Goal: Task Accomplishment & Management: Use online tool/utility

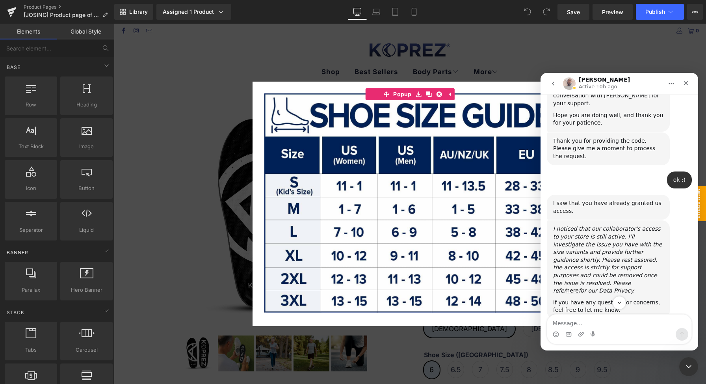
scroll to position [1661, 0]
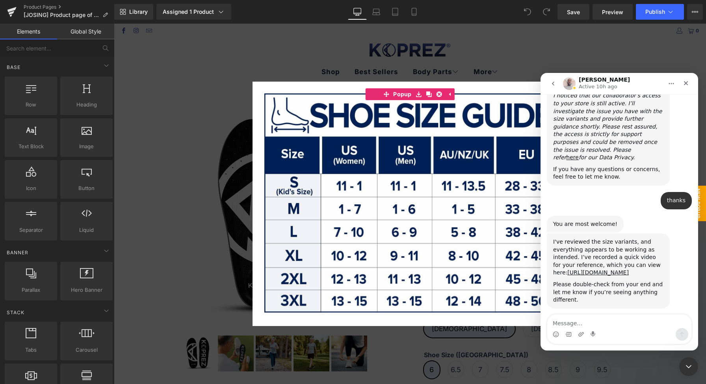
drag, startPoint x: 646, startPoint y: 334, endPoint x: 641, endPoint y: 322, distance: 12.7
click at [646, 333] on div "Intercom messenger" at bounding box center [619, 334] width 144 height 13
click at [641, 322] on textarea "Message…" at bounding box center [619, 320] width 144 height 13
type textarea "Hi [PERSON_NAME]"
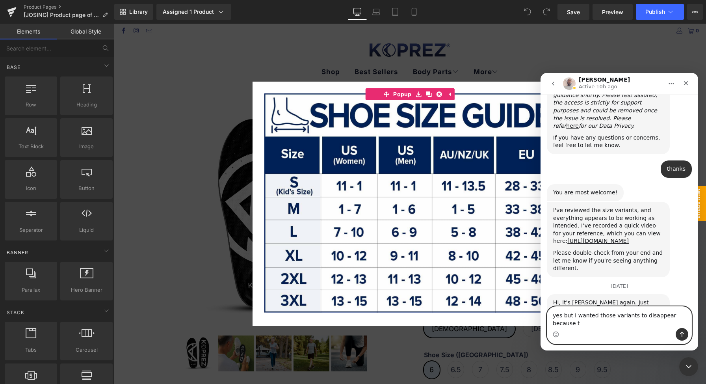
scroll to position [1692, 0]
type textarea "yes but i wanted those variants to disappear because they dont exist"
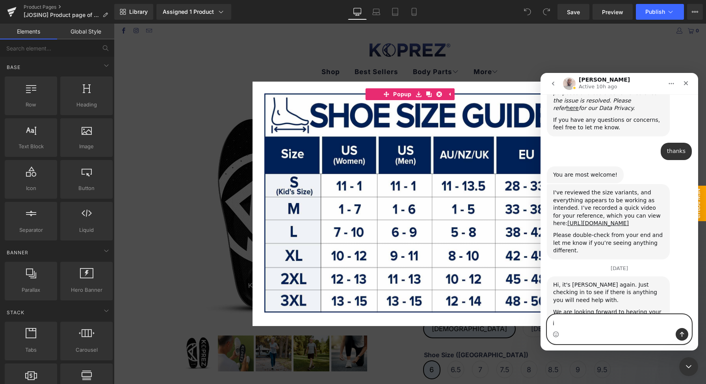
type textarea "i"
type textarea "can that be done?"
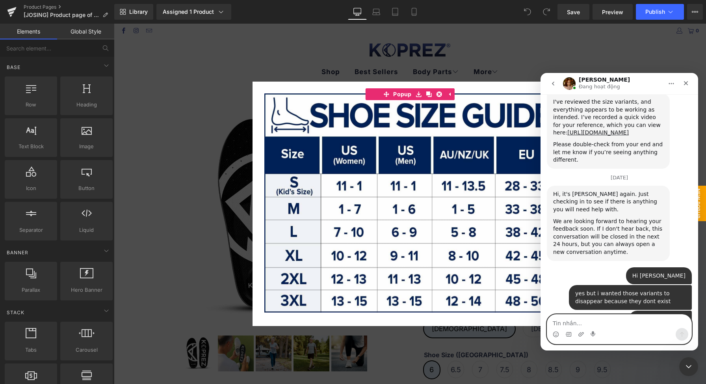
scroll to position [1739, 0]
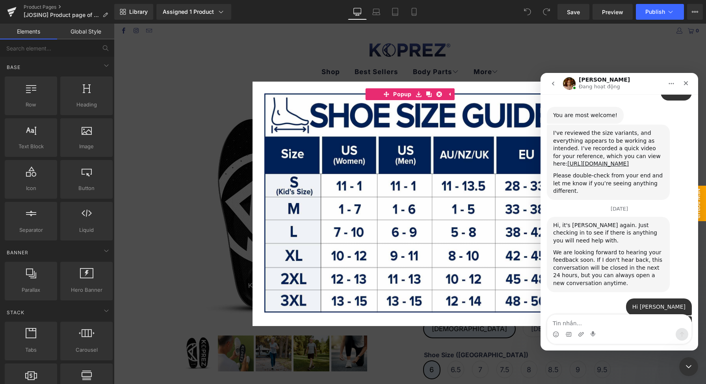
drag, startPoint x: 582, startPoint y: 64, endPoint x: 484, endPoint y: 44, distance: 99.8
click at [582, 64] on div at bounding box center [353, 180] width 706 height 360
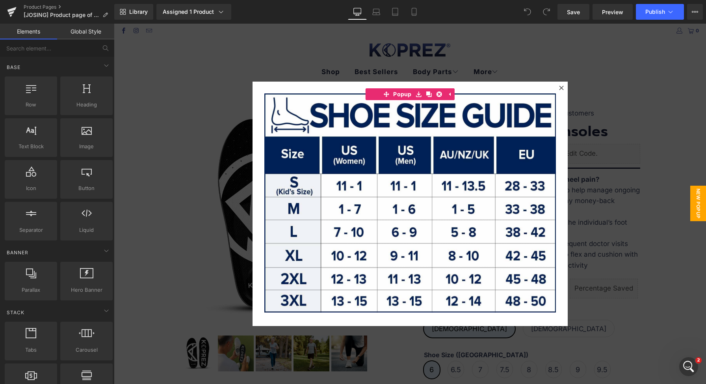
scroll to position [1529, 0]
click at [559, 87] on icon at bounding box center [561, 87] width 5 height 5
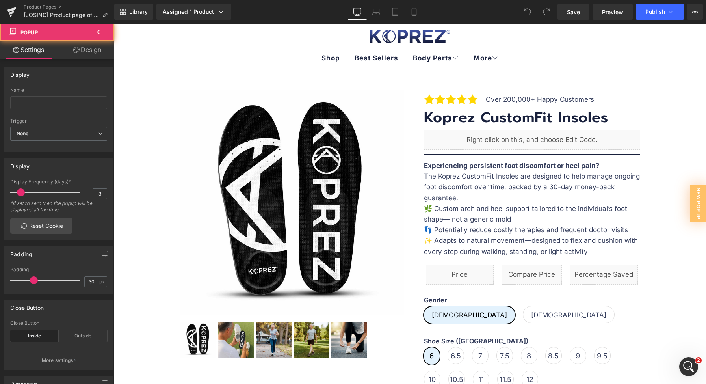
scroll to position [57, 0]
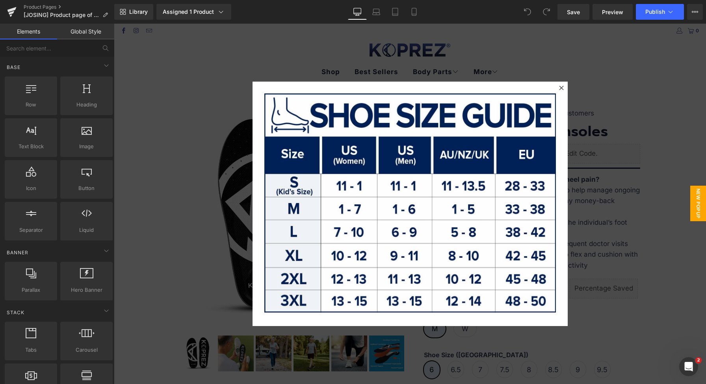
click at [581, 200] on div at bounding box center [410, 204] width 592 height 360
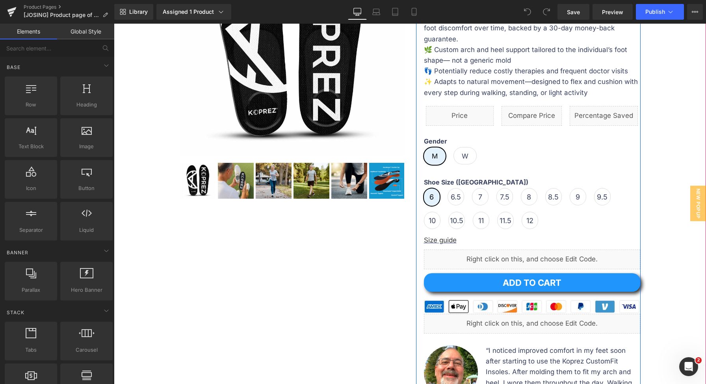
scroll to position [202, 0]
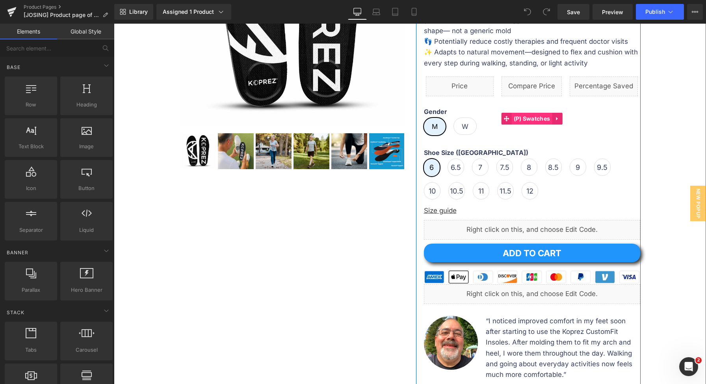
click at [534, 120] on span "(P) Swatches" at bounding box center [532, 119] width 41 height 12
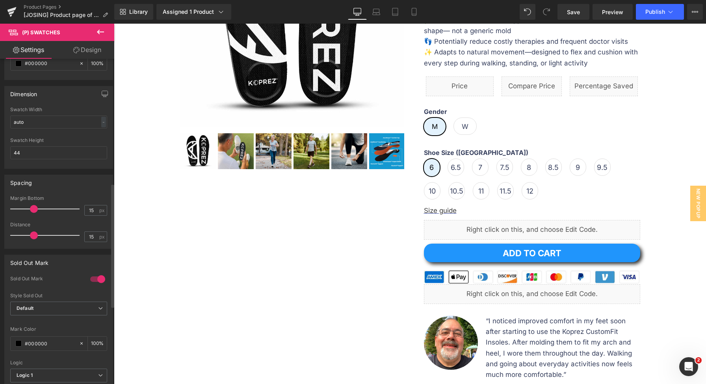
scroll to position [253, 0]
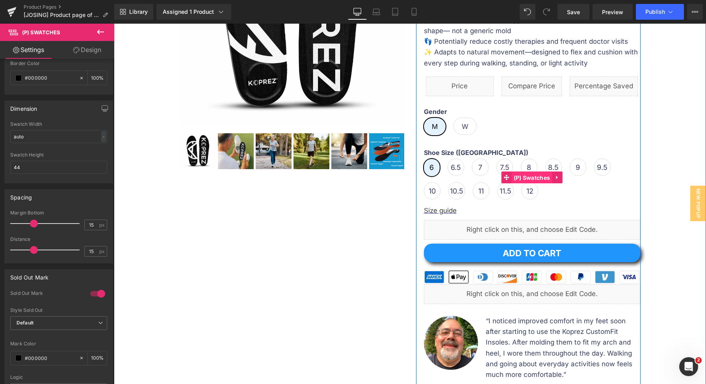
click at [522, 179] on span "(P) Swatches" at bounding box center [532, 178] width 41 height 12
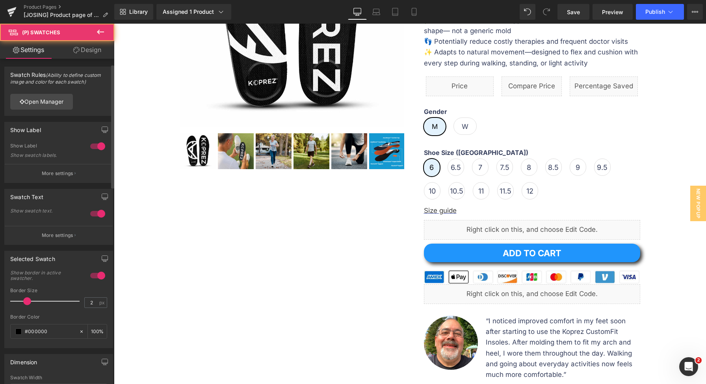
scroll to position [168, 0]
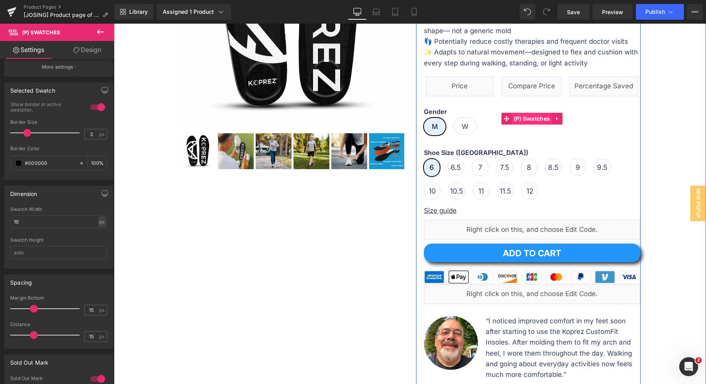
click at [513, 123] on span "(P) Swatches" at bounding box center [532, 119] width 41 height 12
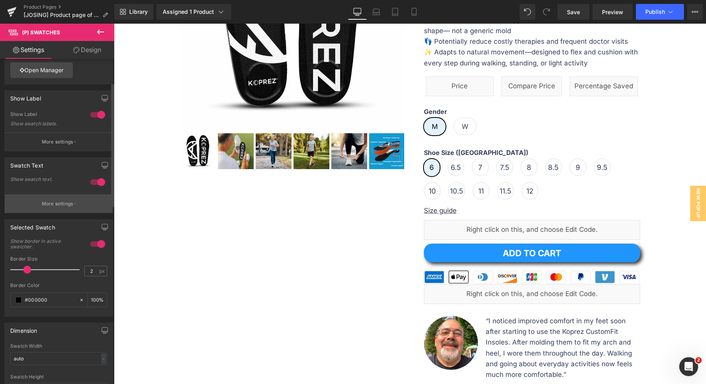
scroll to position [66, 0]
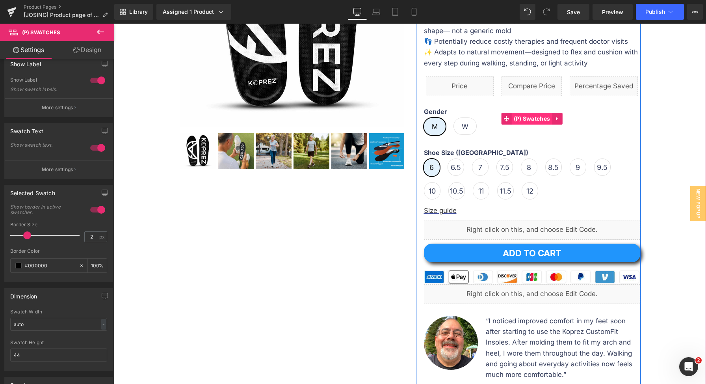
click at [531, 120] on span "(P) Swatches" at bounding box center [532, 119] width 41 height 12
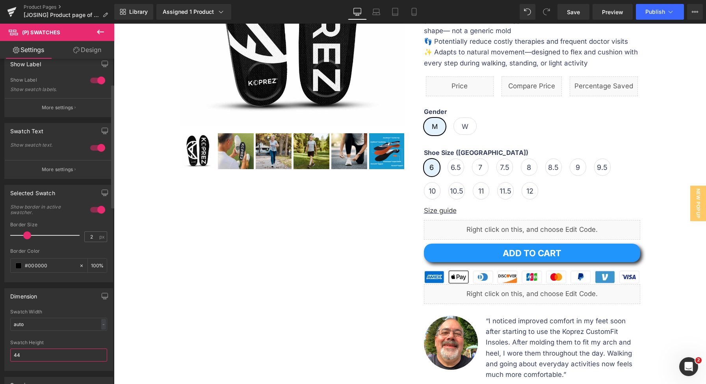
click at [59, 350] on input "44" at bounding box center [58, 354] width 97 height 13
click at [57, 322] on input "auto" at bounding box center [58, 323] width 97 height 13
type input "10"
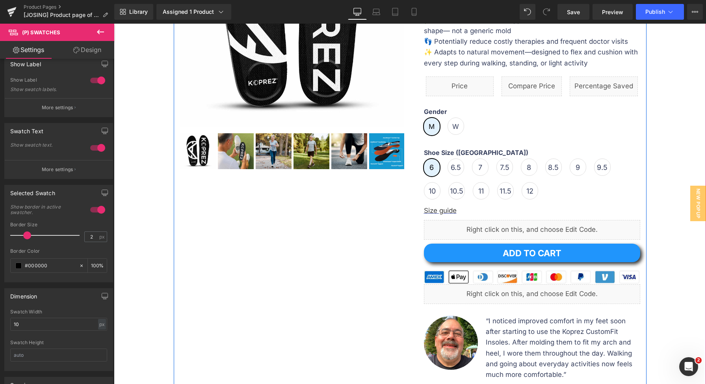
click at [274, 268] on div "Sale Off (P) Image ‹ › (P) Image List Sale Off ‹" at bounding box center [410, 182] width 473 height 584
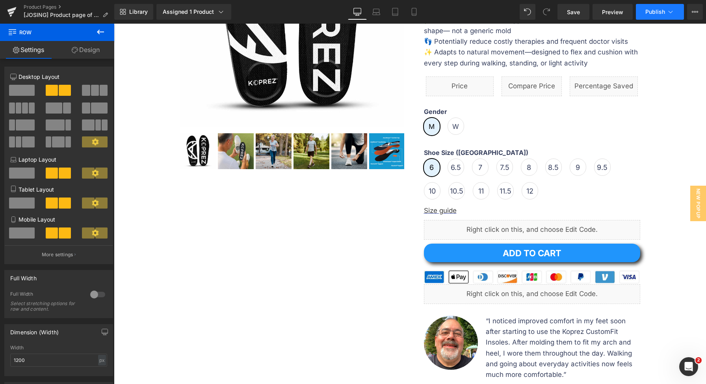
click at [662, 9] on span "Publish" at bounding box center [655, 12] width 20 height 6
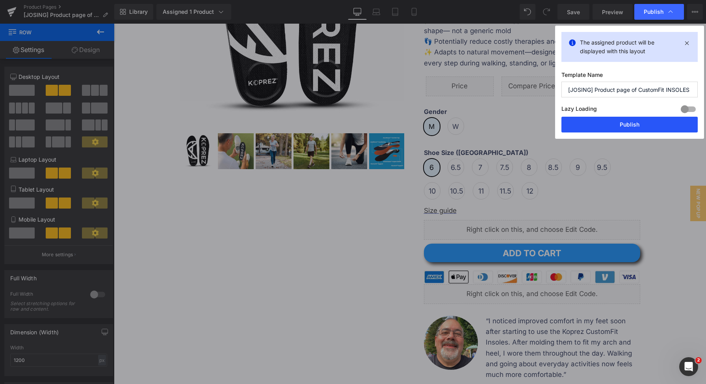
drag, startPoint x: 613, startPoint y: 127, endPoint x: 525, endPoint y: 122, distance: 87.6
click at [613, 127] on button "Publish" at bounding box center [629, 125] width 136 height 16
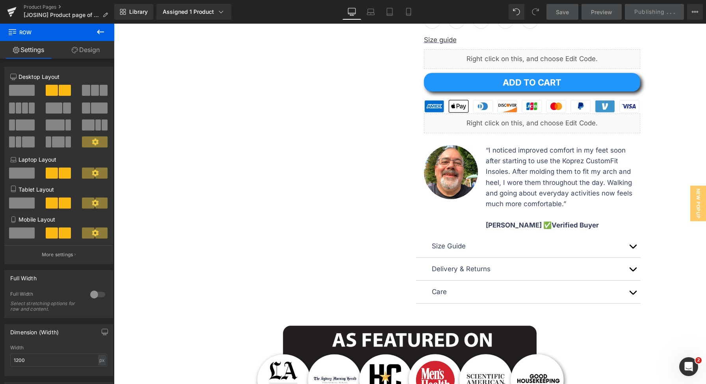
scroll to position [431, 0]
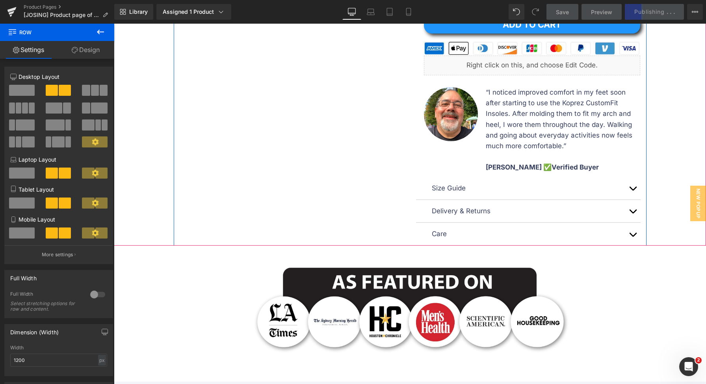
click at [629, 190] on button "button" at bounding box center [633, 188] width 16 height 22
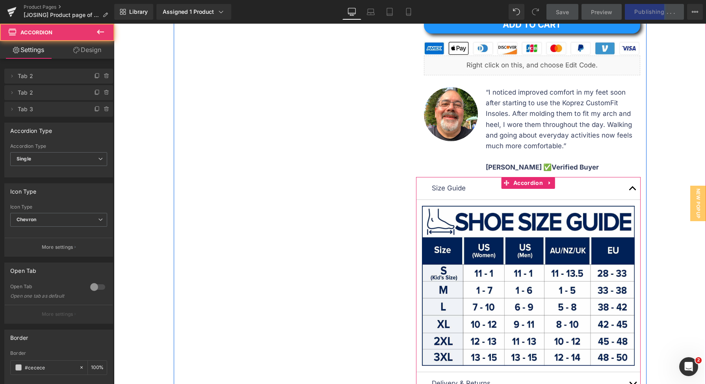
click at [629, 190] on button "button" at bounding box center [633, 188] width 16 height 22
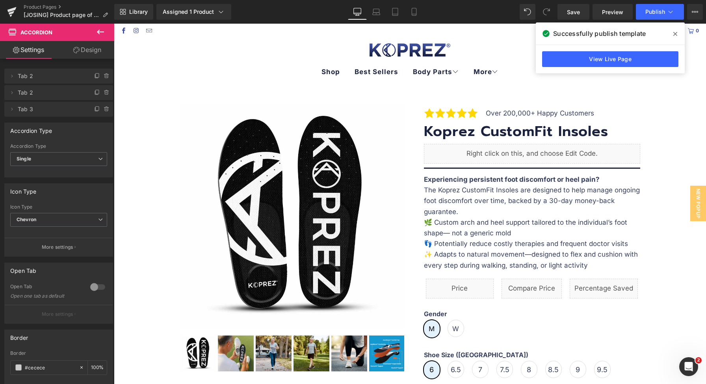
scroll to position [389, 0]
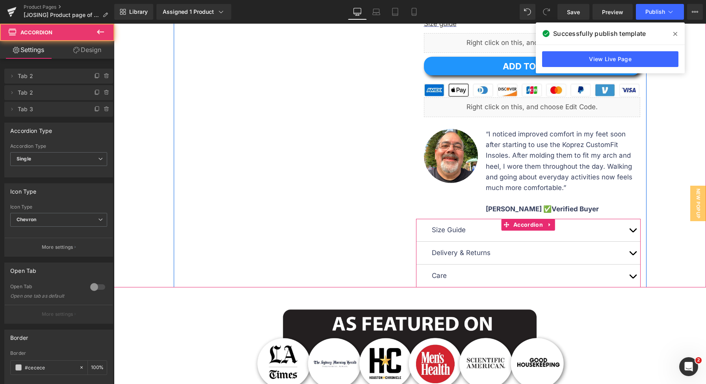
click at [625, 222] on button "button" at bounding box center [633, 230] width 16 height 22
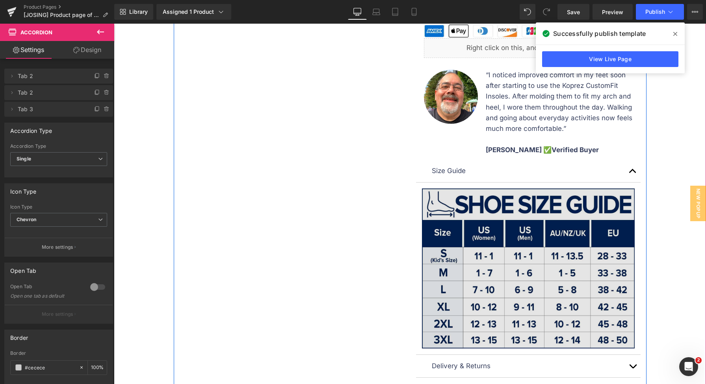
scroll to position [494, 0]
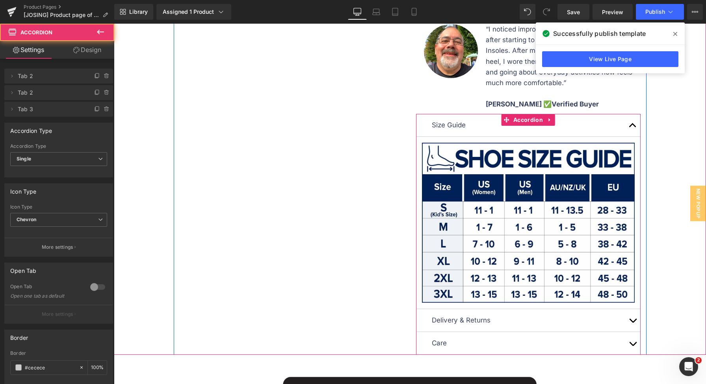
click at [631, 323] on button "button" at bounding box center [633, 320] width 16 height 22
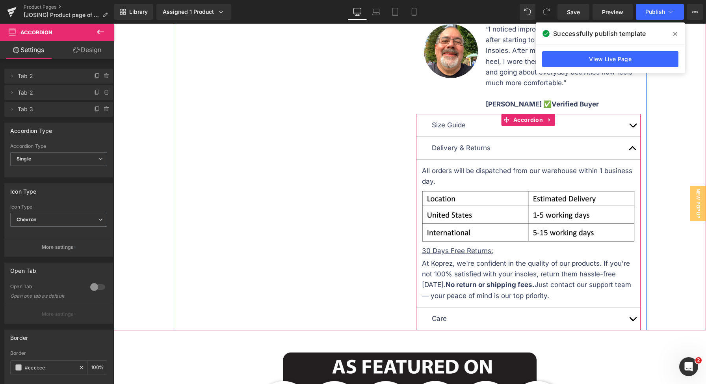
click at [631, 312] on button "button" at bounding box center [633, 318] width 16 height 22
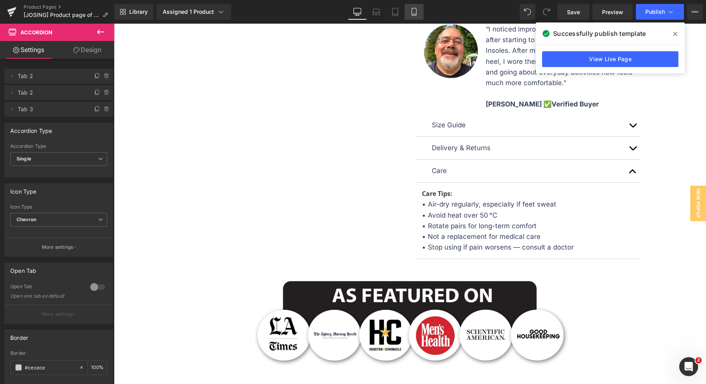
click at [414, 14] on icon at bounding box center [414, 12] width 8 height 8
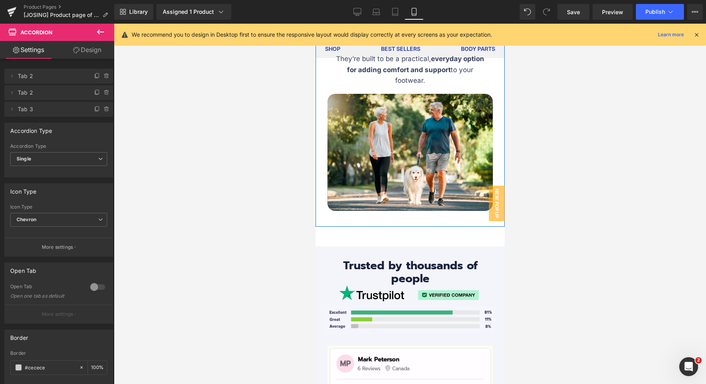
scroll to position [3938, 0]
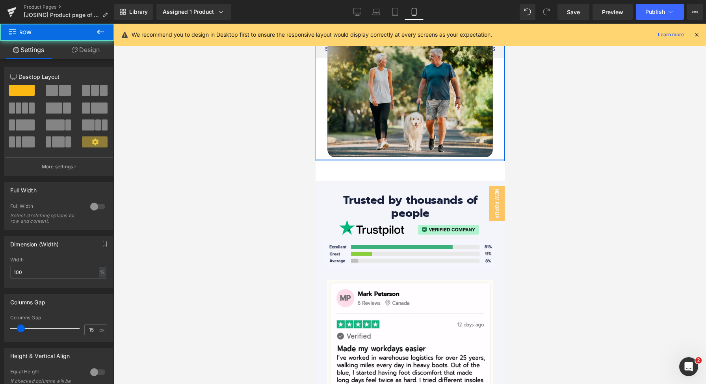
click at [397, 160] on div "Made with Real-World Feedback Heading Separator The Koprez CustomFit Insoles we…" at bounding box center [409, 30] width 189 height 262
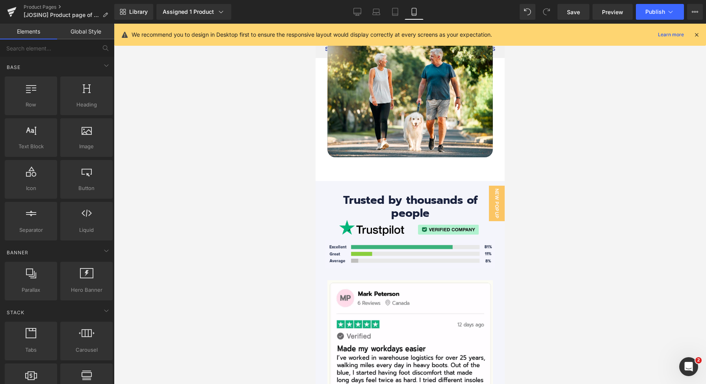
click at [592, 142] on div at bounding box center [410, 204] width 592 height 360
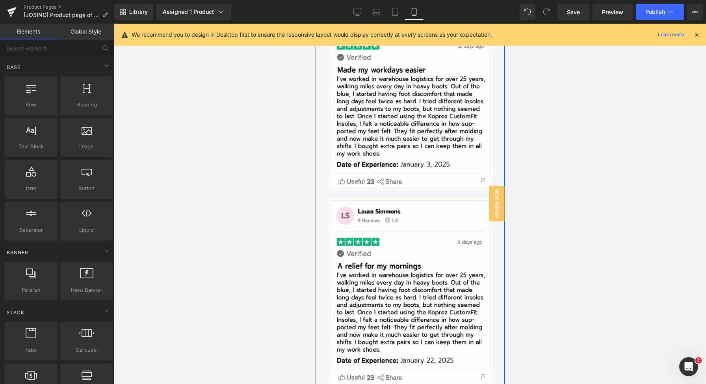
scroll to position [4216, 0]
click at [659, 13] on span "Publish" at bounding box center [655, 12] width 20 height 6
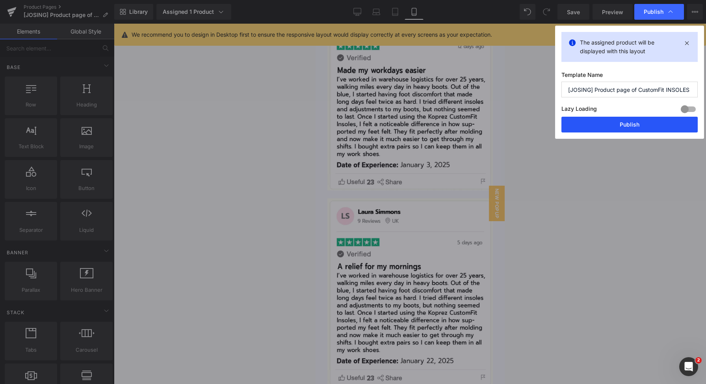
click at [626, 131] on button "Publish" at bounding box center [629, 125] width 136 height 16
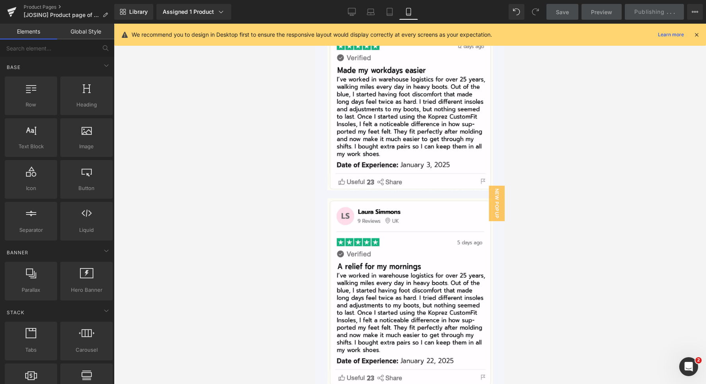
scroll to position [3224, 0]
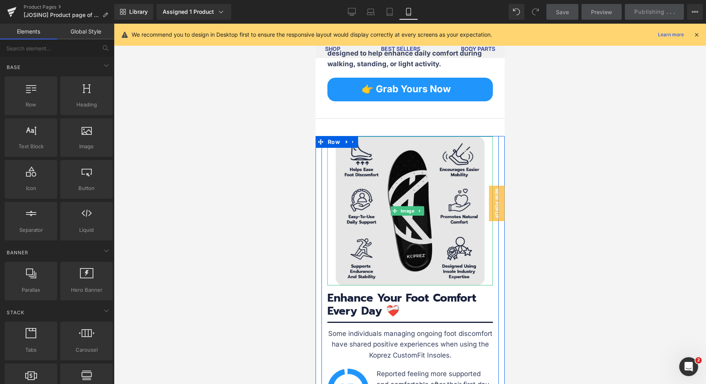
click at [399, 186] on img at bounding box center [409, 210] width 149 height 149
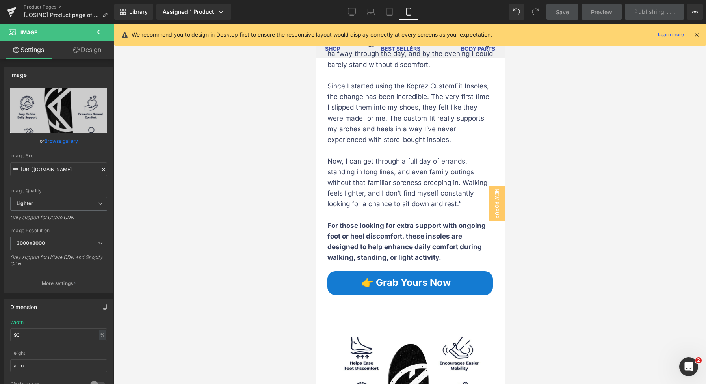
scroll to position [2850, 0]
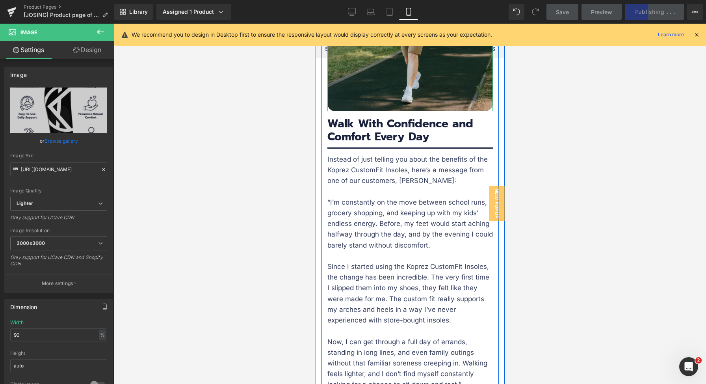
click at [397, 110] on img at bounding box center [409, 28] width 165 height 165
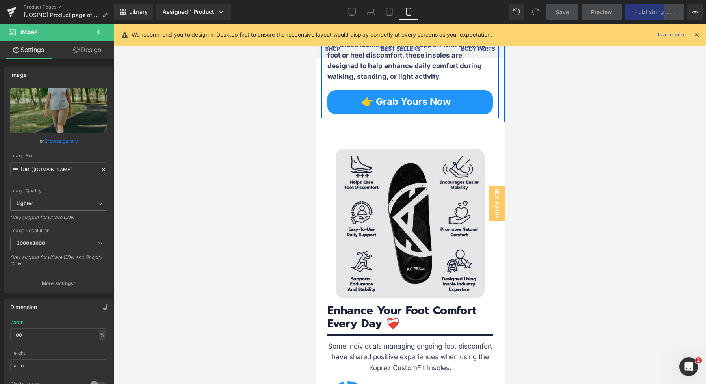
scroll to position [3264, 0]
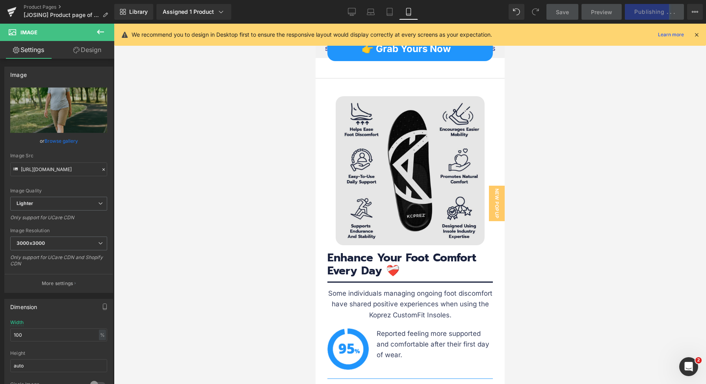
click at [398, 174] on div "Image" at bounding box center [409, 170] width 165 height 149
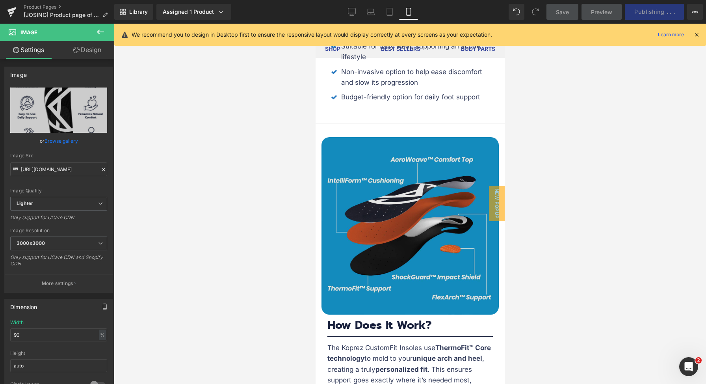
click at [405, 183] on img at bounding box center [409, 225] width 177 height 177
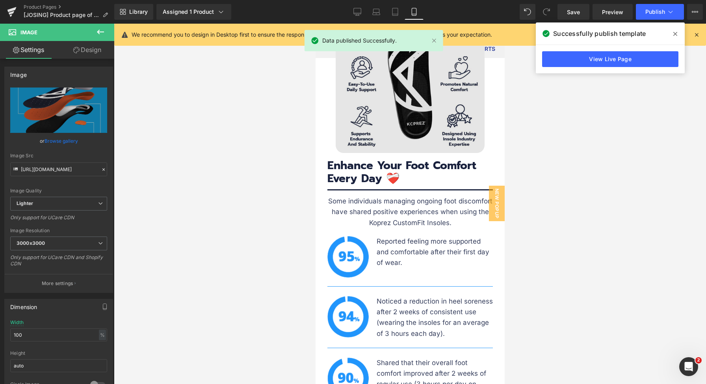
scroll to position [3318, 0]
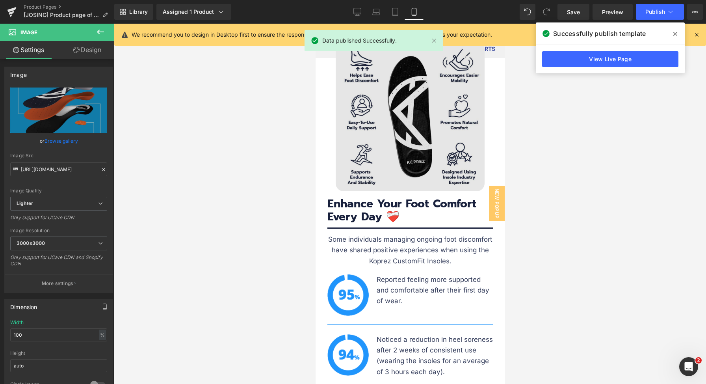
click at [395, 132] on img at bounding box center [409, 116] width 149 height 149
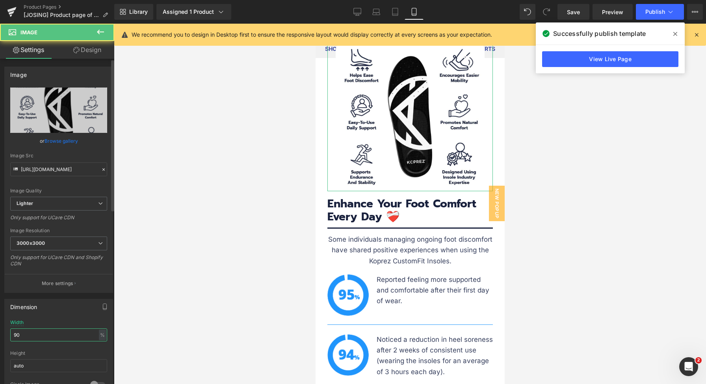
click at [42, 329] on input "90" at bounding box center [58, 334] width 97 height 13
click at [41, 329] on input "90" at bounding box center [58, 334] width 97 height 13
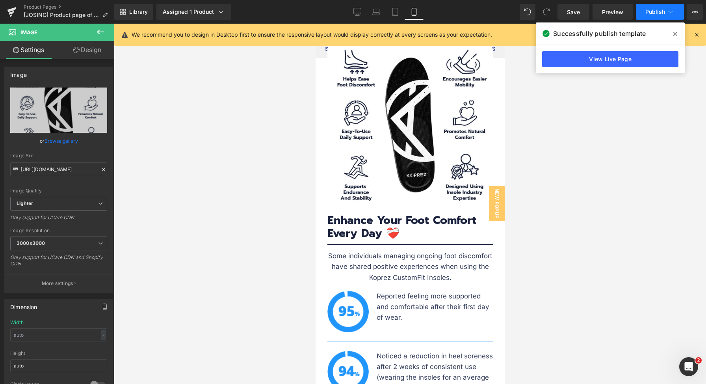
click at [648, 11] on span "Publish" at bounding box center [655, 12] width 20 height 6
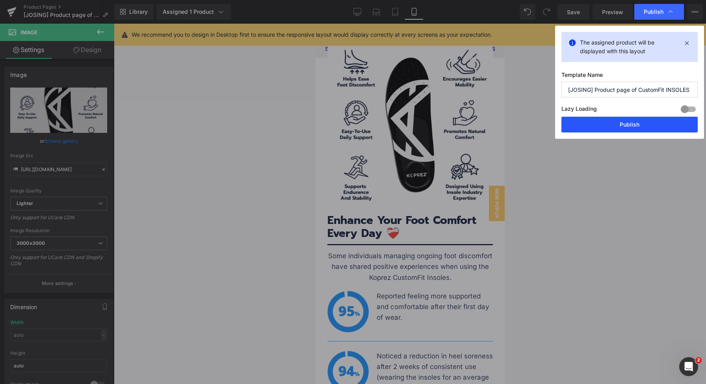
click at [640, 130] on button "Publish" at bounding box center [629, 125] width 136 height 16
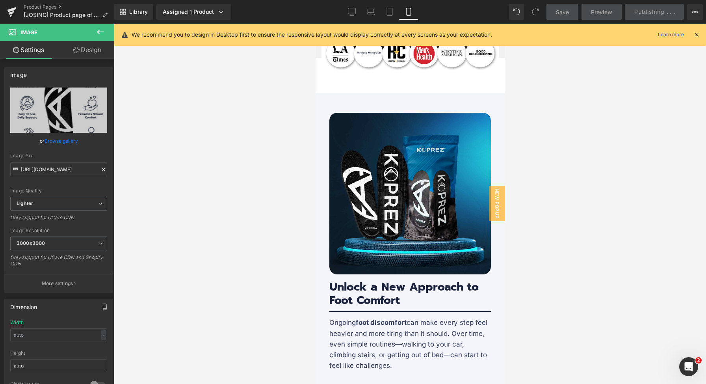
scroll to position [980, 0]
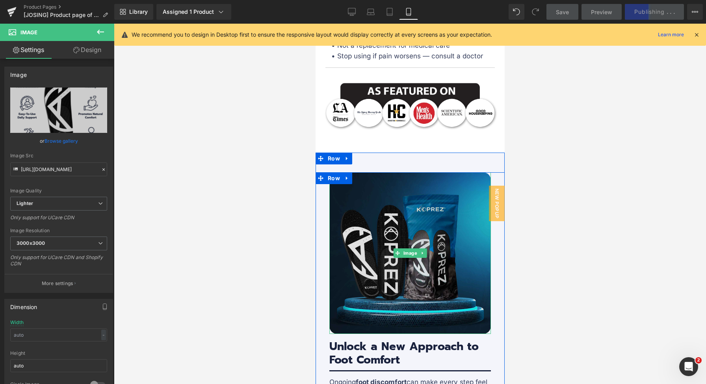
click at [440, 267] on img at bounding box center [409, 252] width 161 height 161
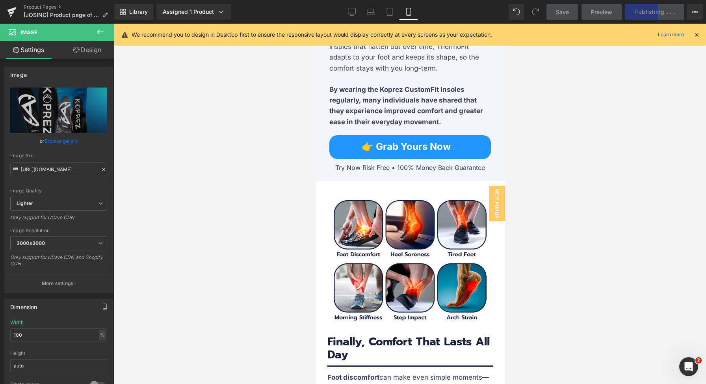
scroll to position [1798, 0]
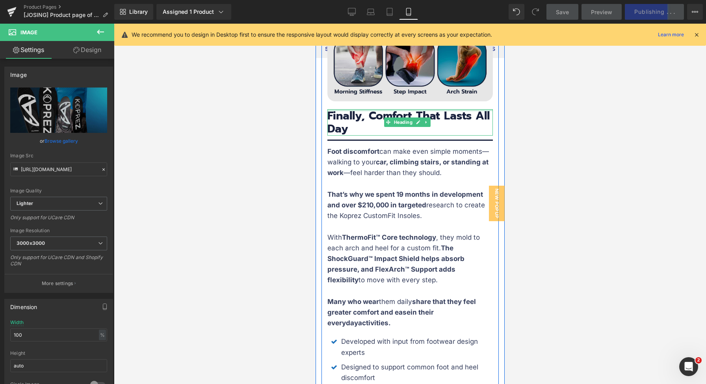
click at [401, 100] on img at bounding box center [409, 34] width 165 height 133
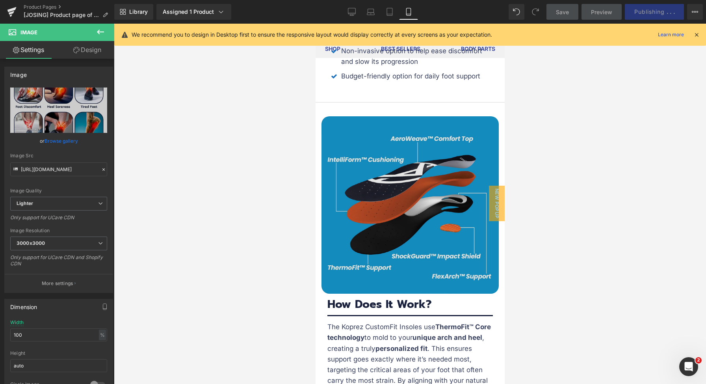
scroll to position [2588, 0]
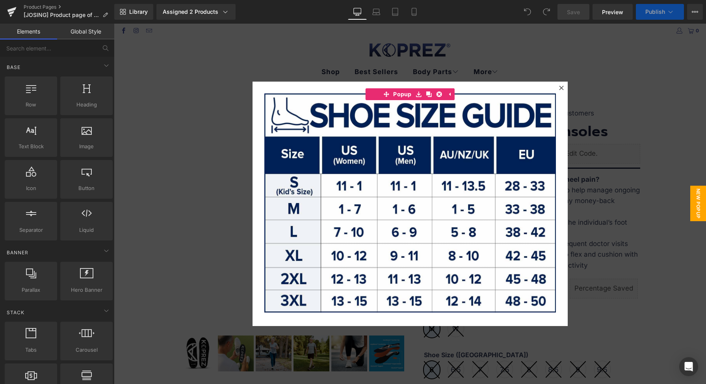
click at [624, 102] on div at bounding box center [410, 204] width 592 height 360
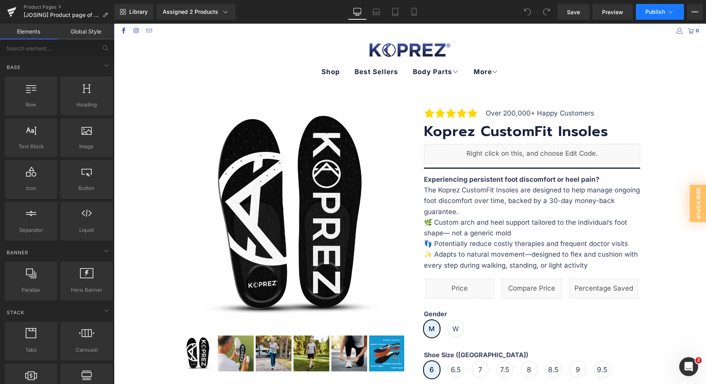
click at [655, 11] on span "Publish" at bounding box center [655, 12] width 20 height 6
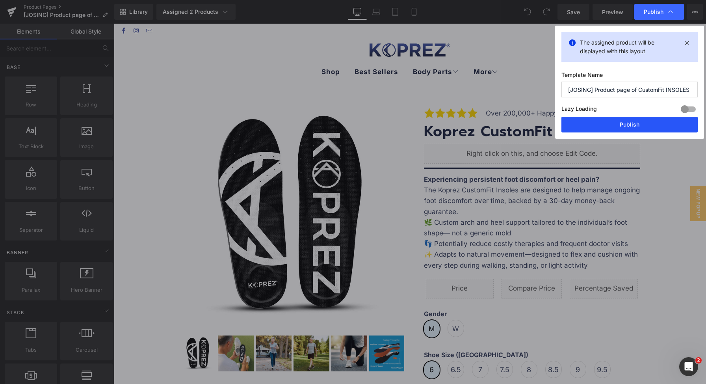
click at [620, 124] on button "Publish" at bounding box center [629, 125] width 136 height 16
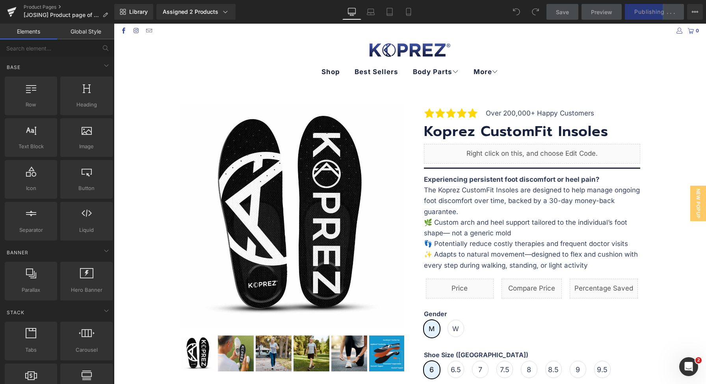
scroll to position [2, 0]
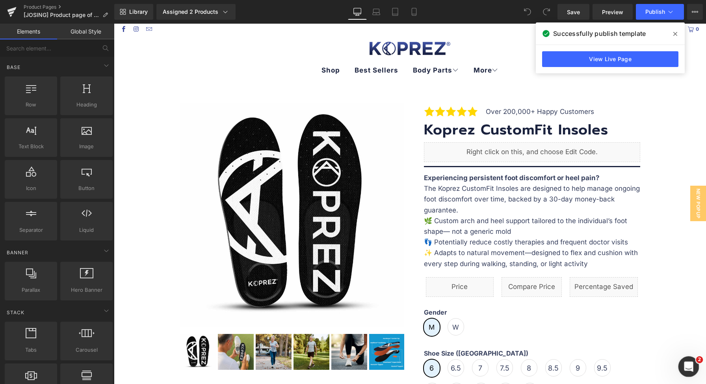
click at [689, 367] on icon "Open Intercom Messenger" at bounding box center [687, 365] width 13 height 13
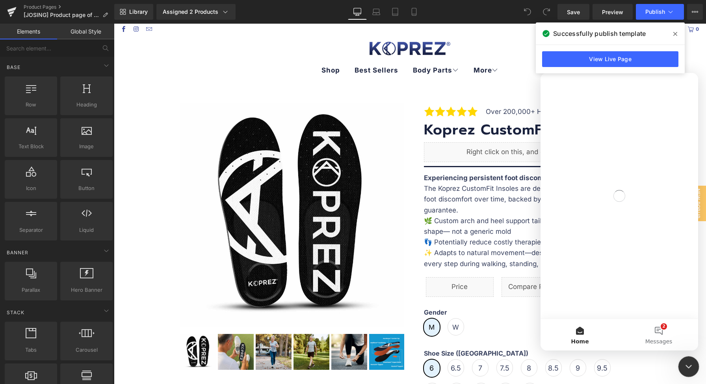
scroll to position [0, 0]
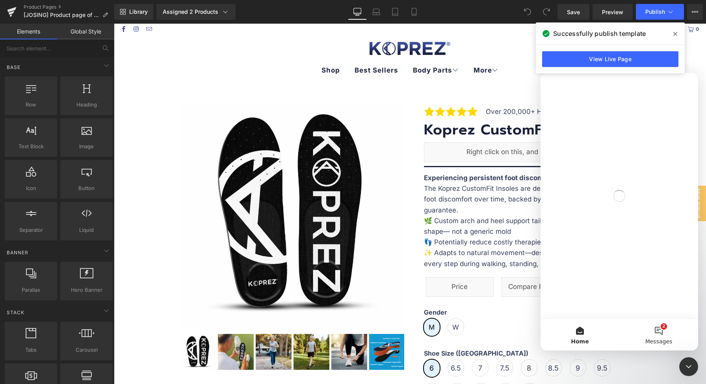
click at [663, 335] on button "2 Messages" at bounding box center [658, 335] width 79 height 32
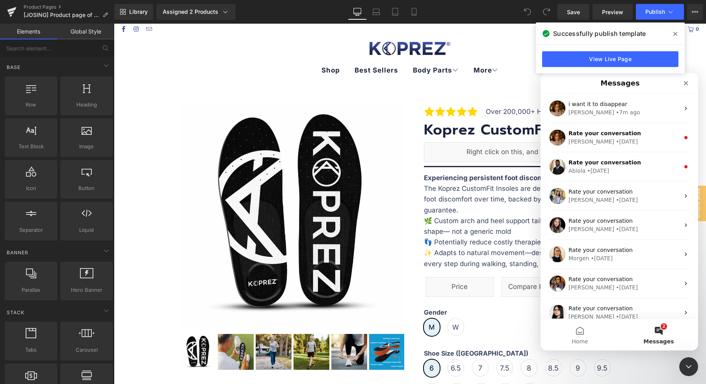
drag, startPoint x: 675, startPoint y: 33, endPoint x: 564, endPoint y: 62, distance: 115.0
click at [675, 33] on icon at bounding box center [675, 34] width 4 height 4
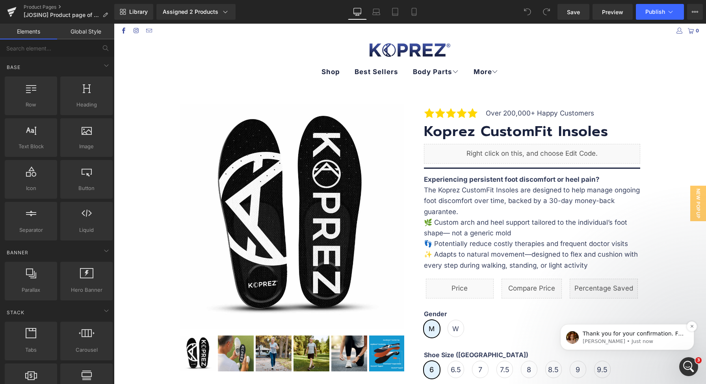
click at [586, 333] on p "Thank you for your confirmation. For this, I'll now ask our tech team to take a…" at bounding box center [634, 334] width 102 height 8
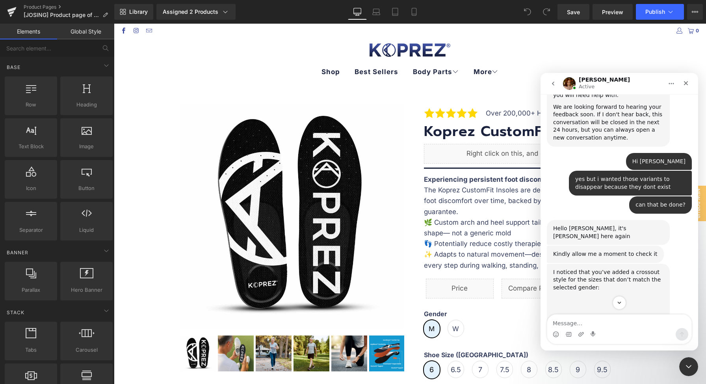
scroll to position [1993, 0]
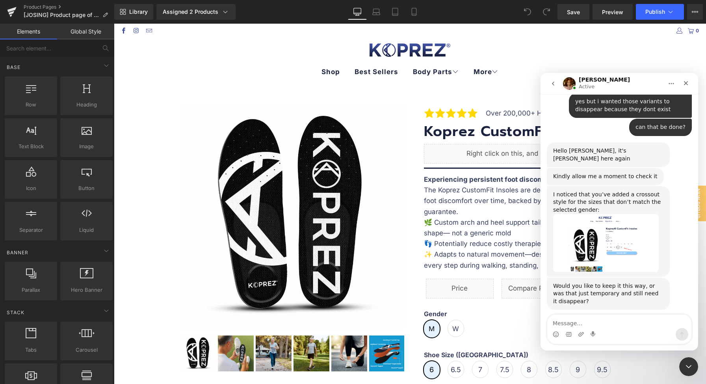
click at [603, 321] on textarea "Message…" at bounding box center [619, 320] width 144 height 13
type textarea "thanks"
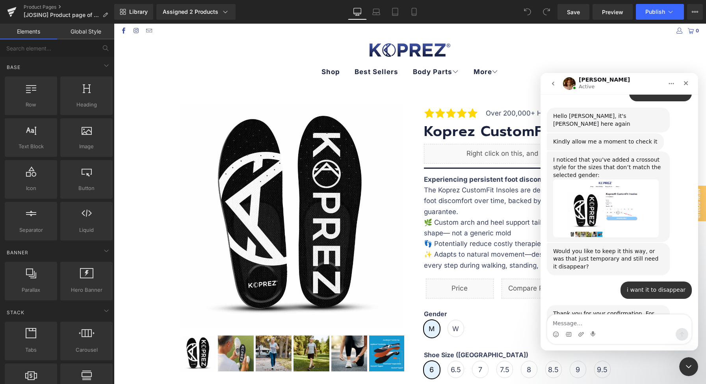
scroll to position [2027, 0]
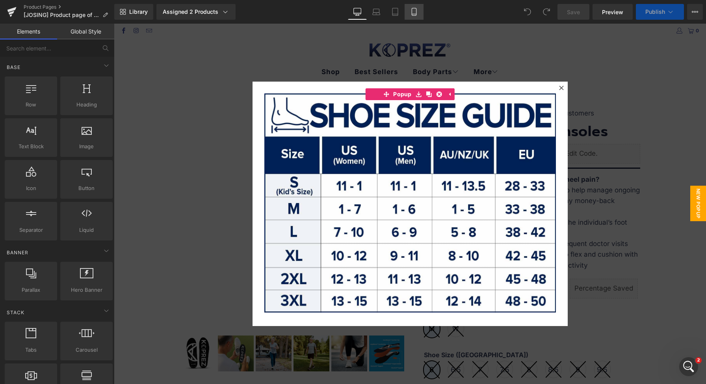
click at [419, 13] on link "Mobile" at bounding box center [414, 12] width 19 height 16
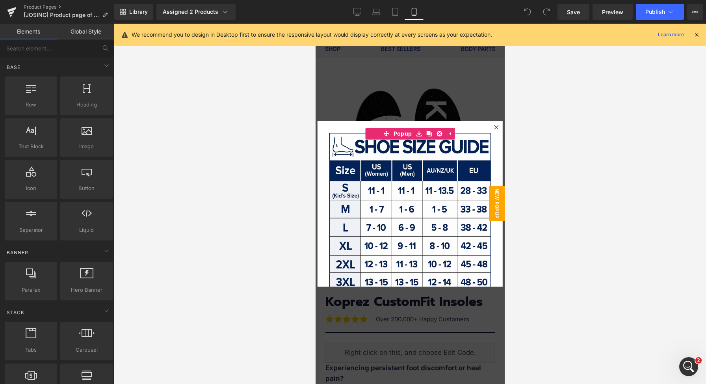
scroll to position [2027, 0]
click at [559, 89] on div at bounding box center [410, 204] width 592 height 360
click at [457, 91] on div at bounding box center [409, 204] width 189 height 360
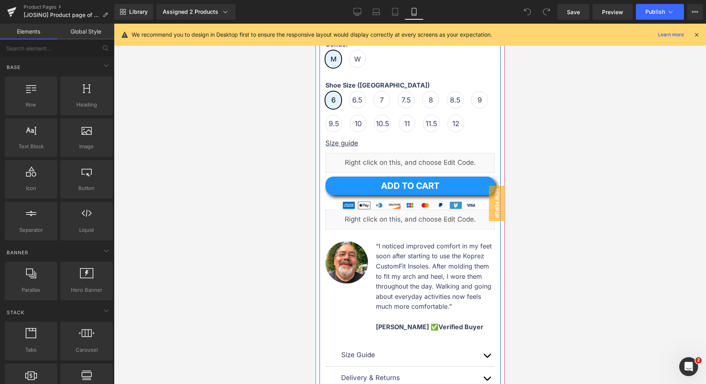
scroll to position [812, 0]
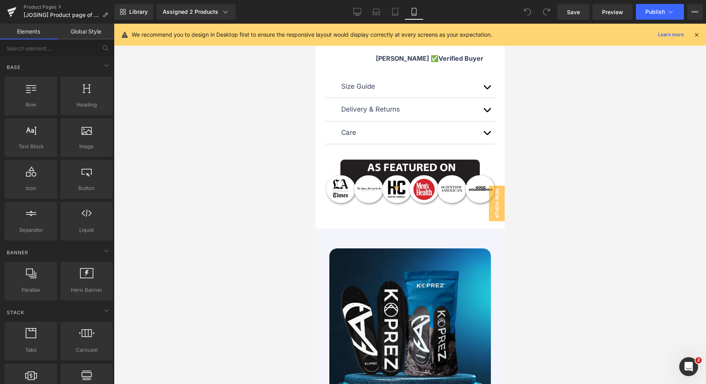
click at [479, 98] on button "button" at bounding box center [487, 86] width 16 height 22
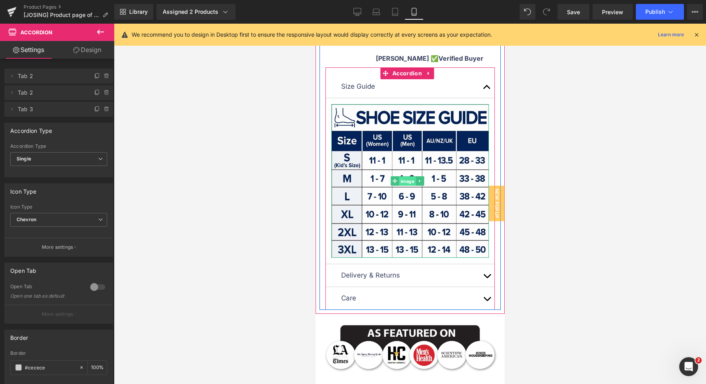
click at [400, 186] on span "Image" at bounding box center [406, 180] width 17 height 9
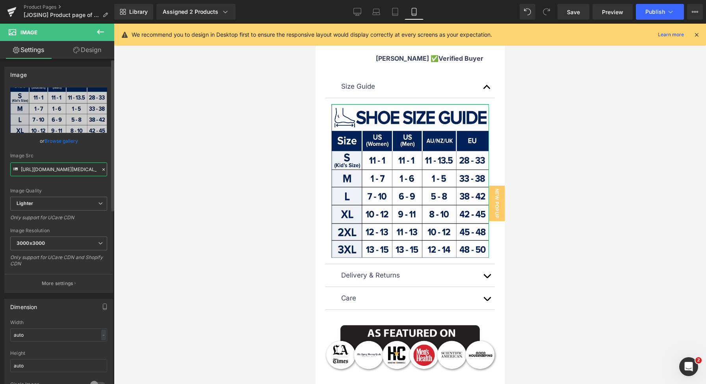
click at [53, 170] on input "https://ucarecdn.com/f226c7e4-5395-4482-8f61-b7ed7de076d2/-/format/auto/-/previ…" at bounding box center [58, 169] width 97 height 14
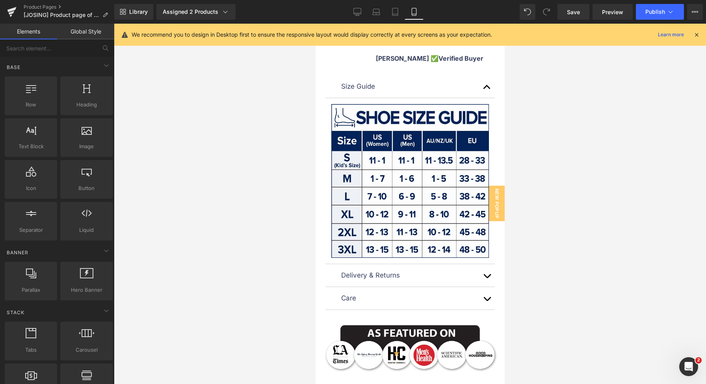
click at [596, 109] on div at bounding box center [410, 204] width 592 height 360
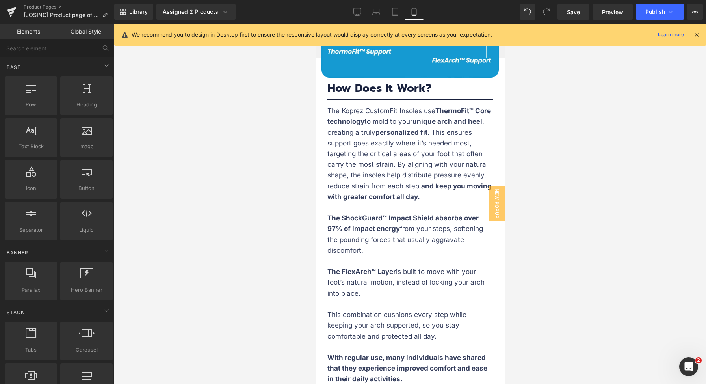
scroll to position [3082, 0]
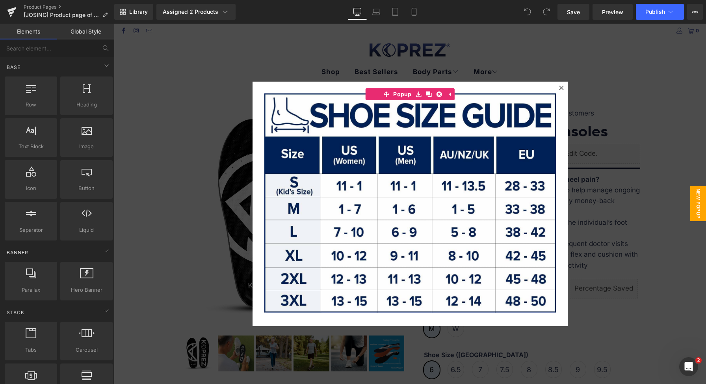
click at [218, 50] on div at bounding box center [410, 204] width 592 height 360
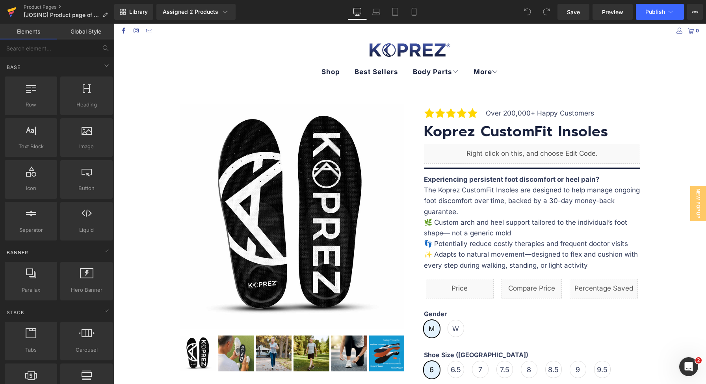
click at [8, 10] on icon at bounding box center [11, 9] width 9 height 5
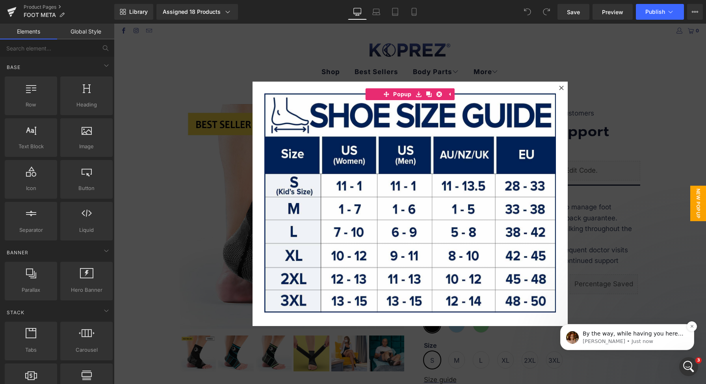
click at [652, 332] on p "By the way, while having you here, would it be alright if you can spend 1-2 min…" at bounding box center [634, 334] width 102 height 8
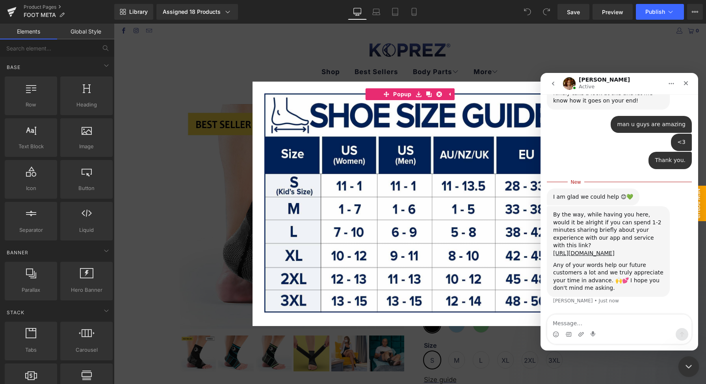
scroll to position [2771, 0]
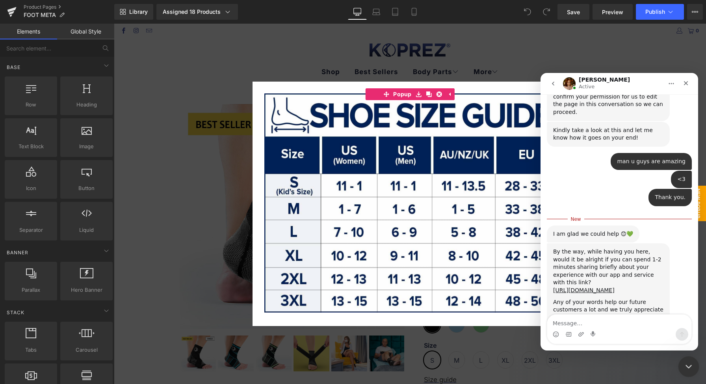
click at [689, 368] on icon "Close Intercom Messenger" at bounding box center [687, 364] width 9 height 9
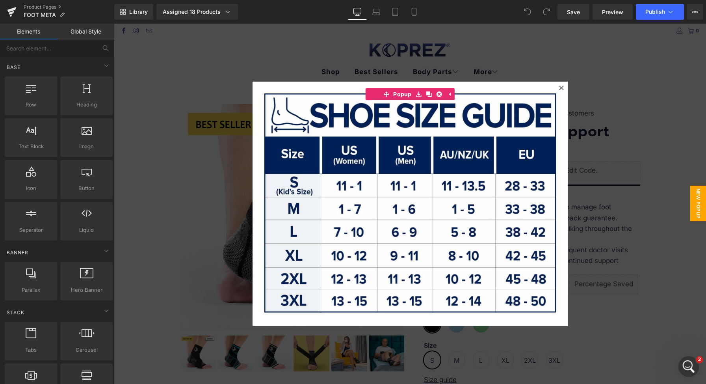
scroll to position [0, 0]
click at [606, 231] on div at bounding box center [410, 204] width 592 height 360
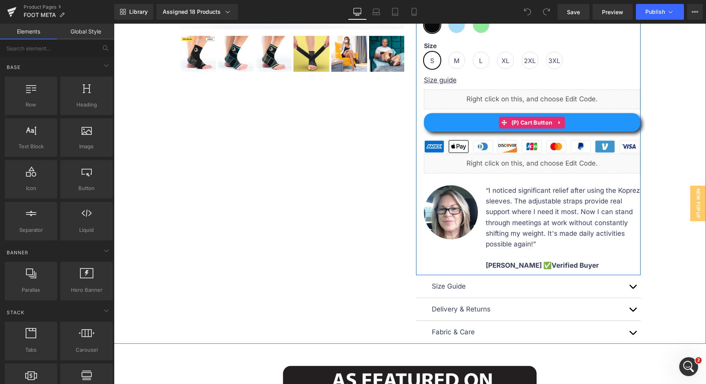
scroll to position [289, 0]
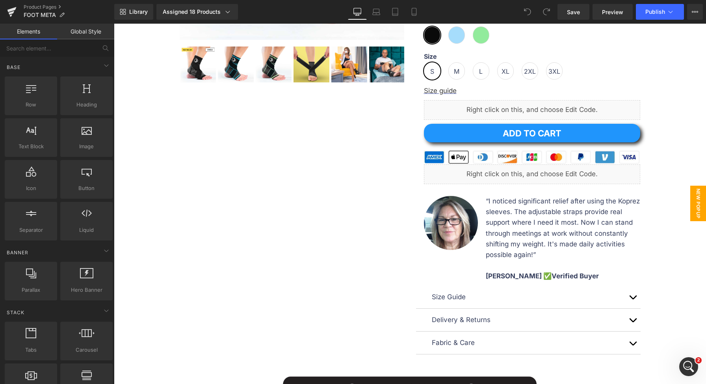
click at [690, 198] on span "New Popup" at bounding box center [698, 203] width 16 height 35
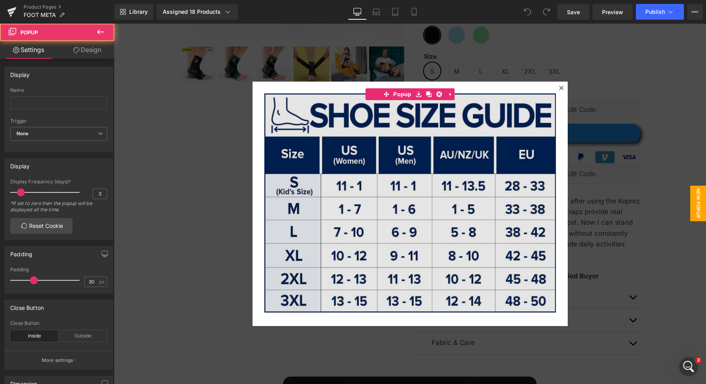
click at [402, 173] on img at bounding box center [409, 202] width 291 height 219
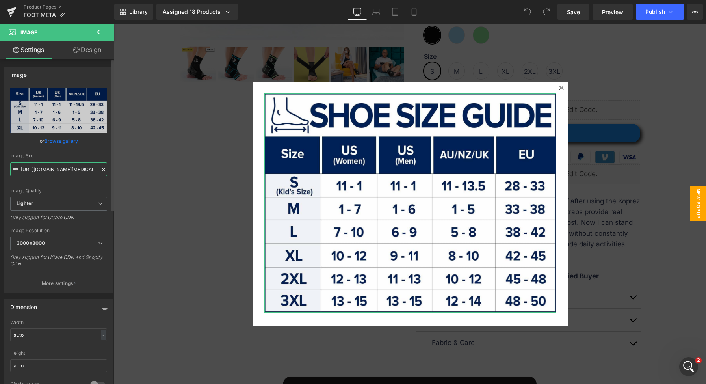
click at [58, 171] on input "[URL][DOMAIN_NAME][MEDICAL_DATA]" at bounding box center [58, 169] width 97 height 14
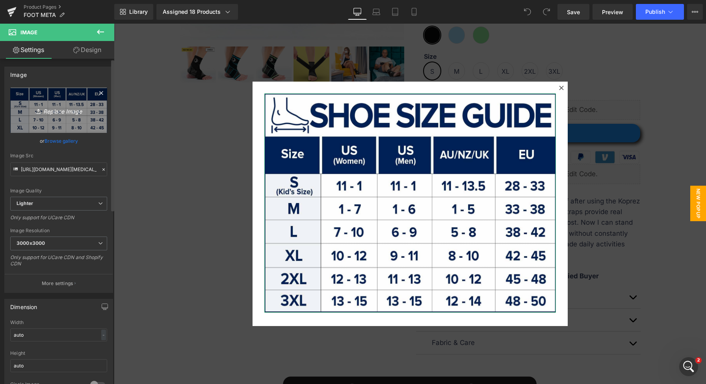
click at [69, 130] on link "Replace Image" at bounding box center [58, 109] width 97 height 45
type input "C:\fakepath\Foot Size Guide V2 (3).jpg"
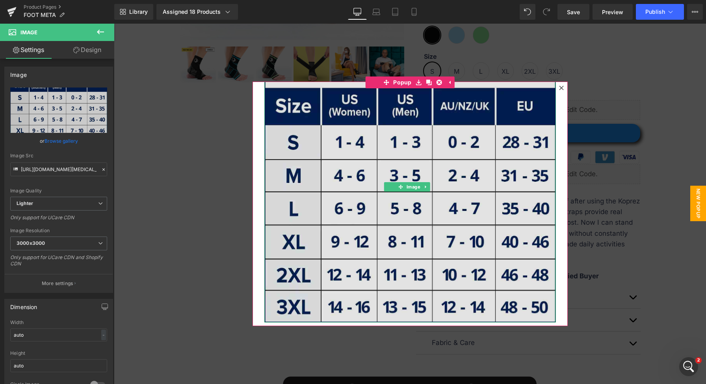
scroll to position [0, 0]
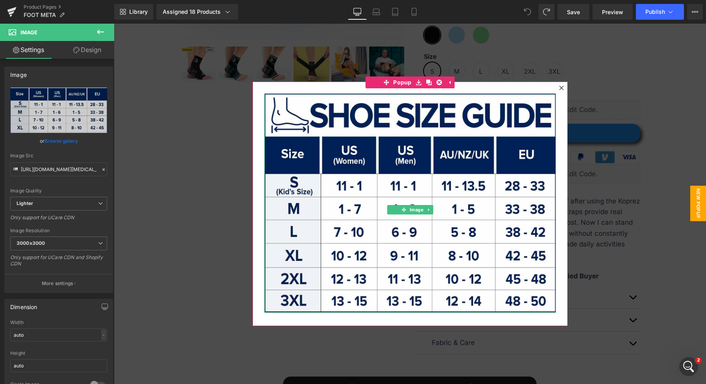
click at [594, 202] on div at bounding box center [410, 204] width 592 height 360
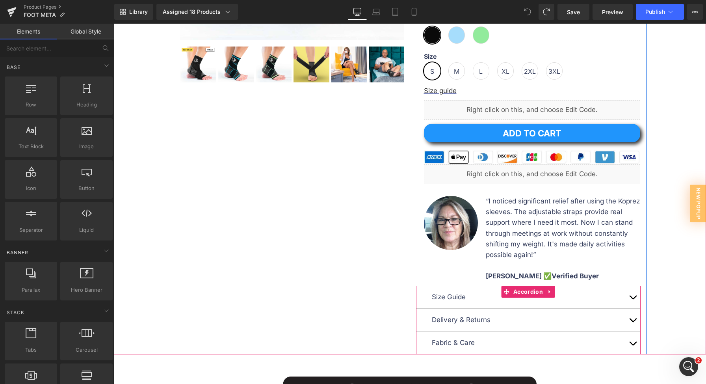
click at [632, 299] on button "button" at bounding box center [633, 297] width 16 height 22
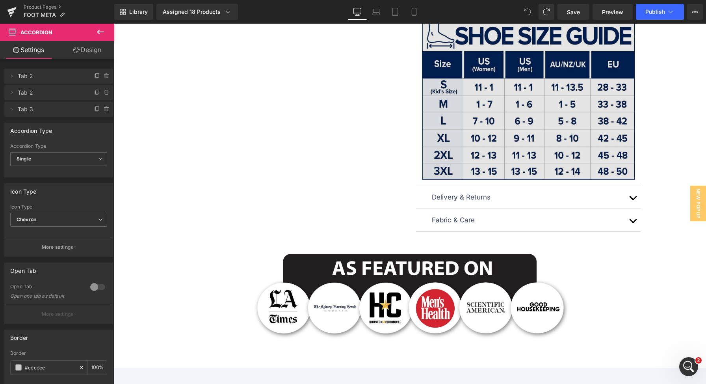
scroll to position [536, 0]
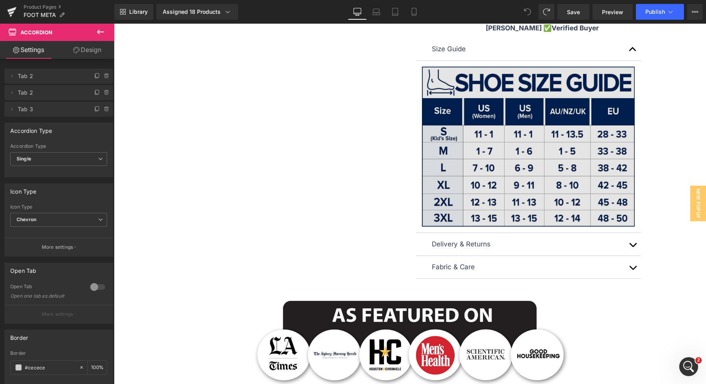
click at [546, 126] on img at bounding box center [528, 147] width 213 height 160
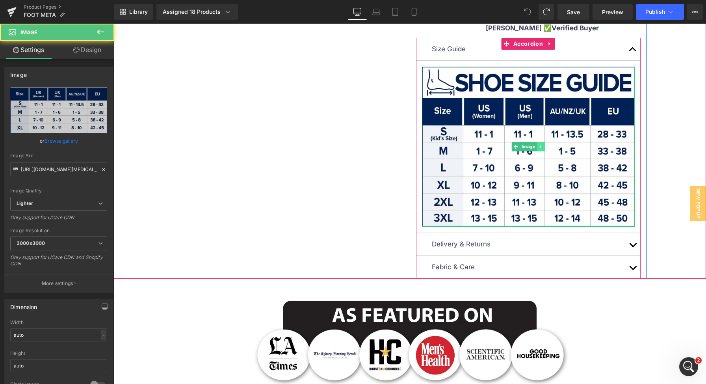
click at [538, 148] on icon at bounding box center [540, 146] width 4 height 5
click at [534, 147] on icon at bounding box center [536, 146] width 4 height 4
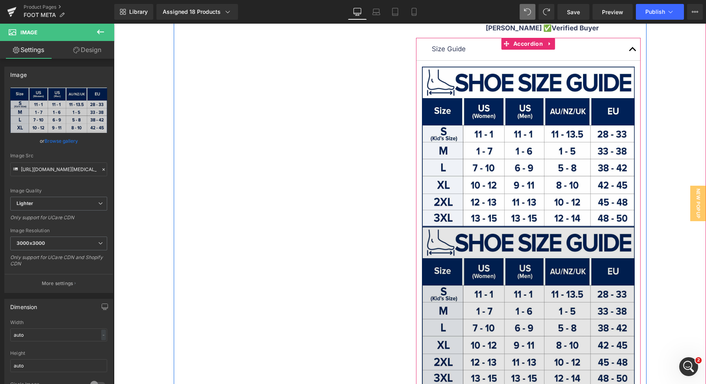
click at [538, 261] on img at bounding box center [528, 306] width 213 height 160
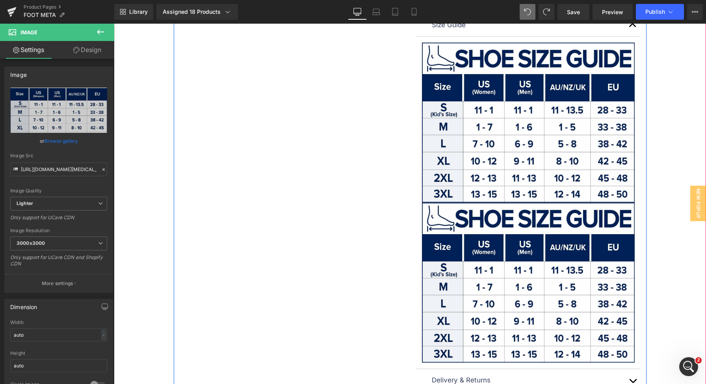
scroll to position [565, 0]
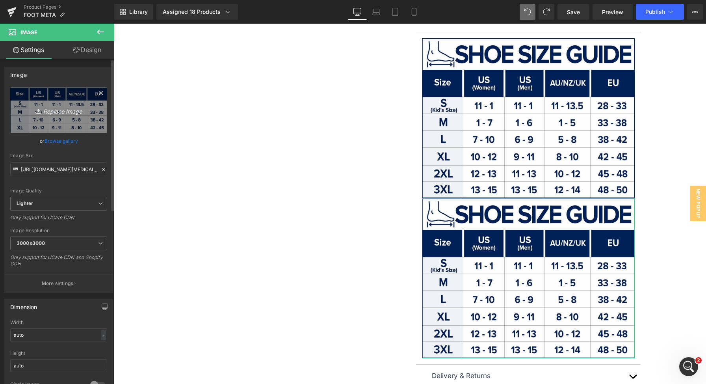
click at [76, 106] on icon "Replace Image" at bounding box center [58, 110] width 63 height 10
type input "C:\fakepath\Foot Size Guide V2 (3).jpg"
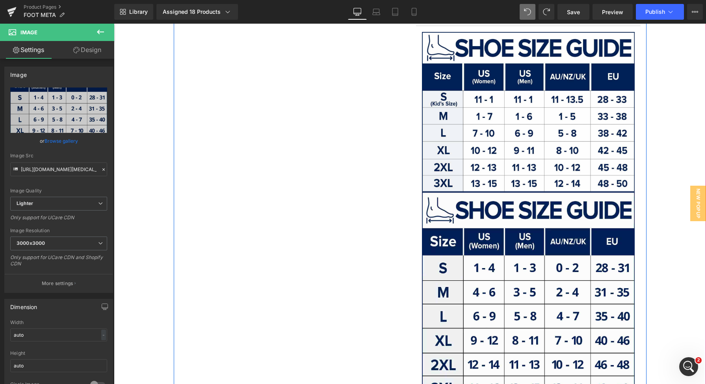
scroll to position [577, 0]
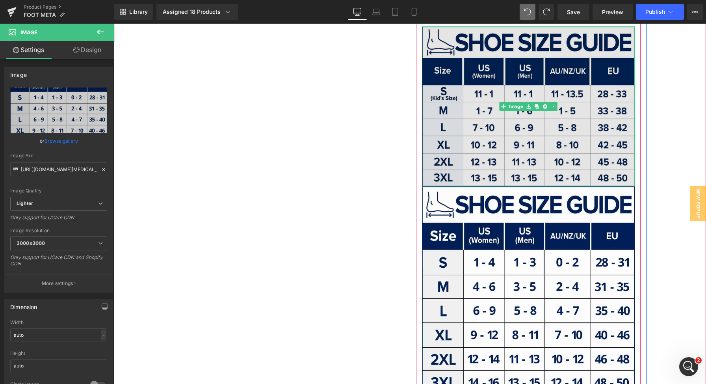
click at [517, 137] on img at bounding box center [528, 106] width 213 height 160
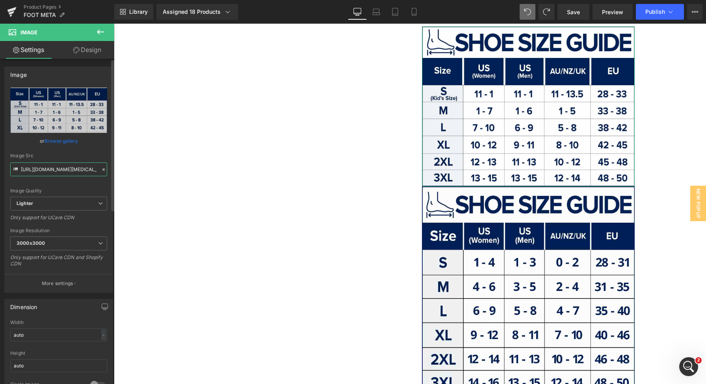
click at [43, 173] on input "https://ucarecdn.com/618d89a8-683d-45ac-a6a1-d8919dca6b51/-/format/auto/-/previ…" at bounding box center [58, 169] width 97 height 14
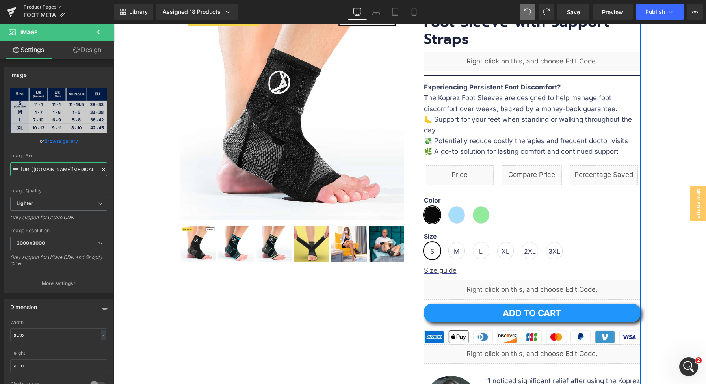
scroll to position [169, 0]
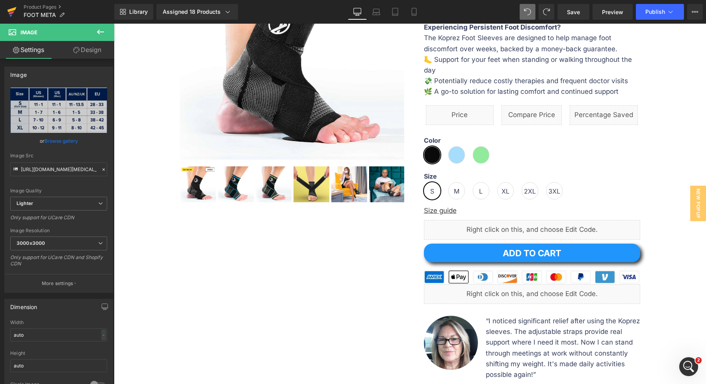
click at [7, 14] on icon at bounding box center [11, 12] width 9 height 20
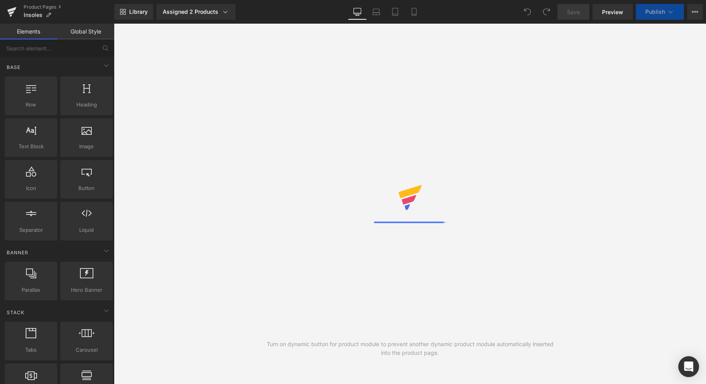
click at [692, 366] on icon "Open Intercom Messenger" at bounding box center [688, 366] width 9 height 10
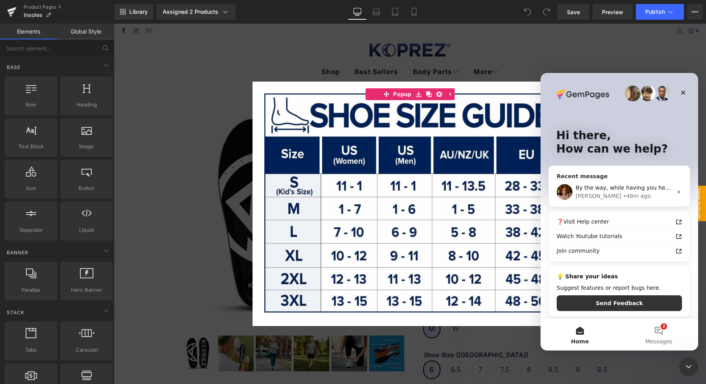
click at [623, 195] on div "• 48m ago" at bounding box center [637, 196] width 28 height 8
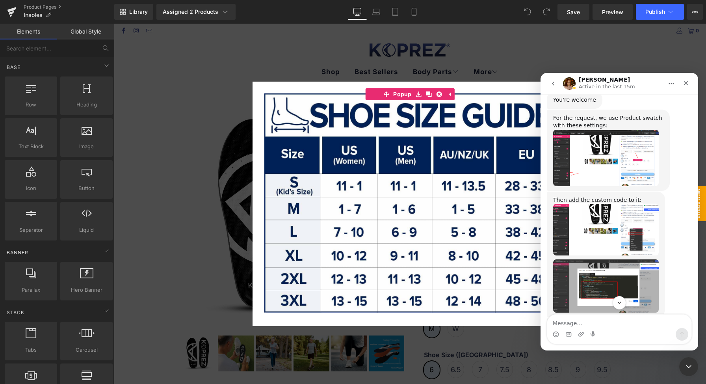
scroll to position [2312, 0]
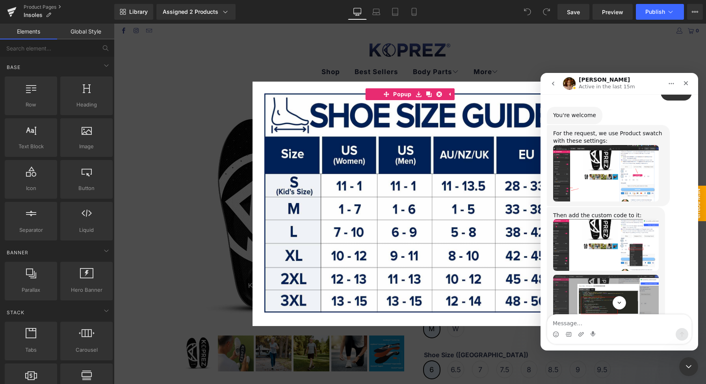
click at [627, 275] on img "Jamie says…" at bounding box center [606, 301] width 106 height 53
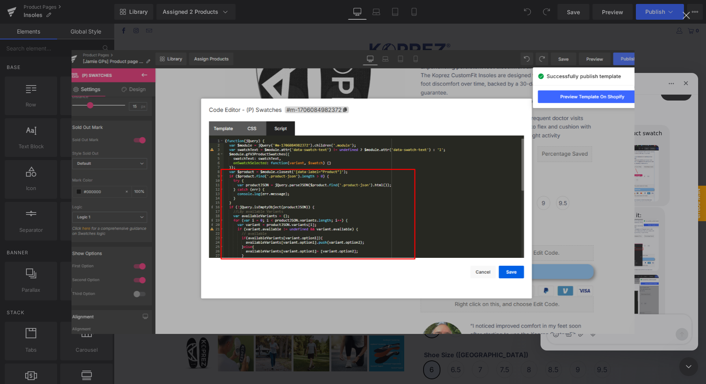
click at [300, 201] on img "Close" at bounding box center [353, 192] width 563 height 284
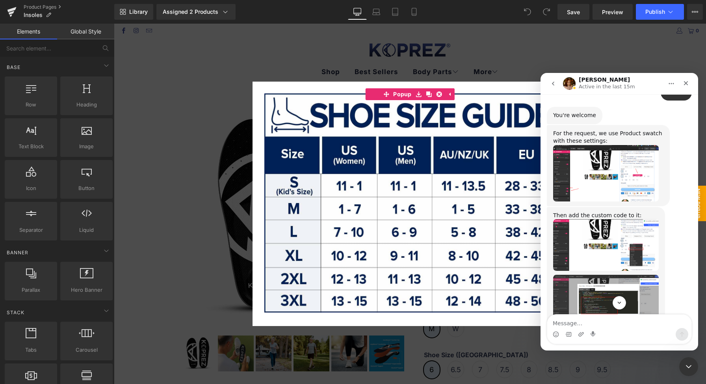
click at [599, 275] on img "Jamie says…" at bounding box center [606, 301] width 106 height 53
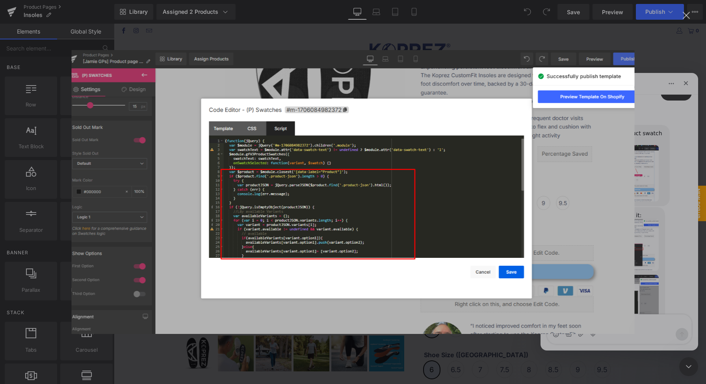
click at [417, 34] on div "Intercom messenger" at bounding box center [353, 192] width 706 height 384
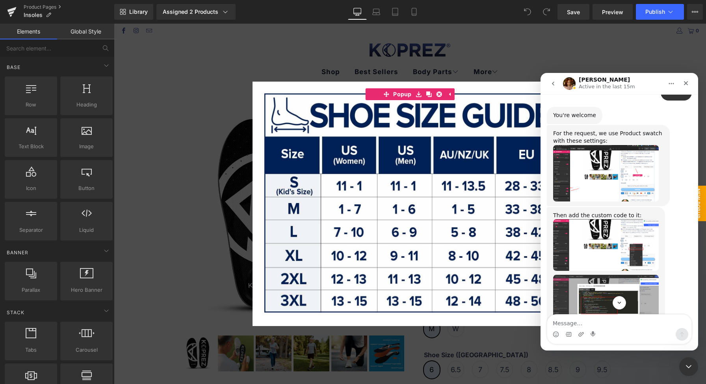
drag, startPoint x: 533, startPoint y: 63, endPoint x: 592, endPoint y: 295, distance: 239.0
click at [533, 63] on div at bounding box center [353, 180] width 706 height 360
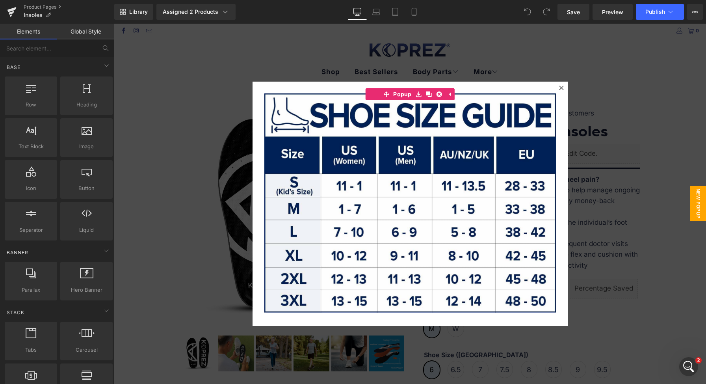
click at [588, 153] on div at bounding box center [410, 204] width 592 height 360
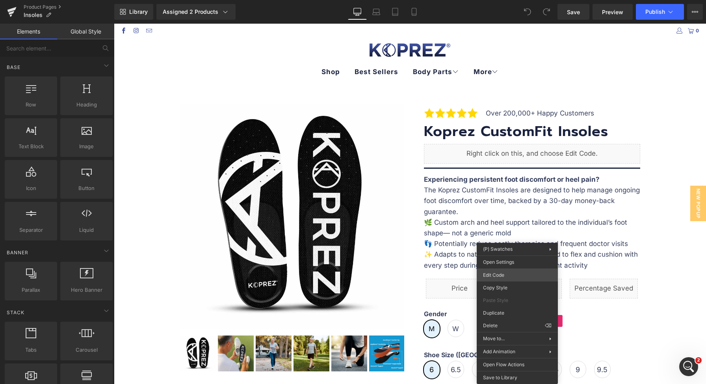
click at [499, 0] on div "You are previewing how the will restyle your page. You can not edit Elements in…" at bounding box center [353, 0] width 706 height 0
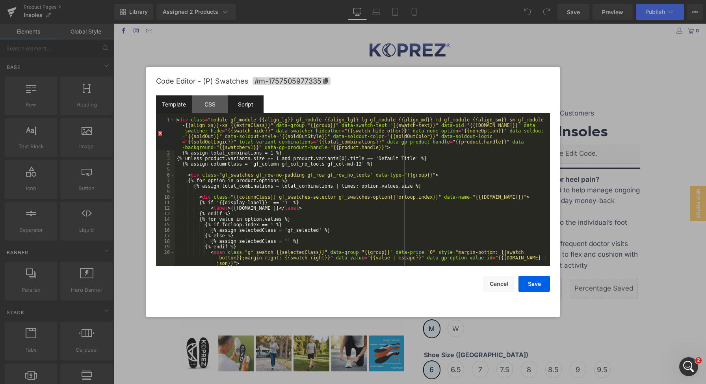
click at [251, 102] on div "Script" at bounding box center [246, 104] width 36 height 18
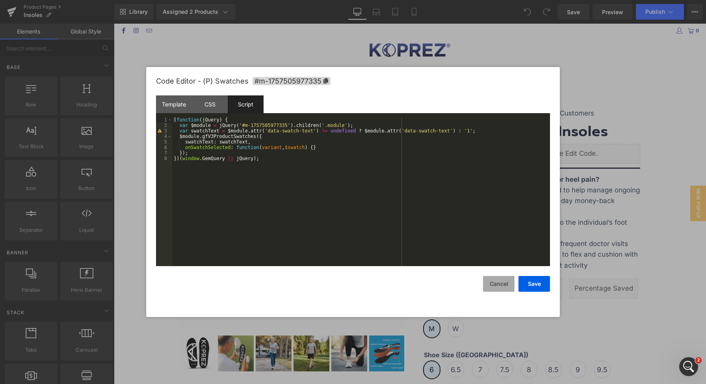
click at [501, 284] on button "Cancel" at bounding box center [499, 284] width 32 height 16
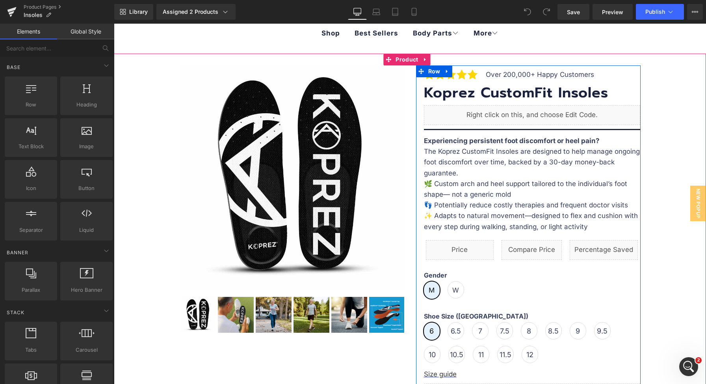
scroll to position [69, 0]
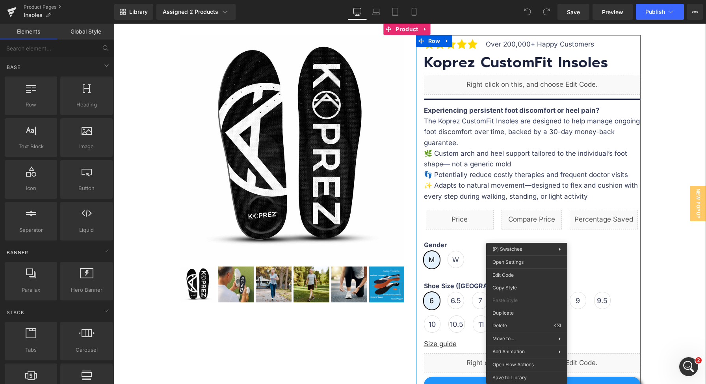
click at [460, 278] on div "Image Over 200,000+ Happy Customers Text Block Row Koprez CustomFit Insoles Hea…" at bounding box center [532, 286] width 216 height 503
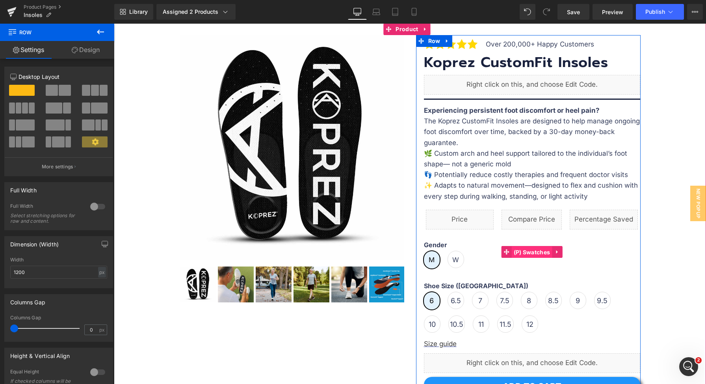
click at [522, 255] on span "(P) Swatches" at bounding box center [532, 252] width 41 height 12
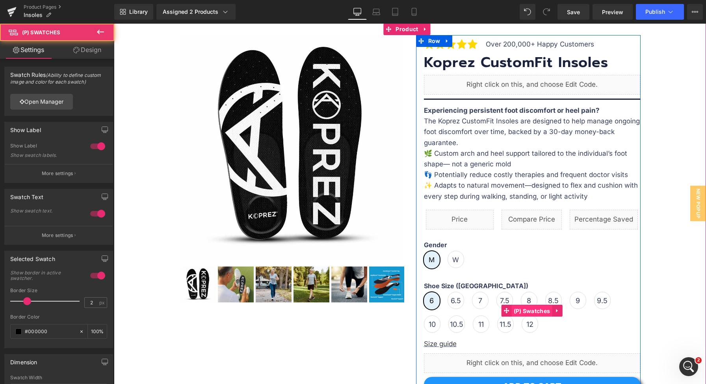
click at [525, 307] on span "(P) Swatches" at bounding box center [532, 311] width 41 height 12
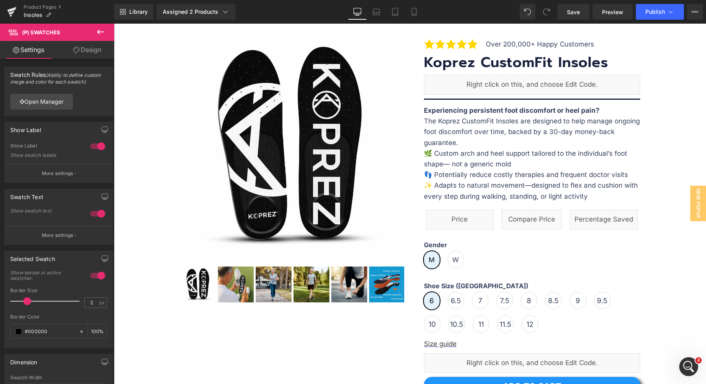
drag, startPoint x: 101, startPoint y: 28, endPoint x: 18, endPoint y: 11, distance: 84.7
click at [101, 28] on icon at bounding box center [100, 31] width 9 height 9
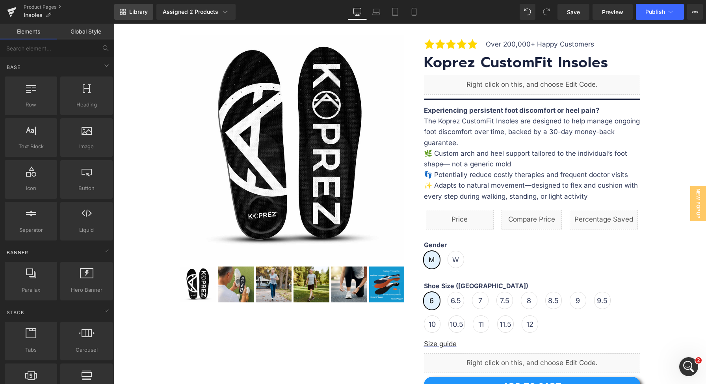
click at [136, 9] on span "Library" at bounding box center [138, 11] width 19 height 7
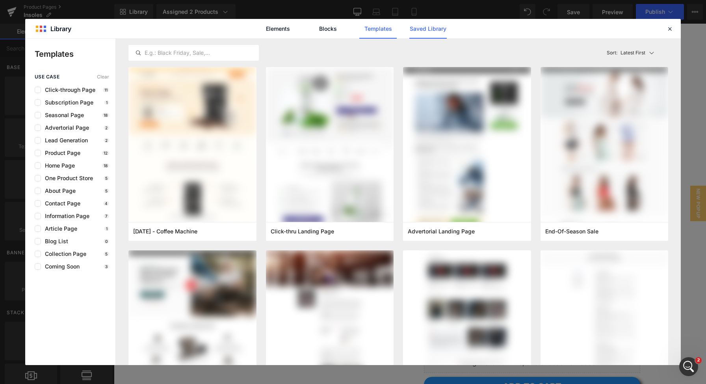
click at [441, 35] on link "Saved Library" at bounding box center [427, 29] width 37 height 20
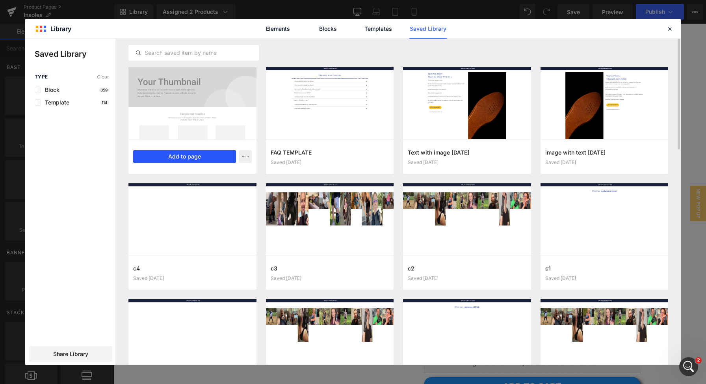
click at [171, 158] on button "Add to page" at bounding box center [184, 156] width 103 height 13
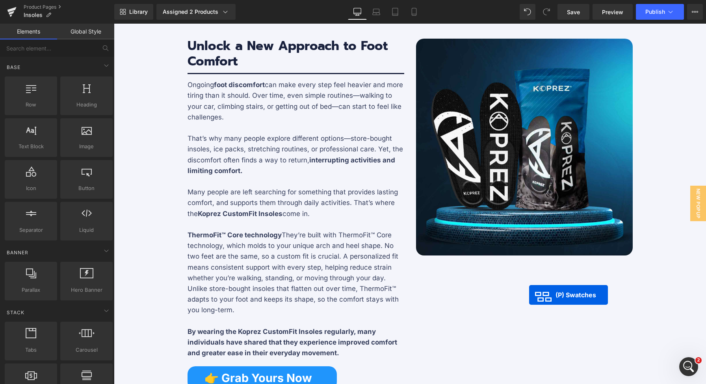
scroll to position [265, 0]
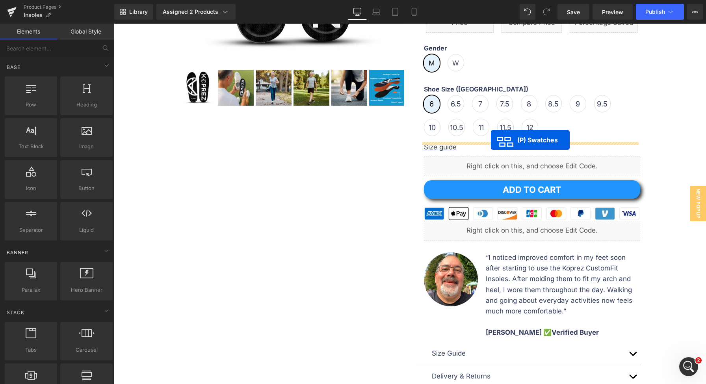
drag, startPoint x: 504, startPoint y: 241, endPoint x: 491, endPoint y: 139, distance: 102.1
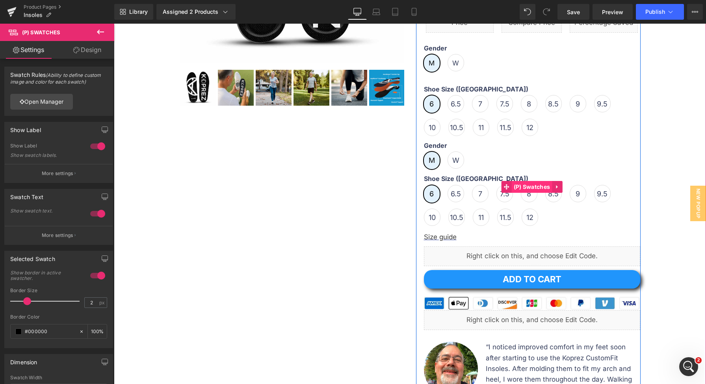
click at [520, 188] on span "(P) Swatches" at bounding box center [532, 187] width 41 height 12
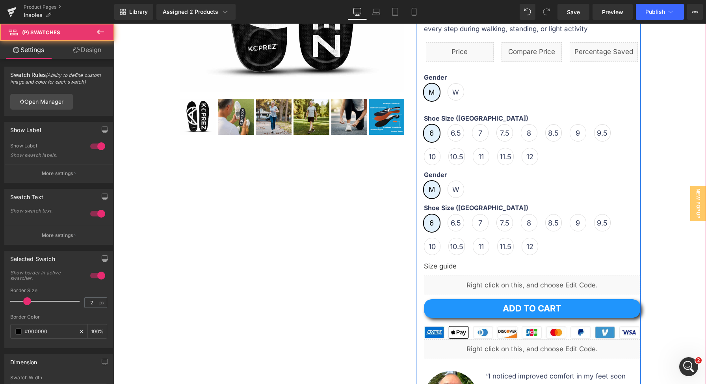
scroll to position [120, 0]
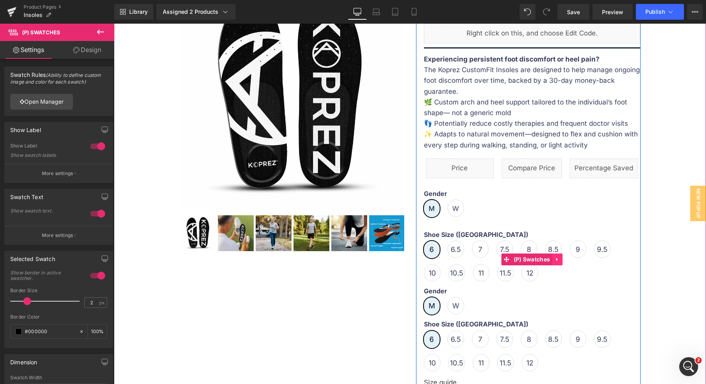
click at [556, 260] on icon at bounding box center [557, 259] width 2 height 4
click at [562, 259] on icon at bounding box center [562, 259] width 6 height 6
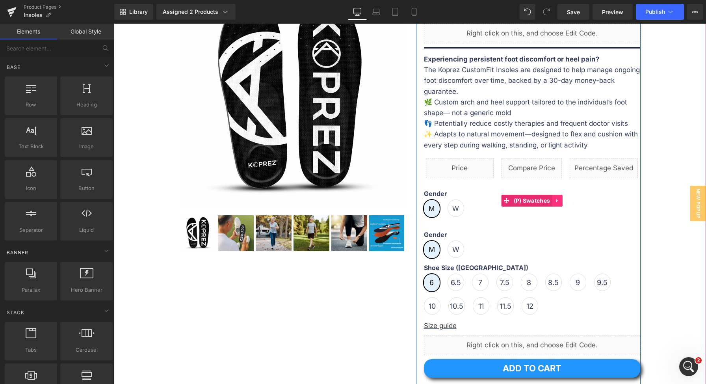
click at [554, 203] on icon at bounding box center [557, 200] width 6 height 6
click at [559, 202] on icon at bounding box center [562, 201] width 6 height 6
click at [532, 198] on span "(P) Swatches" at bounding box center [532, 201] width 41 height 12
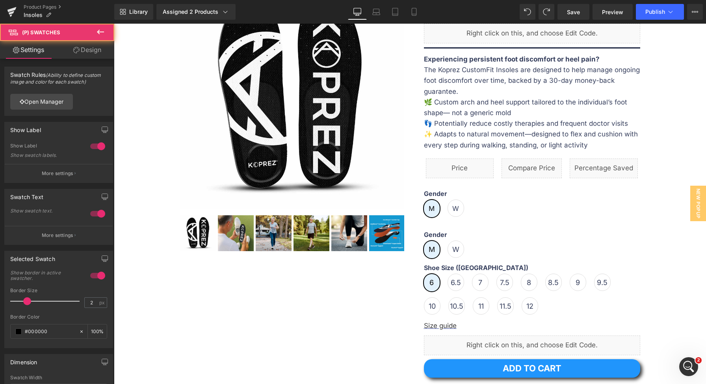
click at [87, 56] on link "Design" at bounding box center [87, 50] width 57 height 18
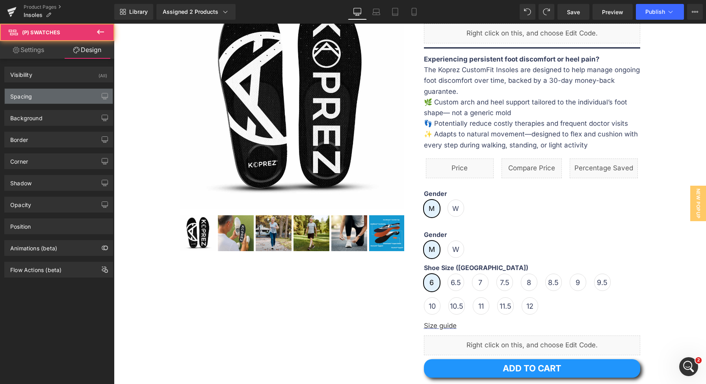
click at [68, 98] on div "Spacing" at bounding box center [59, 96] width 108 height 15
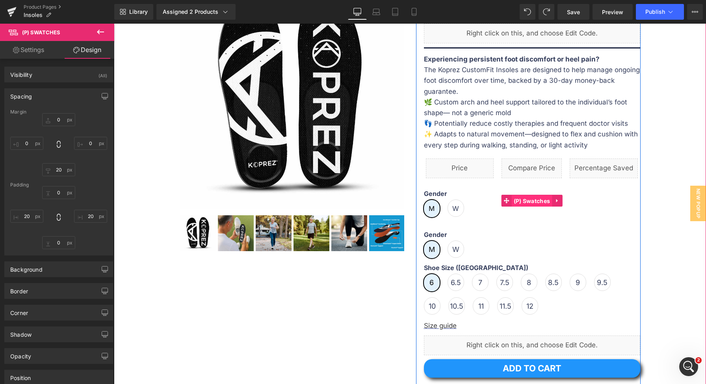
click at [515, 199] on span "(P) Swatches" at bounding box center [532, 201] width 41 height 12
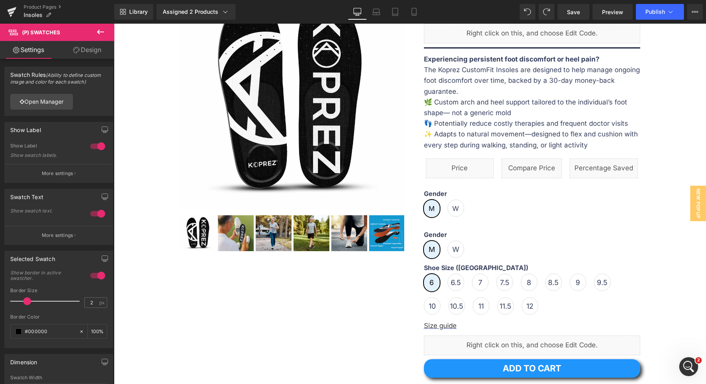
click at [87, 45] on link "Design" at bounding box center [87, 50] width 57 height 18
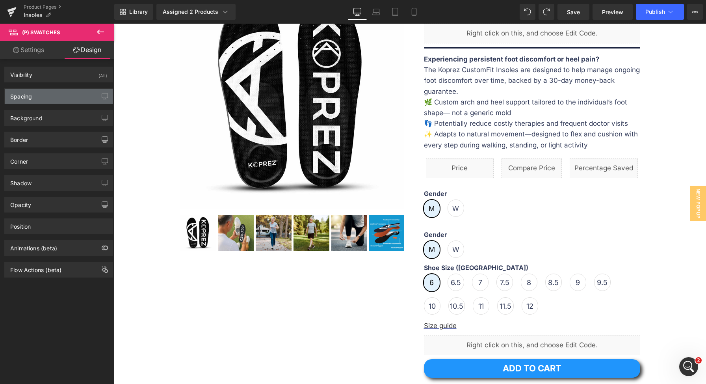
click at [70, 96] on div "Spacing" at bounding box center [59, 96] width 108 height 15
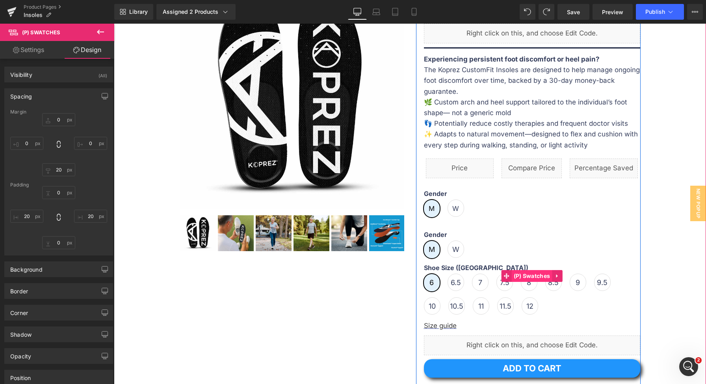
click at [523, 271] on span "(P) Swatches" at bounding box center [532, 276] width 41 height 12
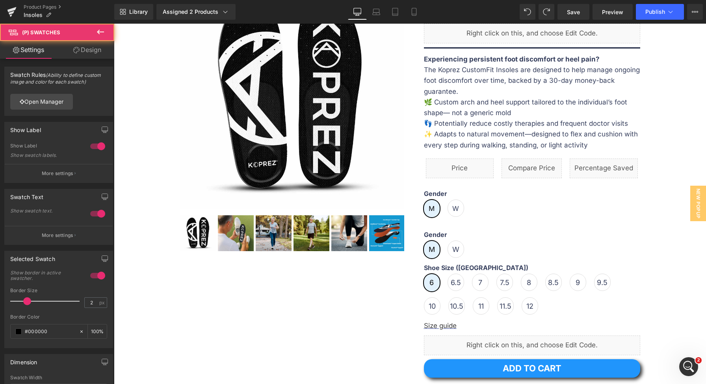
click at [85, 50] on link "Design" at bounding box center [87, 50] width 57 height 18
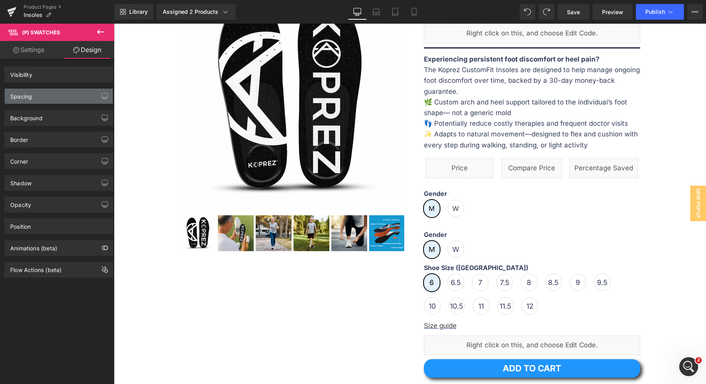
click at [59, 94] on div "Spacing" at bounding box center [59, 96] width 108 height 15
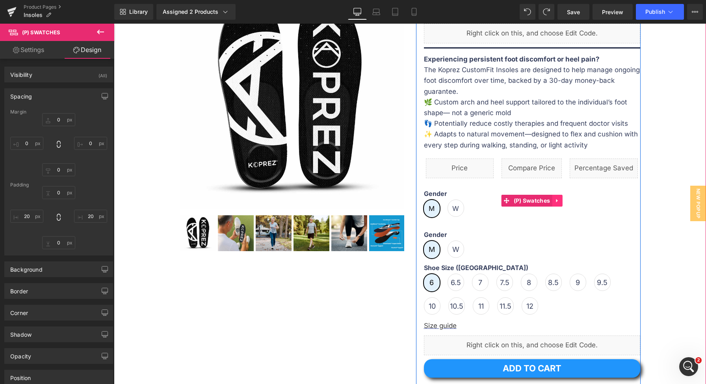
click at [555, 200] on icon at bounding box center [557, 200] width 6 height 6
click at [480, 179] on div "Gender M W Shoe Size (US) 6 6.5 7 7.5 8 8.5 9 9.5" at bounding box center [532, 200] width 216 height 45
click at [564, 200] on link at bounding box center [562, 201] width 10 height 12
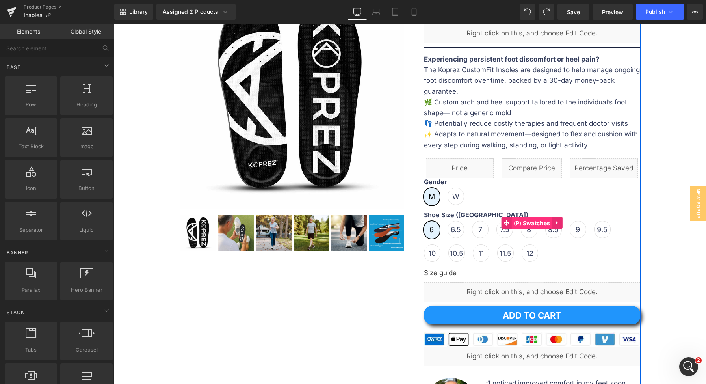
click at [527, 222] on span "(P) Swatches" at bounding box center [532, 223] width 41 height 12
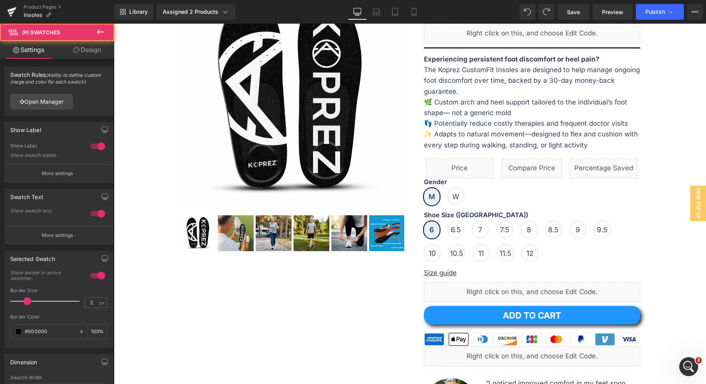
click at [90, 53] on link "Design" at bounding box center [87, 50] width 57 height 18
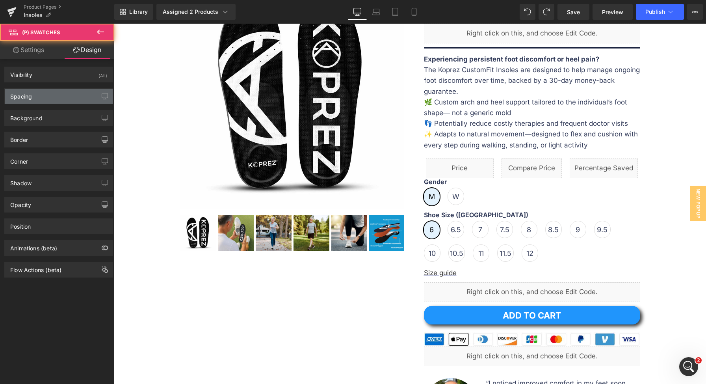
click at [59, 96] on div "Spacing" at bounding box center [59, 96] width 108 height 15
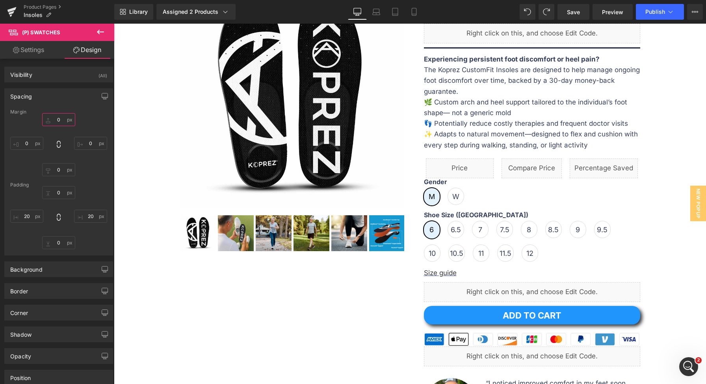
click at [55, 118] on input "text" at bounding box center [58, 119] width 33 height 13
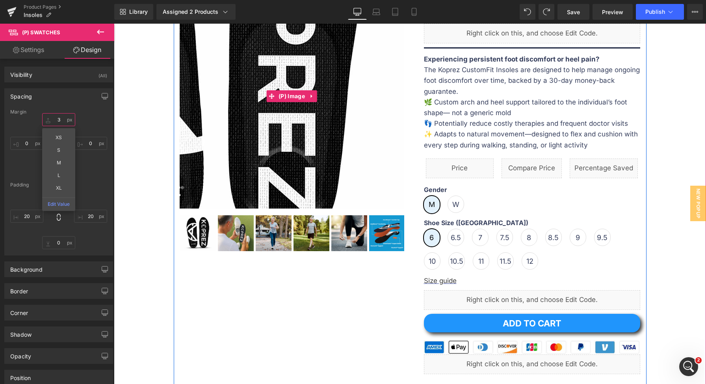
type input "30"
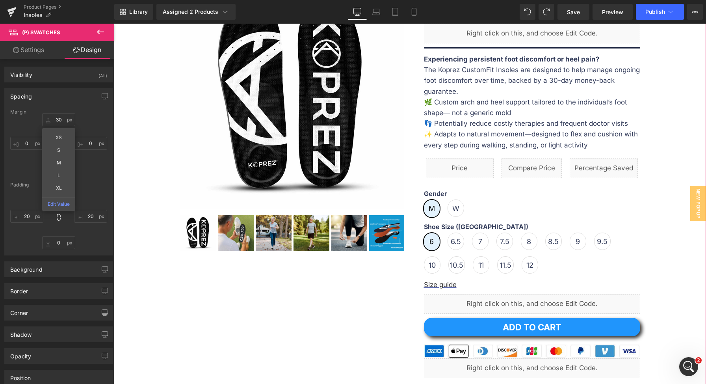
click at [677, 87] on div "Sale Off (P) Image ‹ › (P) Image List Sale Off ‹" at bounding box center [410, 260] width 584 height 576
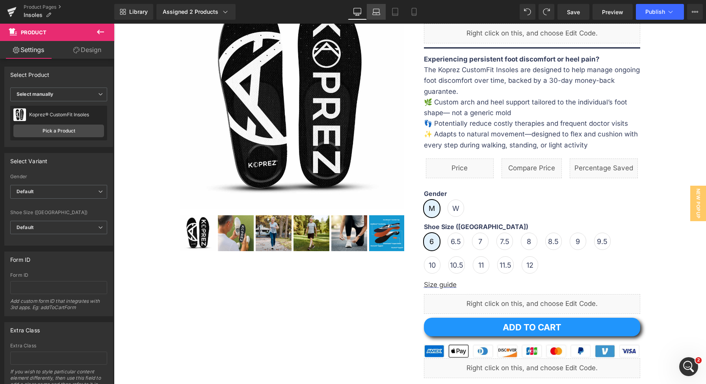
click at [374, 15] on icon at bounding box center [376, 12] width 8 height 8
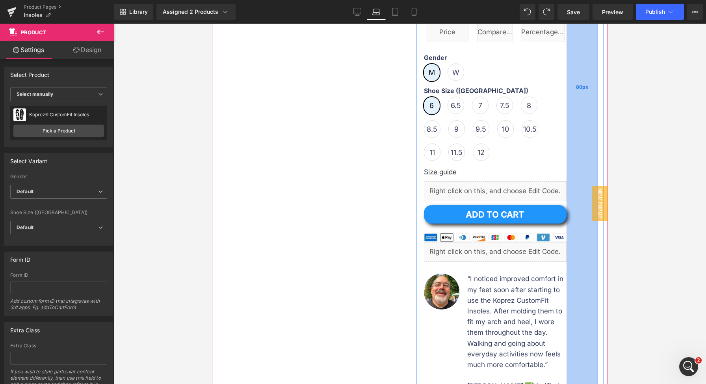
scroll to position [311, 0]
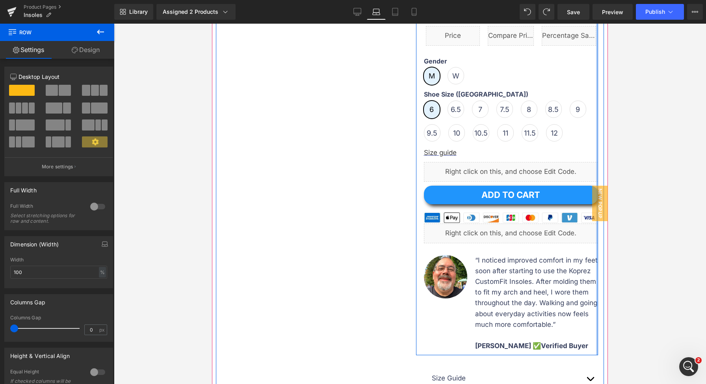
drag, startPoint x: 568, startPoint y: 87, endPoint x: 599, endPoint y: 89, distance: 30.8
click at [599, 89] on div "Sale Off (P) Image ‹ › (P) Image List Sale Off ‹" at bounding box center [410, 108] width 396 height 654
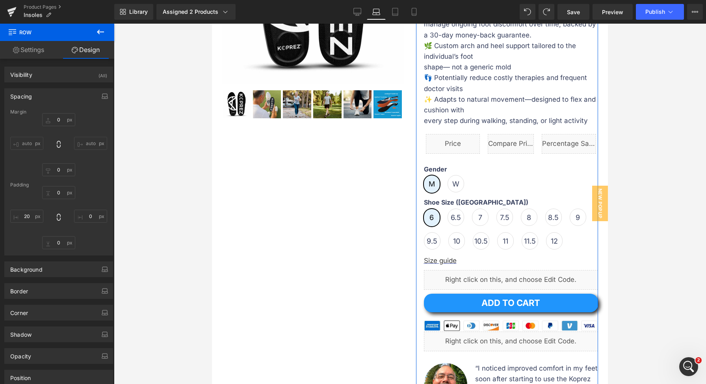
scroll to position [58, 0]
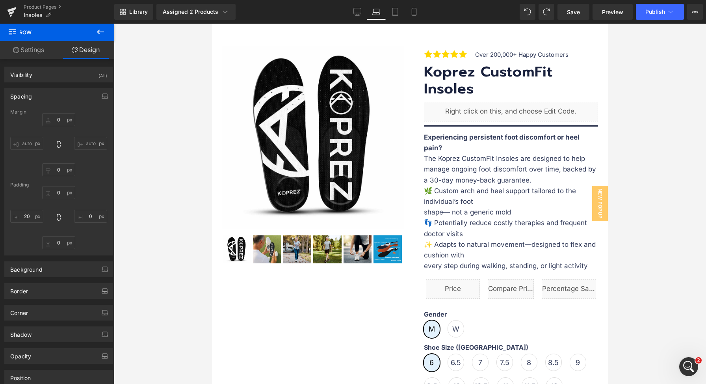
click at [383, 8] on link "Laptop" at bounding box center [376, 12] width 19 height 16
click at [388, 8] on link "Tablet" at bounding box center [395, 12] width 19 height 16
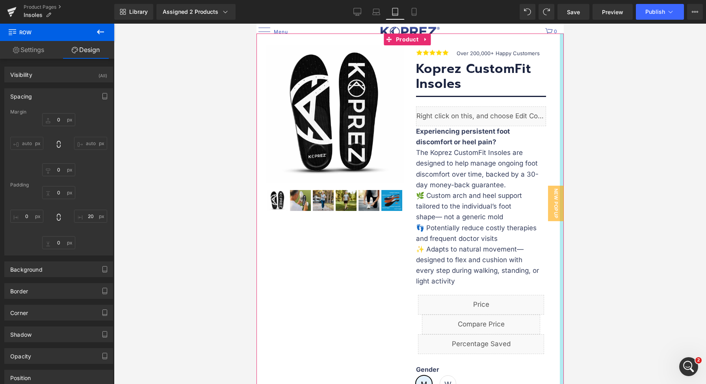
scroll to position [174, 0]
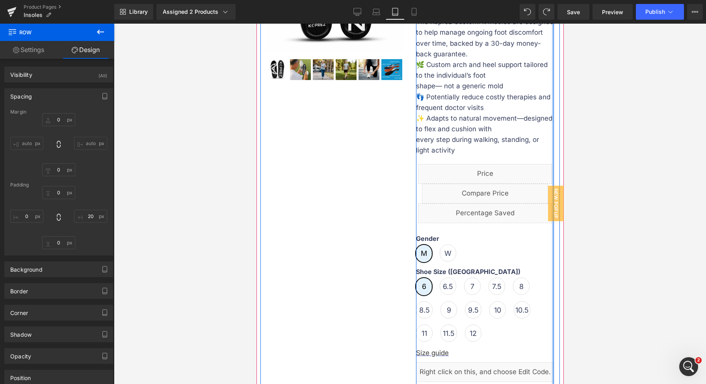
drag, startPoint x: 540, startPoint y: 276, endPoint x: 551, endPoint y: 276, distance: 10.6
click at [551, 276] on div "Sale Off (P) Image ‹ › (P) Image List Koprez CustomFit Insoles Heading Image Ov…" at bounding box center [485, 291] width 150 height 753
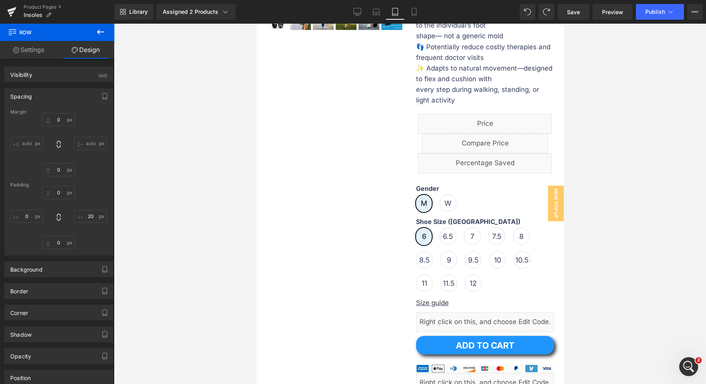
scroll to position [280, 0]
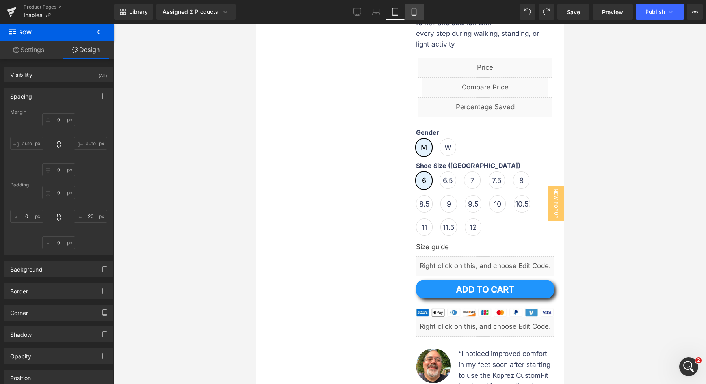
click at [412, 13] on icon at bounding box center [414, 12] width 8 height 8
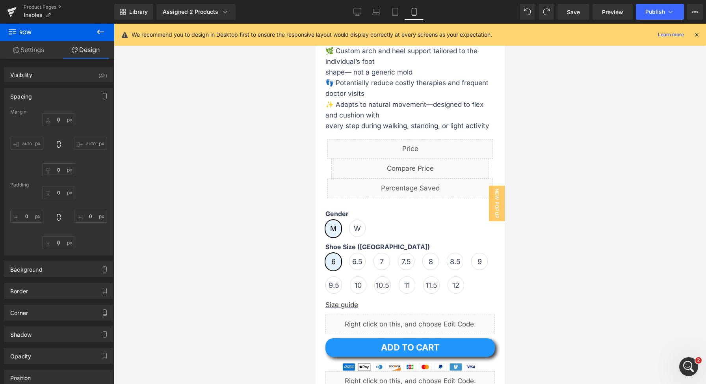
scroll to position [403, 0]
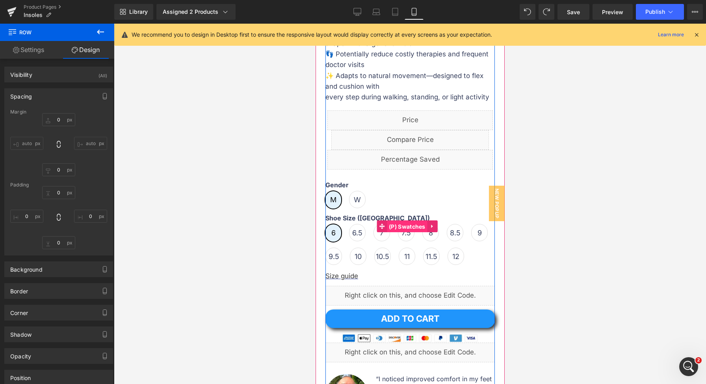
click at [397, 232] on span "(P) Swatches" at bounding box center [406, 227] width 41 height 12
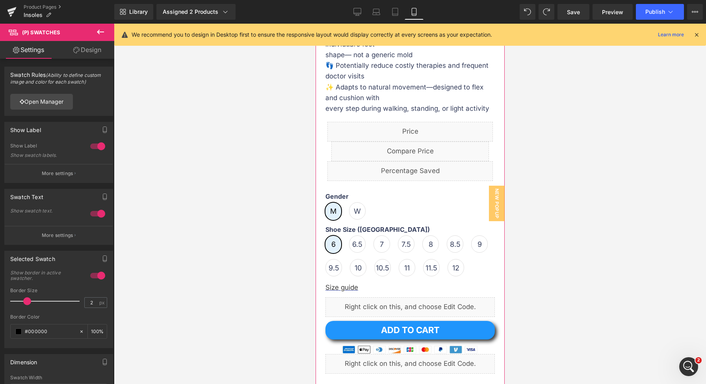
scroll to position [306, 0]
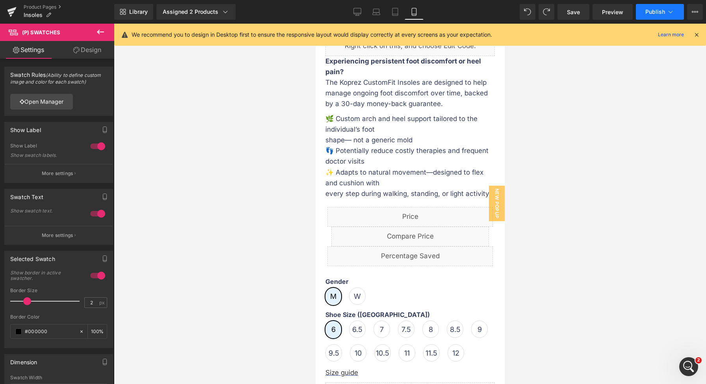
click at [643, 12] on button "Publish" at bounding box center [660, 12] width 48 height 16
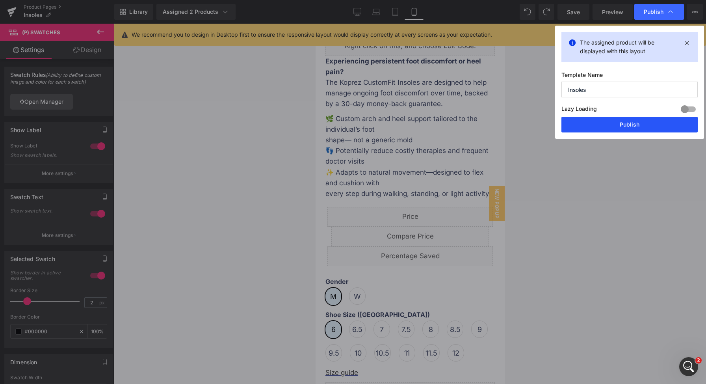
drag, startPoint x: 630, startPoint y: 126, endPoint x: 103, endPoint y: 152, distance: 528.0
click at [630, 126] on button "Publish" at bounding box center [629, 125] width 136 height 16
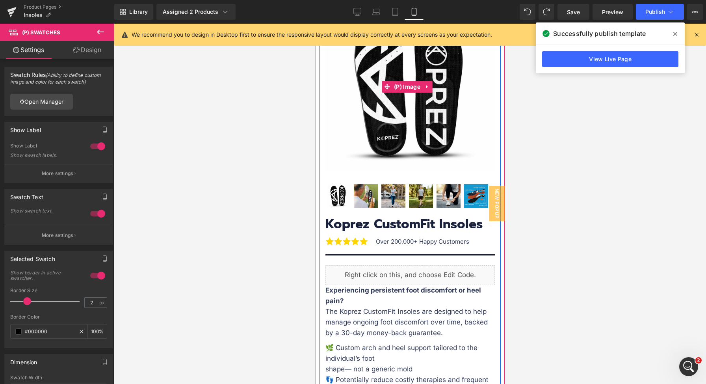
scroll to position [344, 0]
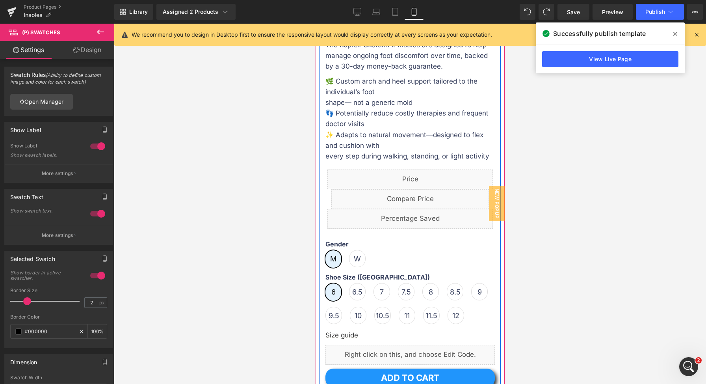
click at [337, 151] on p "✨ Adapts to natural movement—designed to flex and cushion with every step durin…" at bounding box center [409, 146] width 169 height 32
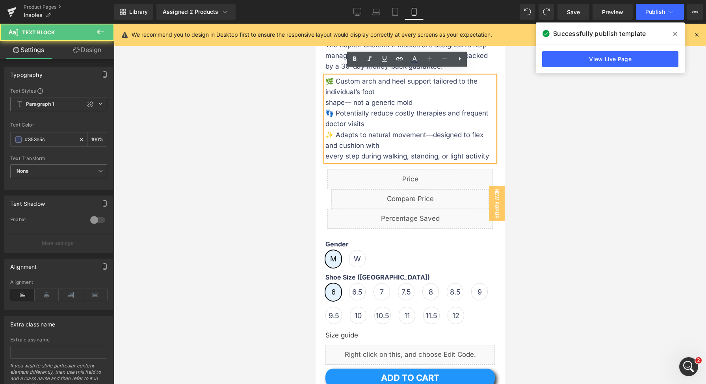
click at [336, 149] on p "✨ Adapts to natural movement—designed to flex and cushion with every step durin…" at bounding box center [409, 146] width 169 height 32
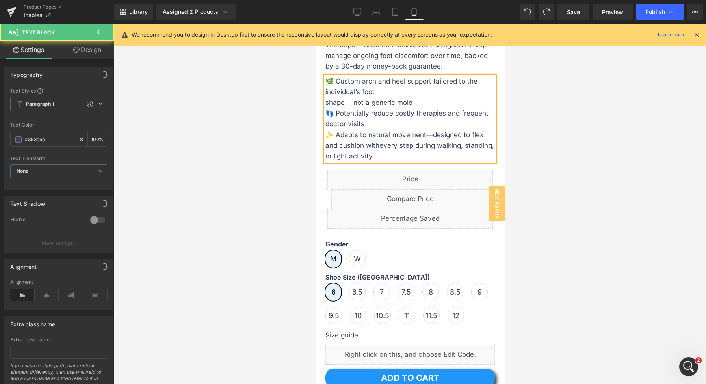
click at [332, 95] on p "🌿 Custom arch and heel support tailored to the individual’s foot shape— not a g…" at bounding box center [409, 92] width 169 height 32
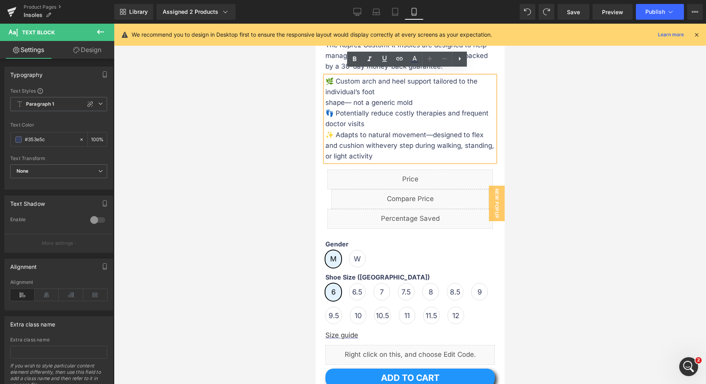
click at [338, 98] on p "🌿 Custom arch and heel support tailored to the individual’s foot shape— not a g…" at bounding box center [409, 92] width 169 height 32
click at [335, 97] on p "🌿 Custom arch and heel support tailored to the individual’s foot shape— not a g…" at bounding box center [409, 92] width 169 height 32
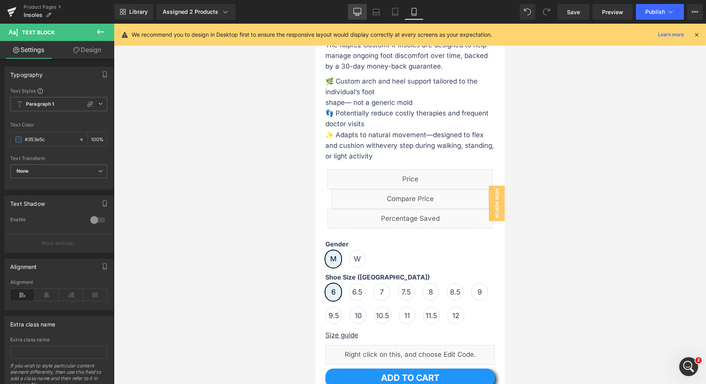
click at [356, 9] on icon at bounding box center [357, 12] width 8 height 8
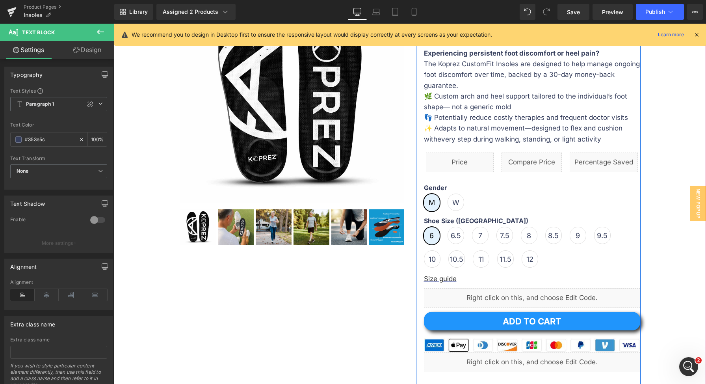
scroll to position [87, 0]
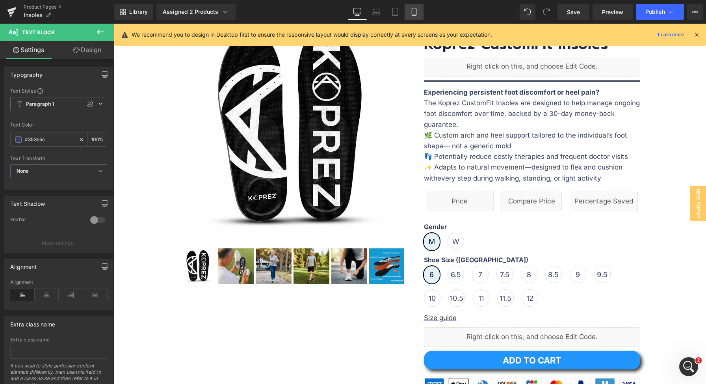
click at [414, 15] on icon at bounding box center [414, 12] width 8 height 8
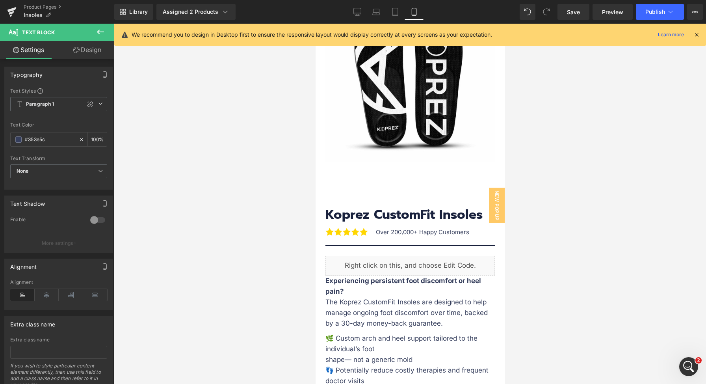
scroll to position [284, 0]
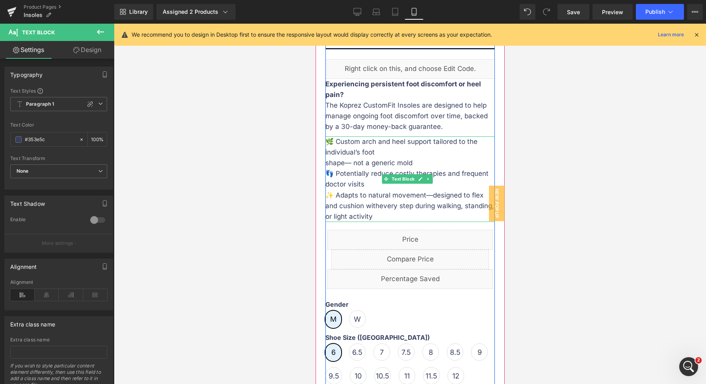
click at [334, 156] on p "🌿 Custom arch and heel support tailored to the individual’s foot shape— not a g…" at bounding box center [409, 152] width 169 height 32
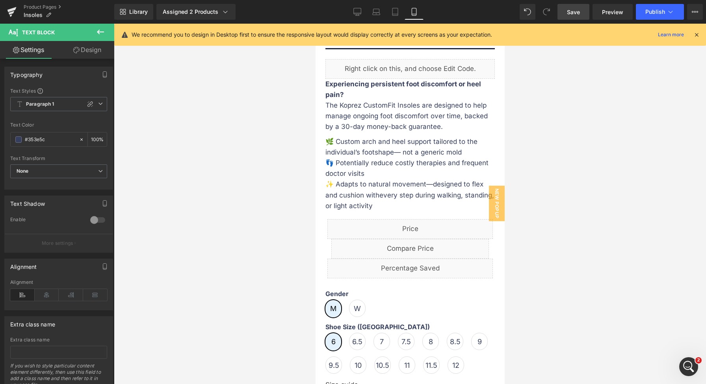
drag, startPoint x: 569, startPoint y: 12, endPoint x: 136, endPoint y: 198, distance: 471.5
click at [569, 12] on span "Save" at bounding box center [573, 12] width 13 height 8
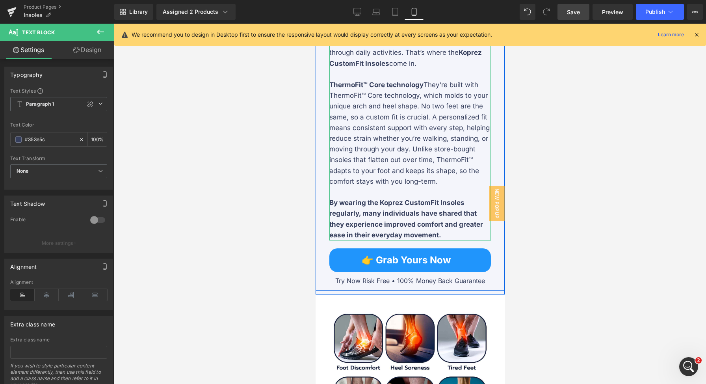
scroll to position [1348, 0]
click at [421, 100] on p "ThermoFit™ Core technology They’re built with ThermoFit™ Core technology, which…" at bounding box center [409, 133] width 161 height 107
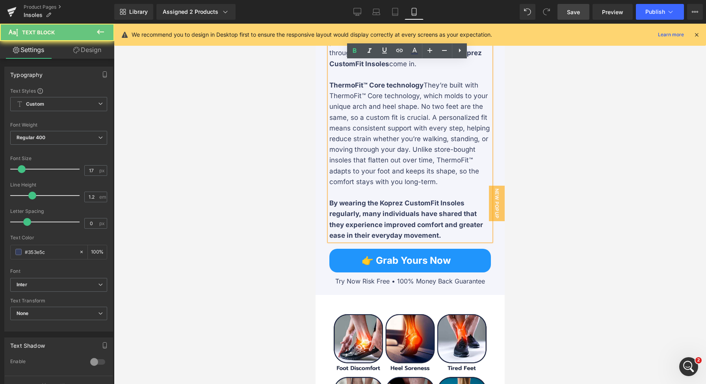
click at [423, 101] on p "ThermoFit™ Core technology They’re built with ThermoFit™ Core technology, which…" at bounding box center [409, 133] width 161 height 107
click at [419, 89] on strong "ThermoFit™ Core technology" at bounding box center [376, 85] width 94 height 8
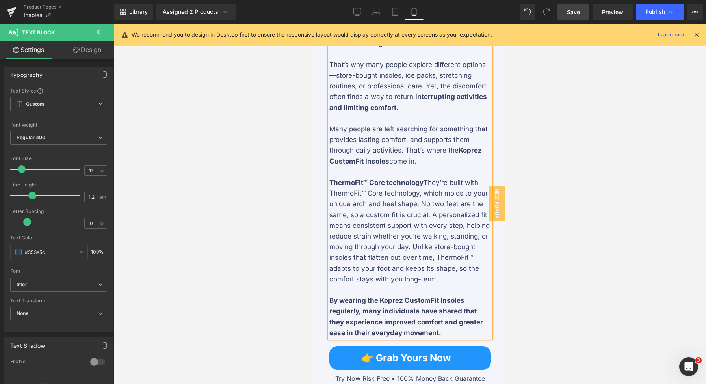
scroll to position [2921, 0]
click at [410, 177] on p "To enrich screen reader interactions, please activate Accessibility in Grammarl…" at bounding box center [409, 172] width 161 height 11
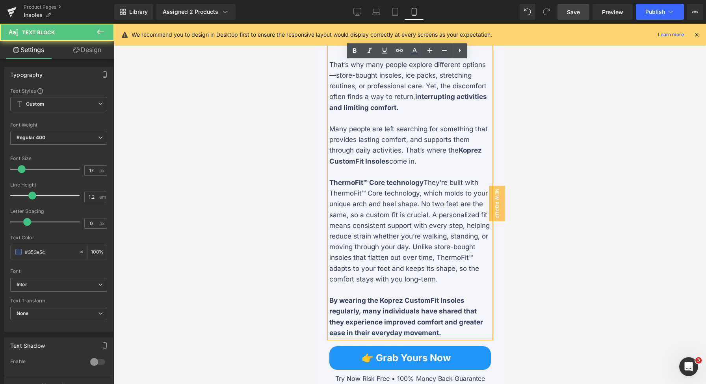
scroll to position [2979, 0]
drag, startPoint x: 423, startPoint y: 199, endPoint x: 310, endPoint y: 198, distance: 113.1
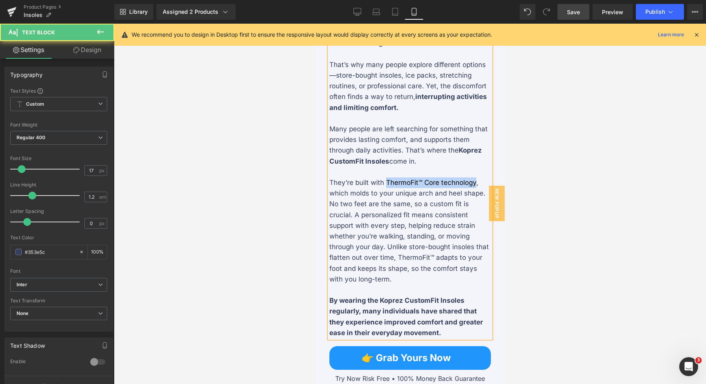
drag, startPoint x: 383, startPoint y: 198, endPoint x: 473, endPoint y: 195, distance: 90.2
click at [473, 195] on p "They’re built with ThermoFit™ Core technology, which molds to your unique arch …" at bounding box center [409, 230] width 161 height 107
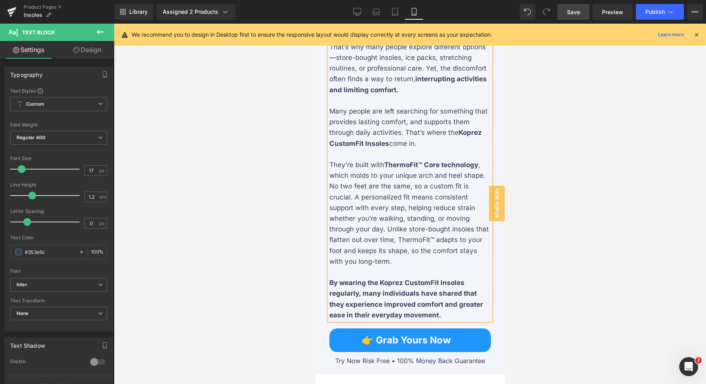
scroll to position [1278, 0]
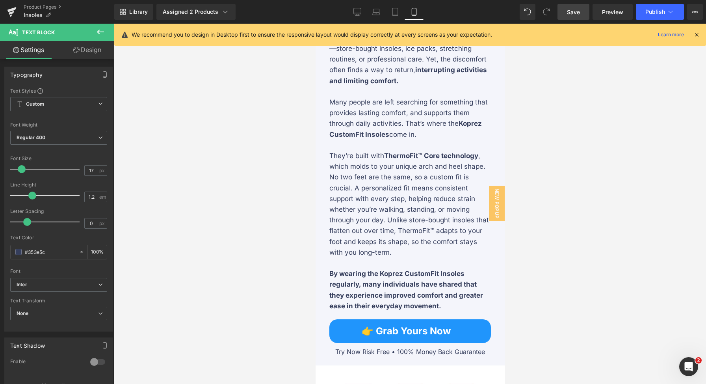
click at [573, 12] on span "Save" at bounding box center [573, 12] width 13 height 8
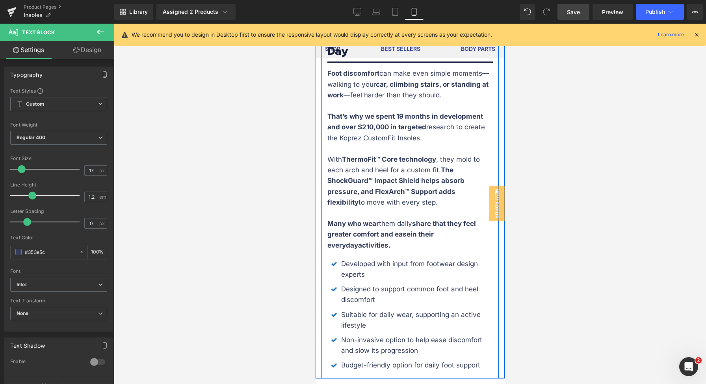
scroll to position [1765, 0]
click at [399, 239] on strong "share that they feel greater comfort and ease" at bounding box center [401, 229] width 148 height 19
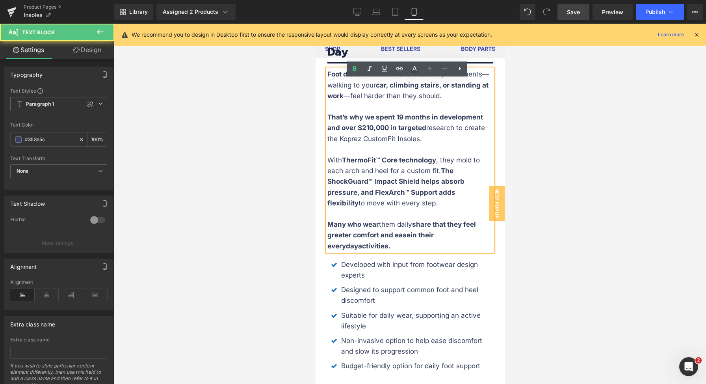
click at [408, 239] on strong "share that they feel greater comfort and ease" at bounding box center [401, 229] width 148 height 19
click at [359, 250] on strong "activities." at bounding box center [374, 246] width 33 height 8
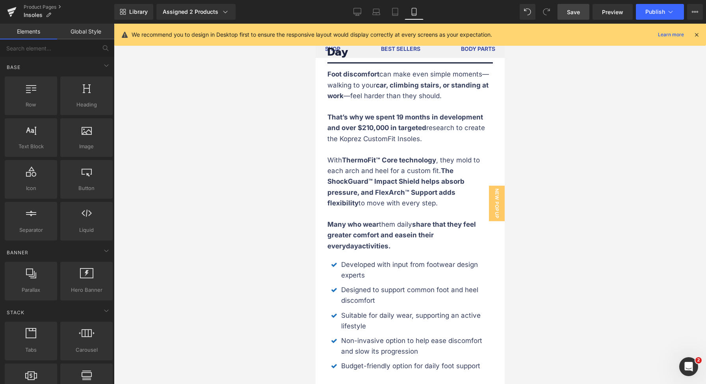
click at [529, 262] on div at bounding box center [410, 204] width 592 height 360
click at [575, 10] on span "Save" at bounding box center [573, 12] width 13 height 8
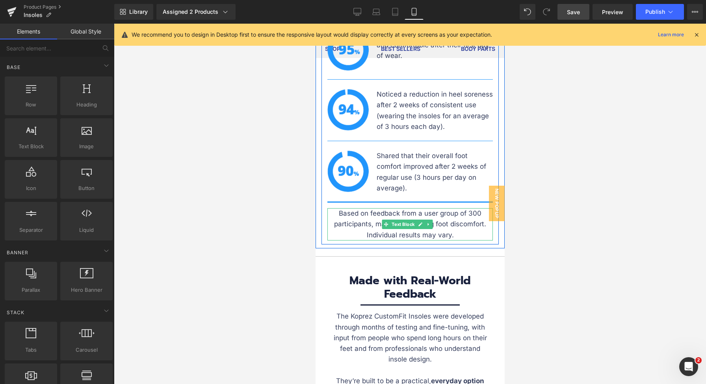
scroll to position [3305, 0]
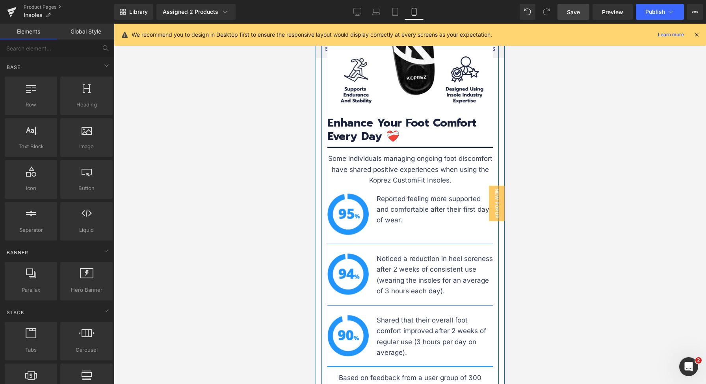
click at [404, 215] on p "Reported feeling more supported and comfortable after their first day of wear." at bounding box center [434, 209] width 116 height 32
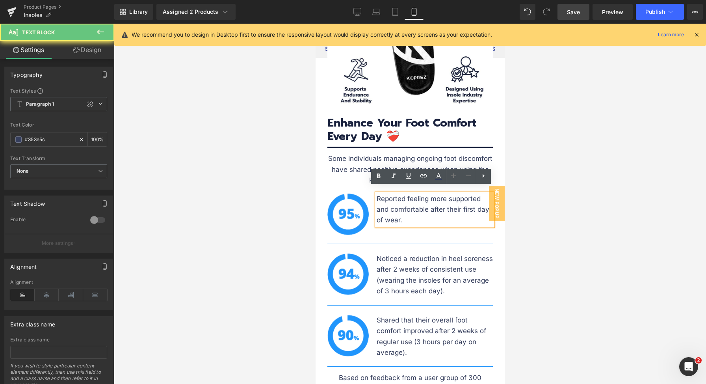
click at [394, 215] on p "Reported feeling more supported and comfortable after their first day of wear." at bounding box center [434, 209] width 116 height 32
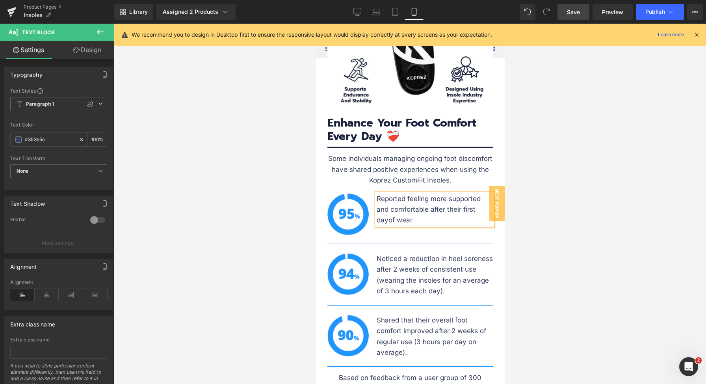
click at [377, 204] on p "Reported feeling more supported and comfortable after their first day of wear." at bounding box center [434, 209] width 116 height 32
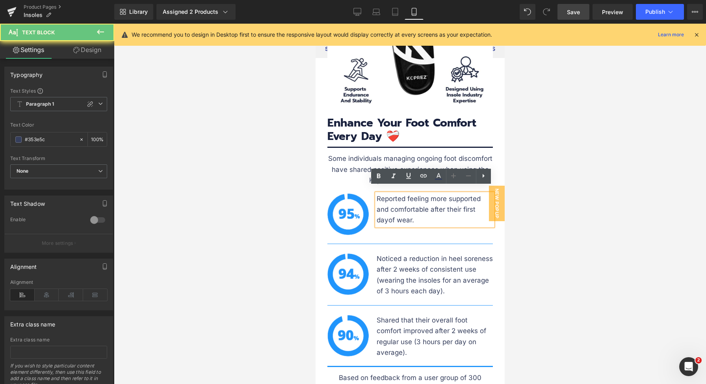
click at [376, 203] on p "Reported feeling more supported and comfortable after their first day of wear." at bounding box center [434, 209] width 116 height 32
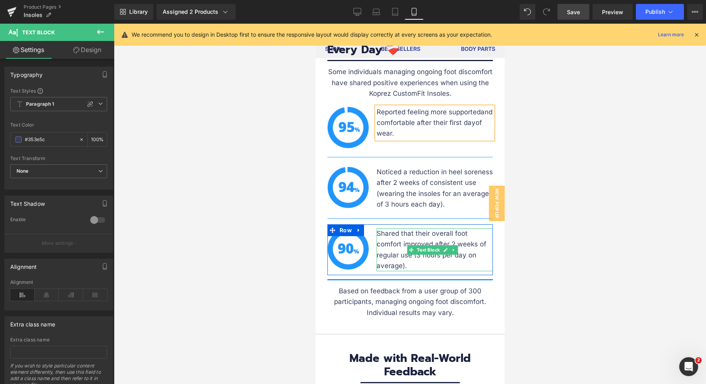
scroll to position [3430, 0]
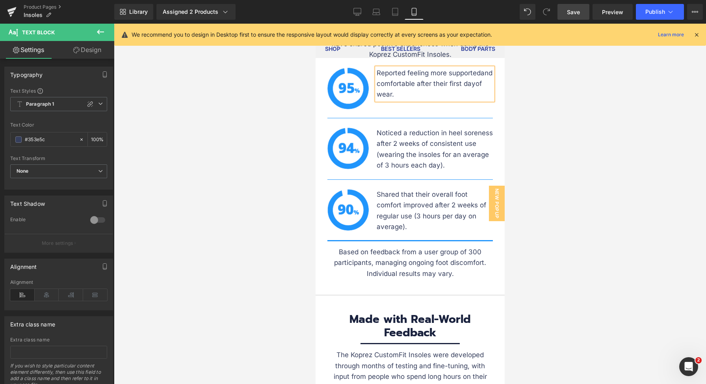
drag, startPoint x: 578, startPoint y: 13, endPoint x: 57, endPoint y: 172, distance: 544.5
click at [578, 13] on span "Save" at bounding box center [573, 12] width 13 height 8
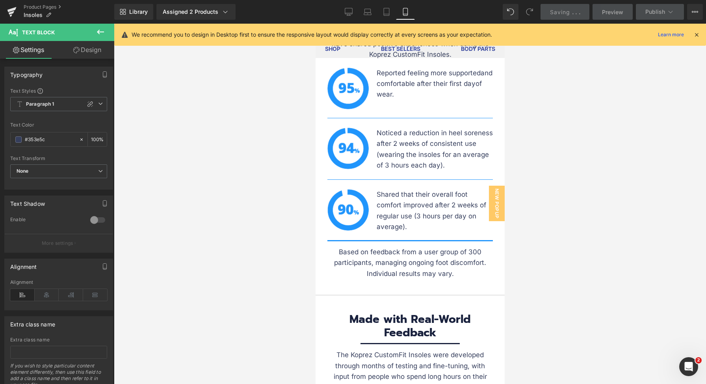
scroll to position [3441, 0]
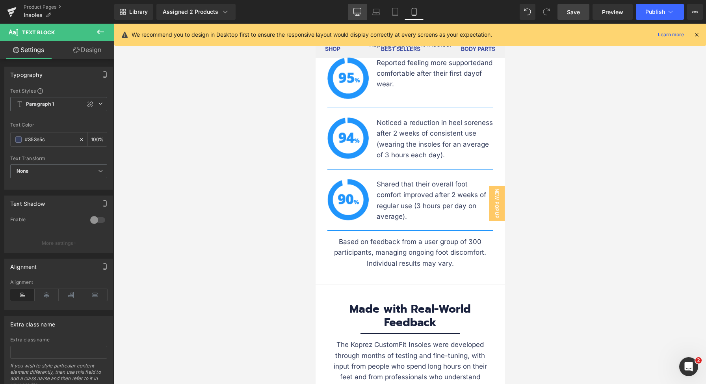
click at [360, 14] on icon at bounding box center [357, 12] width 8 height 8
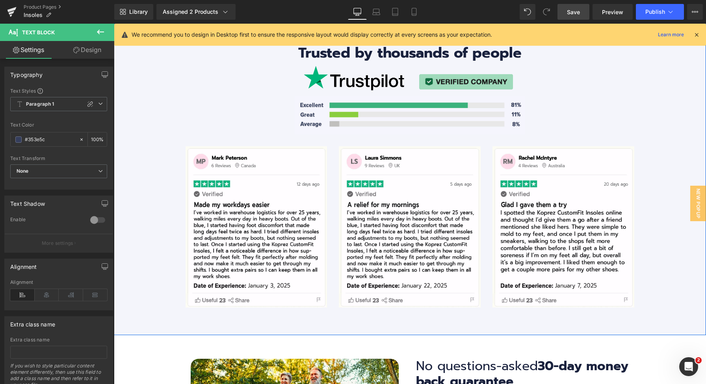
scroll to position [2775, 0]
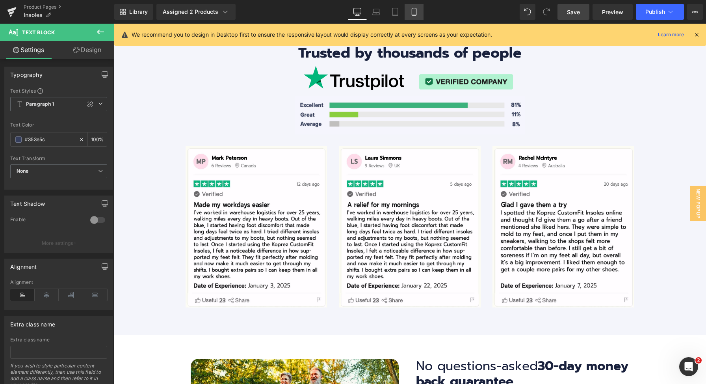
click at [415, 15] on icon at bounding box center [414, 12] width 8 height 8
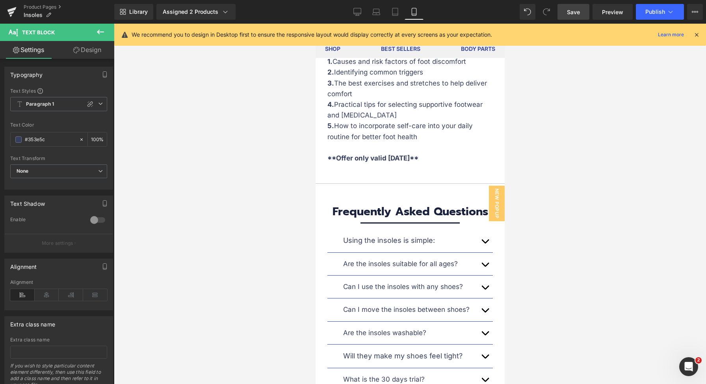
scroll to position [5659, 0]
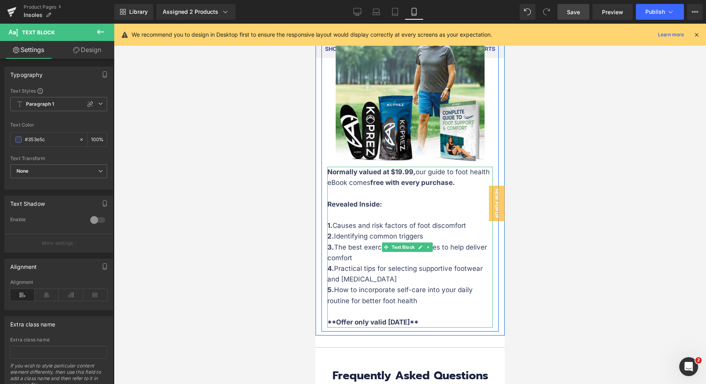
click at [395, 210] on p "To enrich screen reader interactions, please activate Accessibility in Grammarl…" at bounding box center [409, 215] width 165 height 11
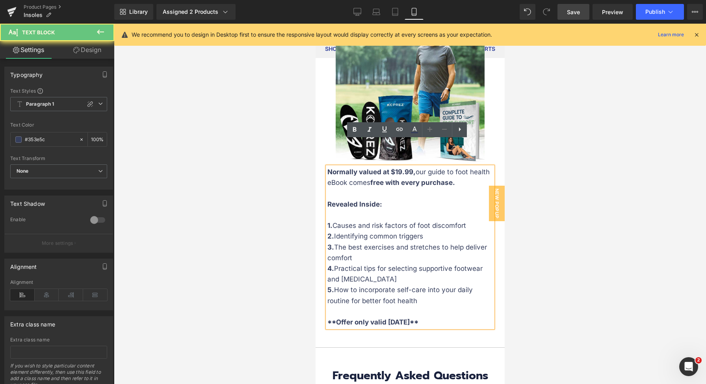
click at [392, 210] on p "To enrich screen reader interactions, please activate Accessibility in Grammarl…" at bounding box center [409, 215] width 165 height 11
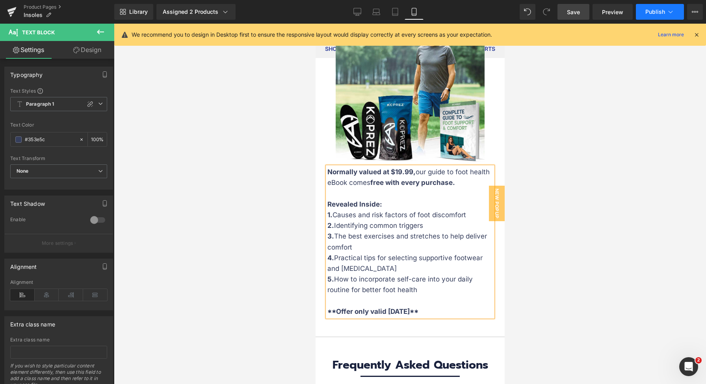
click at [647, 19] on button "Publish" at bounding box center [660, 12] width 48 height 16
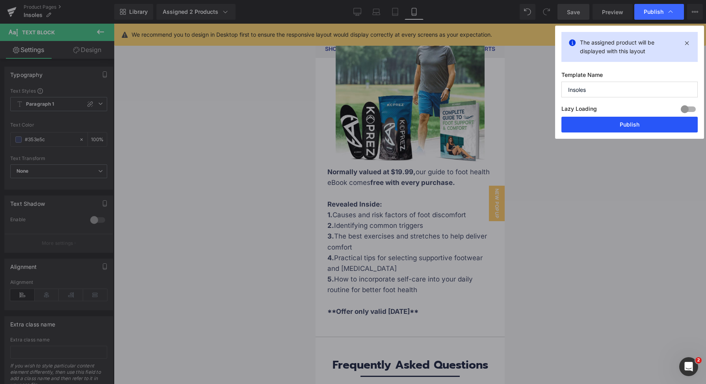
click at [644, 126] on button "Publish" at bounding box center [629, 125] width 136 height 16
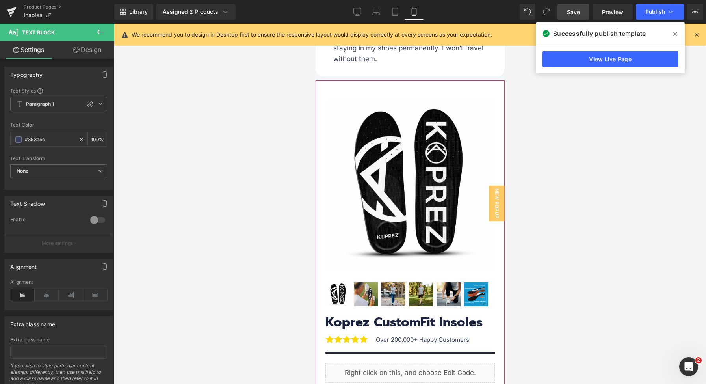
scroll to position [8858, 0]
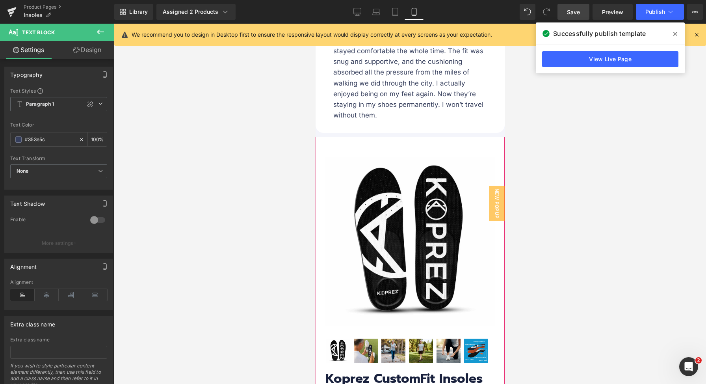
click at [328, 156] on img at bounding box center [409, 240] width 169 height 169
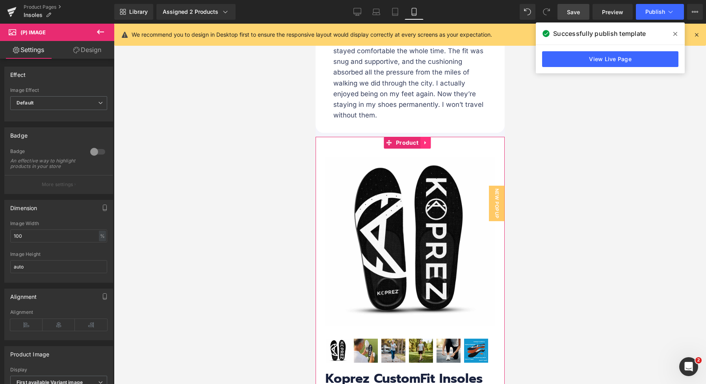
click at [423, 139] on icon at bounding box center [425, 142] width 6 height 6
click at [431, 140] on icon at bounding box center [430, 143] width 6 height 6
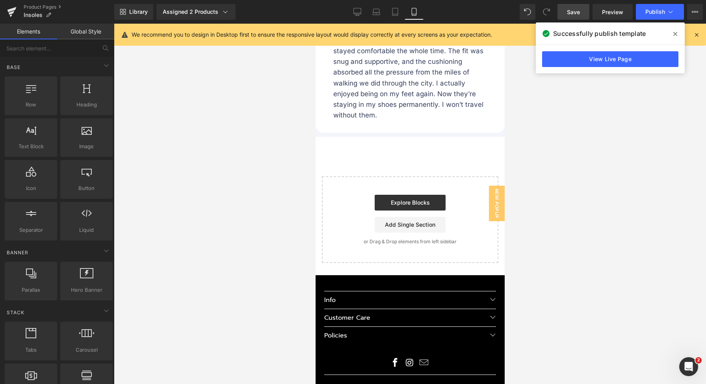
click at [364, 13] on link "Desktop" at bounding box center [357, 12] width 19 height 16
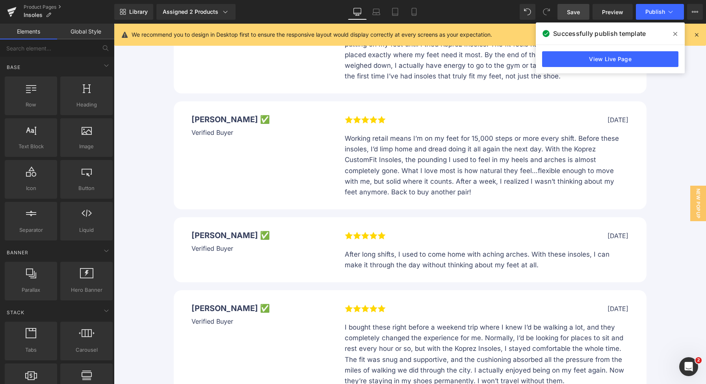
scroll to position [5511, 0]
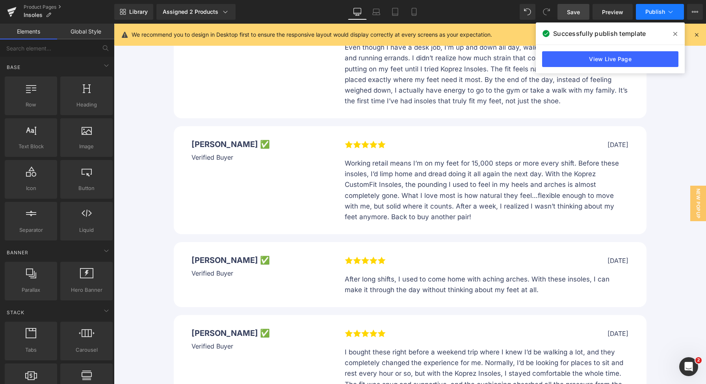
click at [655, 17] on button "Publish" at bounding box center [660, 12] width 48 height 16
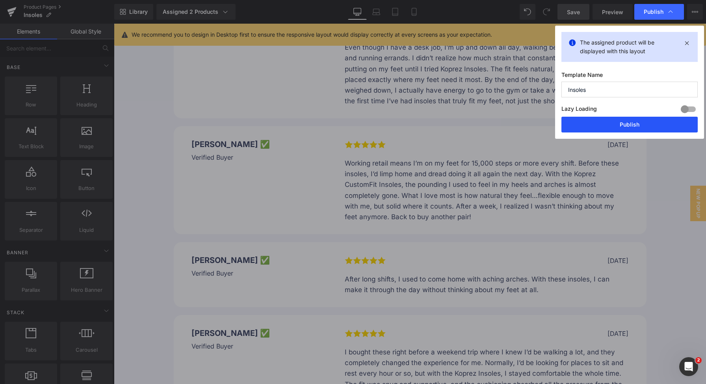
drag, startPoint x: 636, startPoint y: 130, endPoint x: 408, endPoint y: 169, distance: 231.0
click at [636, 130] on button "Publish" at bounding box center [629, 125] width 136 height 16
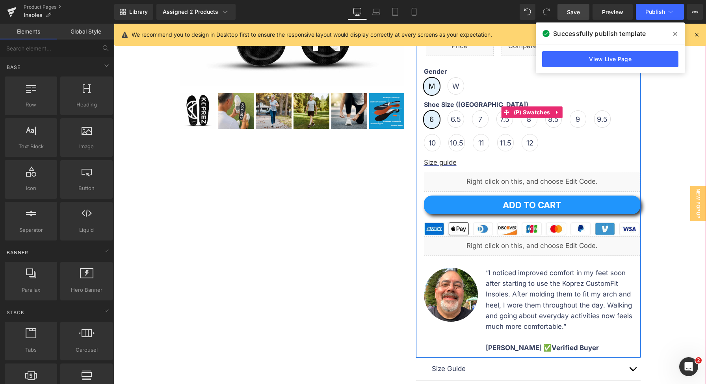
scroll to position [307, 0]
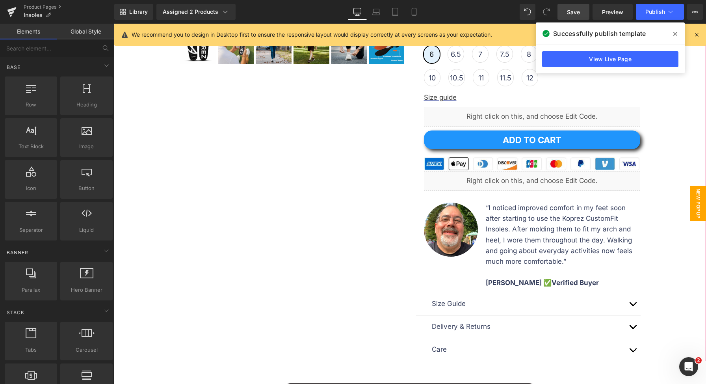
click at [696, 196] on span "New Popup" at bounding box center [698, 203] width 16 height 35
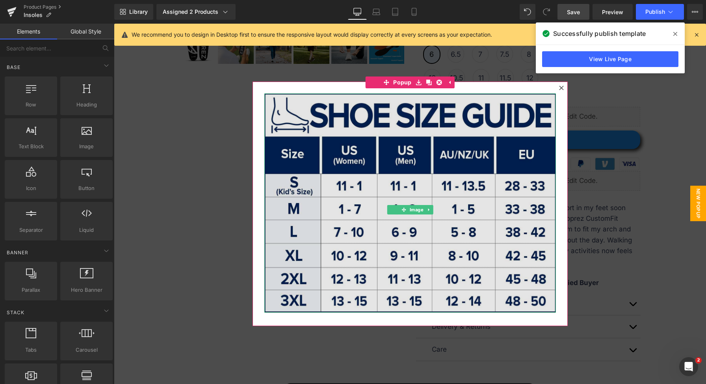
click at [411, 146] on img at bounding box center [409, 202] width 291 height 219
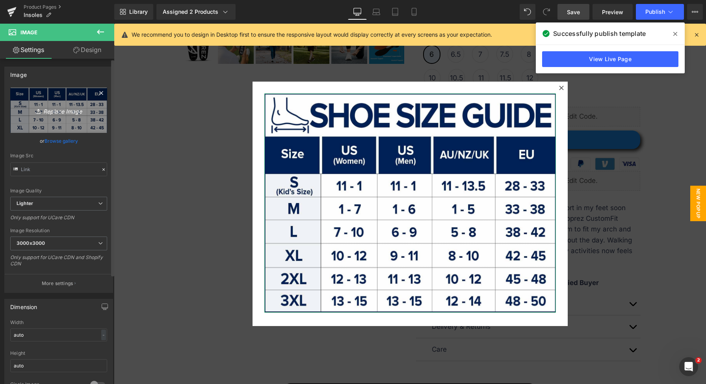
click at [53, 122] on link "Replace Image" at bounding box center [58, 109] width 97 height 45
type input "C:\fakepath\Insole Size Guide V2 (1).jpg"
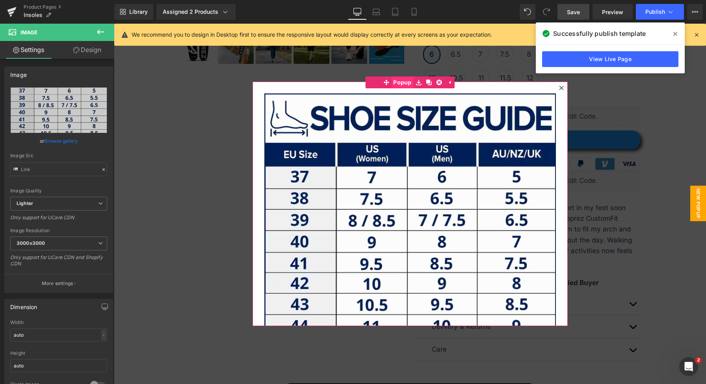
click at [395, 78] on span "Popup" at bounding box center [402, 82] width 22 height 12
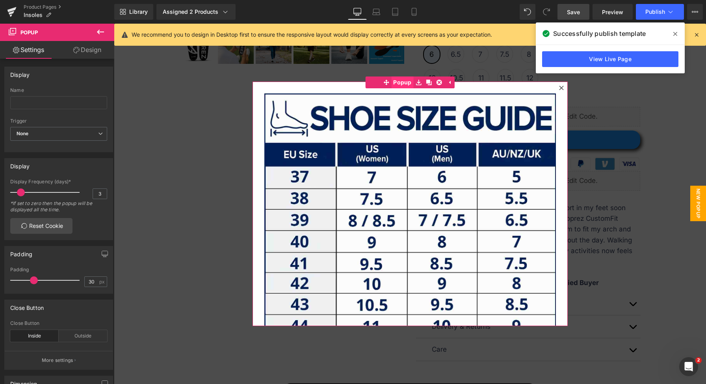
click at [397, 83] on span "Popup" at bounding box center [402, 82] width 22 height 12
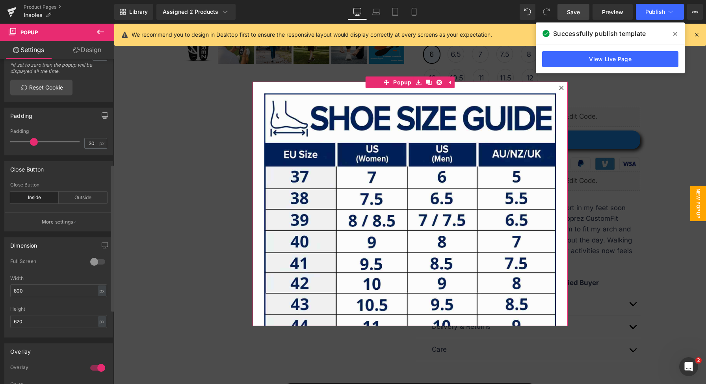
scroll to position [233, 0]
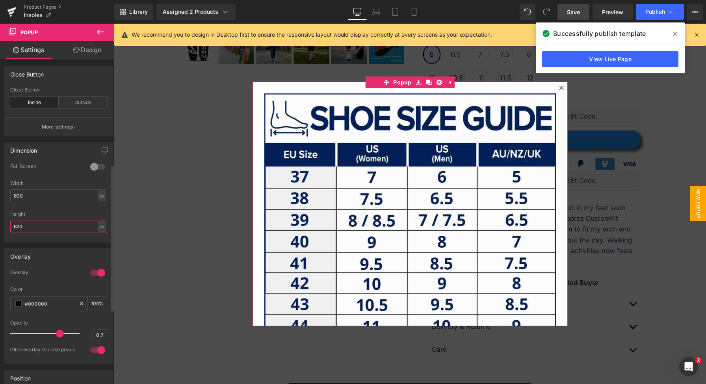
click at [58, 226] on input "620" at bounding box center [58, 226] width 97 height 13
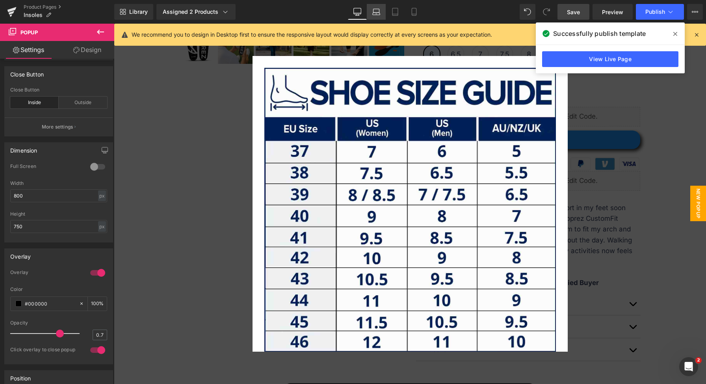
click at [378, 11] on icon at bounding box center [376, 12] width 8 height 8
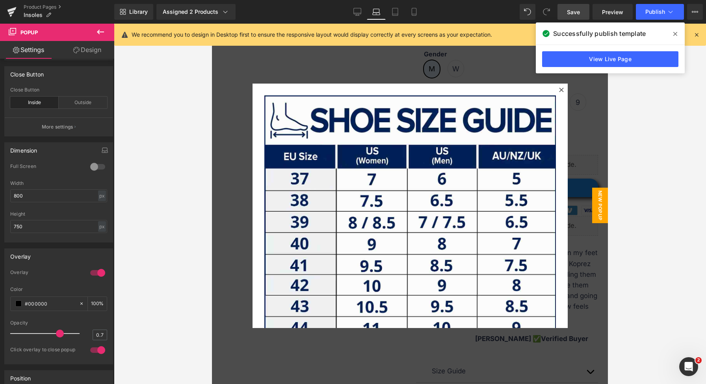
scroll to position [288, 0]
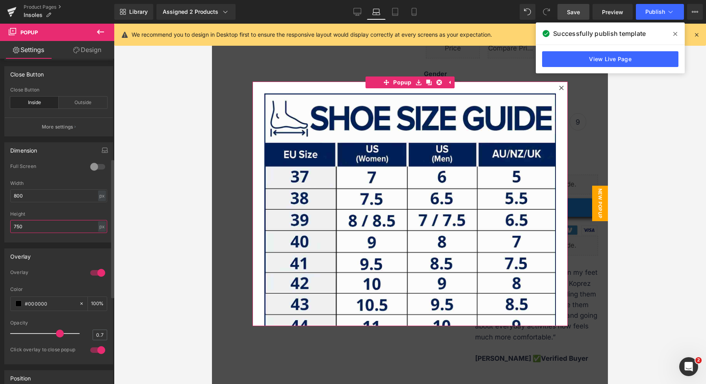
click at [50, 229] on input "750" at bounding box center [58, 226] width 97 height 13
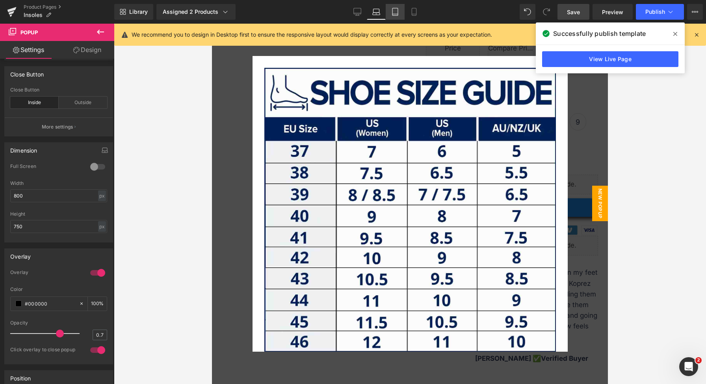
click at [394, 12] on icon at bounding box center [395, 12] width 8 height 8
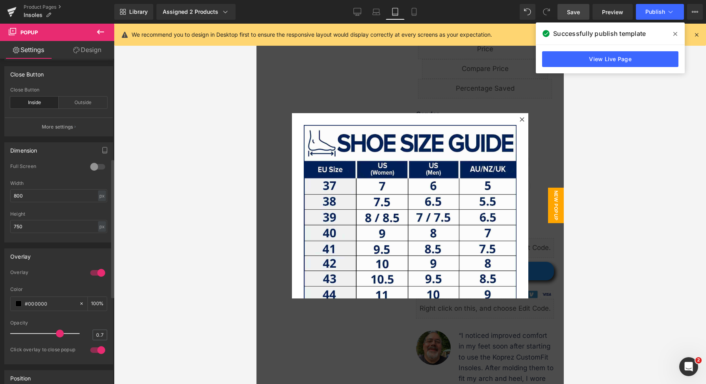
scroll to position [343, 0]
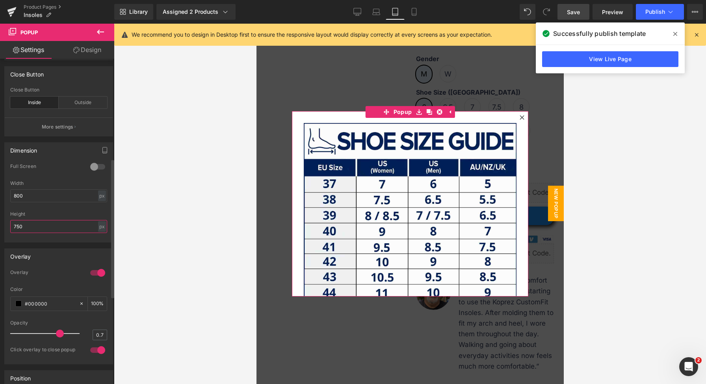
click at [48, 221] on input "750" at bounding box center [58, 226] width 97 height 13
click at [49, 221] on input "750" at bounding box center [58, 226] width 97 height 13
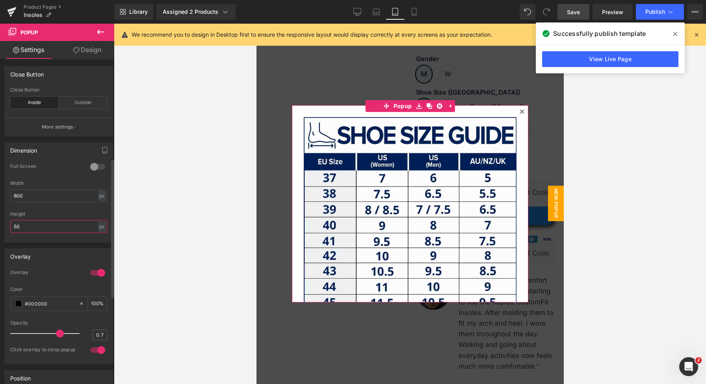
type input "5"
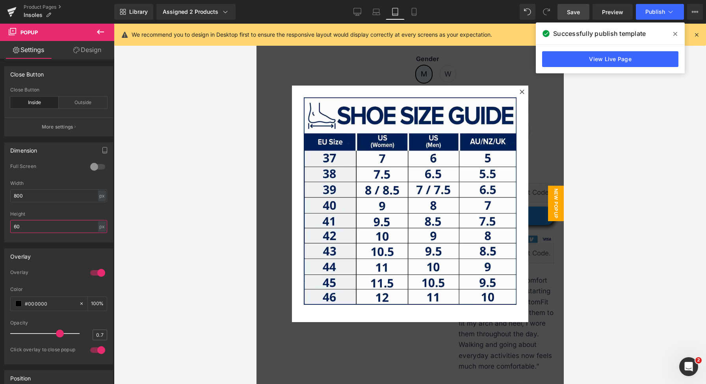
type input "6"
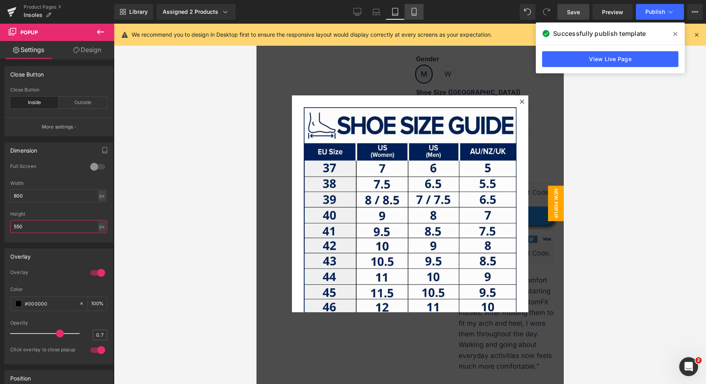
type input "550"
click at [408, 13] on link "Mobile" at bounding box center [414, 12] width 19 height 16
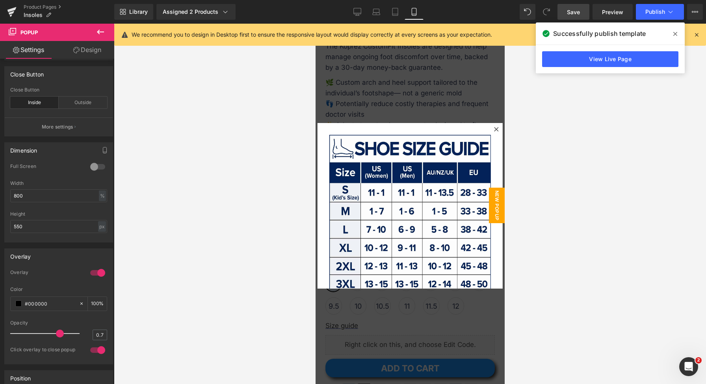
scroll to position [368, 0]
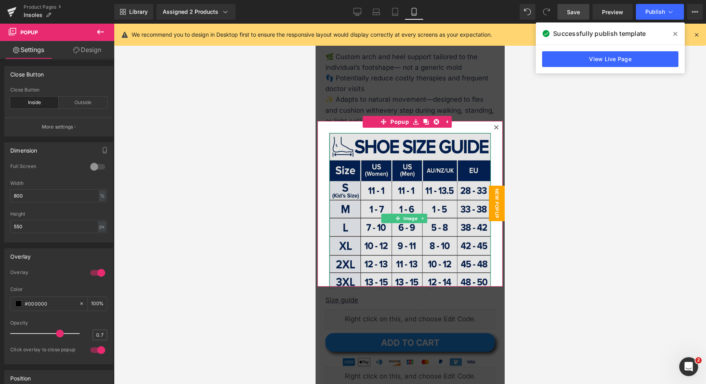
click at [403, 157] on img at bounding box center [409, 212] width 161 height 158
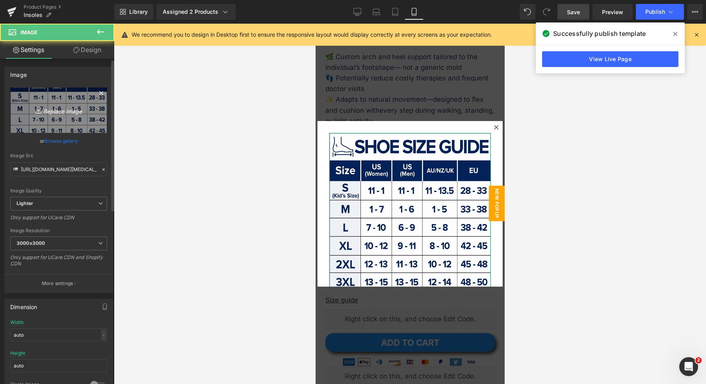
click at [61, 110] on icon "Replace Image" at bounding box center [58, 110] width 63 height 10
type input "C:\fakepath\Insole Size Guide V2 (1).jpg"
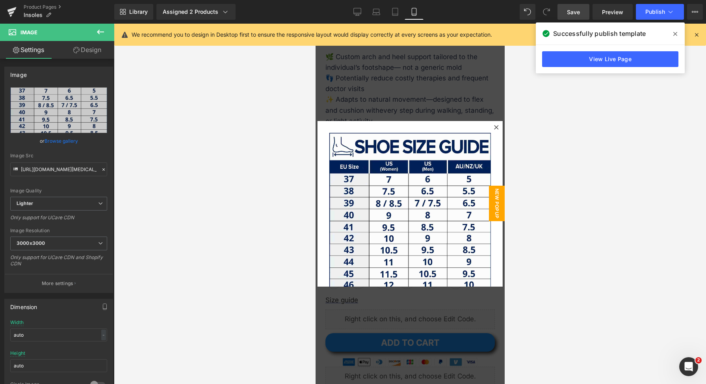
click at [579, 15] on span "Save" at bounding box center [573, 12] width 13 height 8
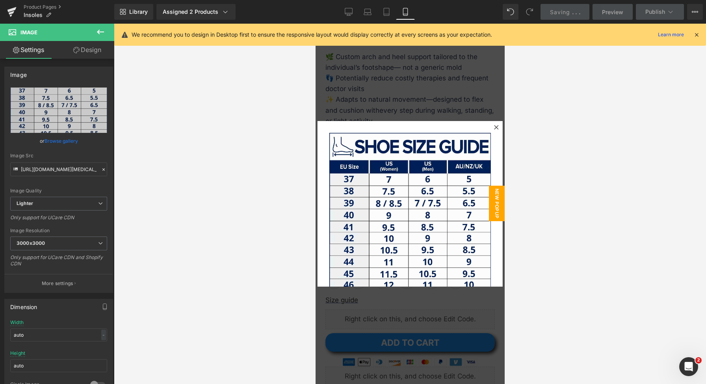
click at [431, 93] on div at bounding box center [409, 204] width 189 height 360
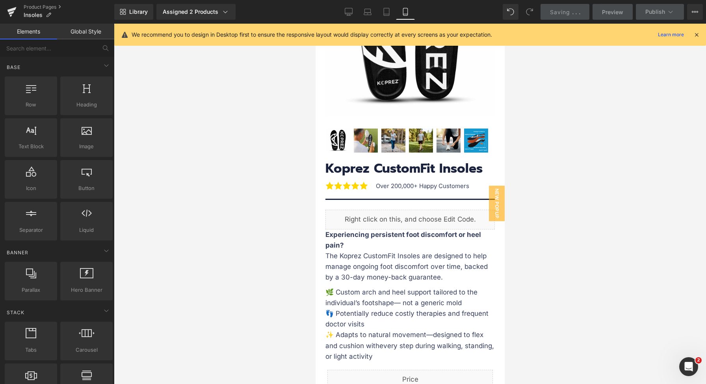
scroll to position [0, 0]
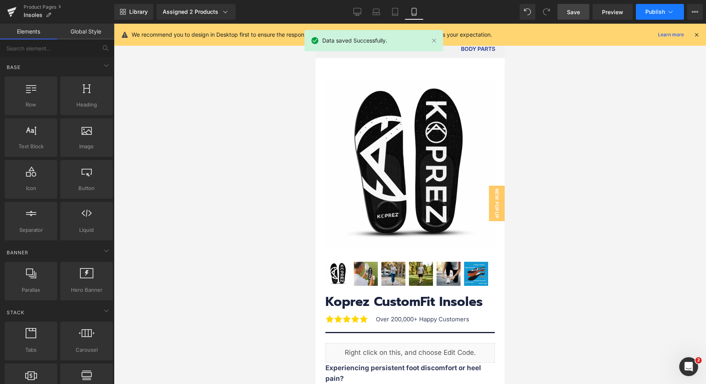
click at [655, 13] on span "Publish" at bounding box center [655, 12] width 20 height 6
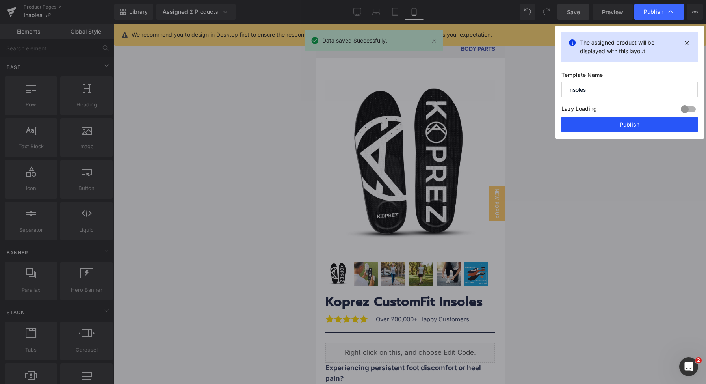
drag, startPoint x: 616, startPoint y: 121, endPoint x: 125, endPoint y: 180, distance: 495.1
click at [616, 121] on button "Publish" at bounding box center [629, 125] width 136 height 16
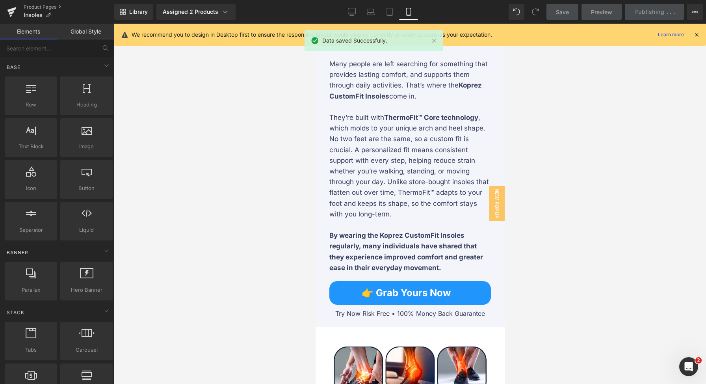
scroll to position [1343, 0]
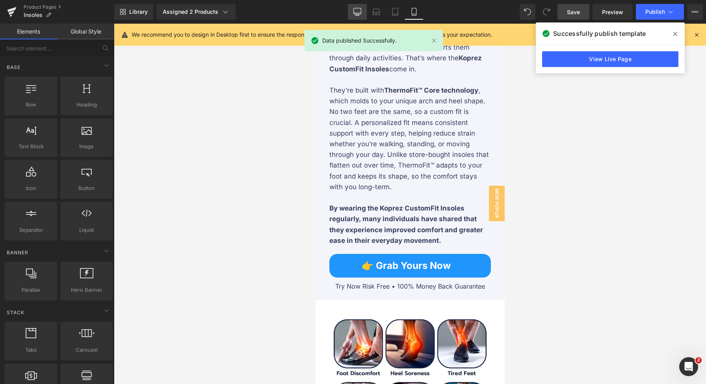
click at [357, 14] on icon at bounding box center [357, 11] width 7 height 6
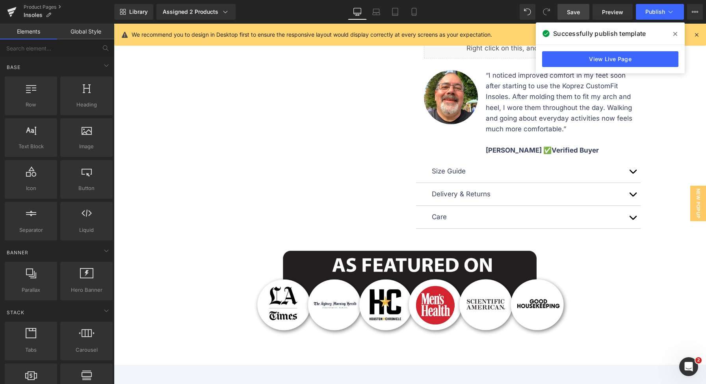
scroll to position [394, 0]
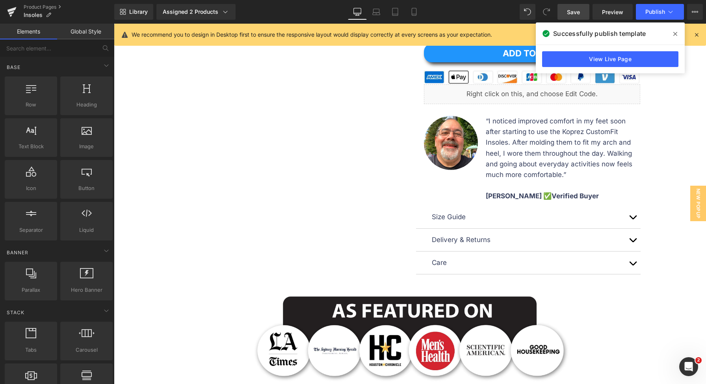
click at [635, 218] on button "button" at bounding box center [633, 217] width 16 height 22
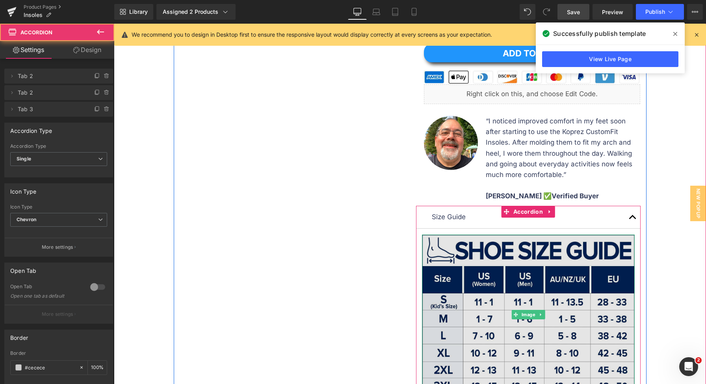
click at [564, 260] on img at bounding box center [528, 314] width 213 height 160
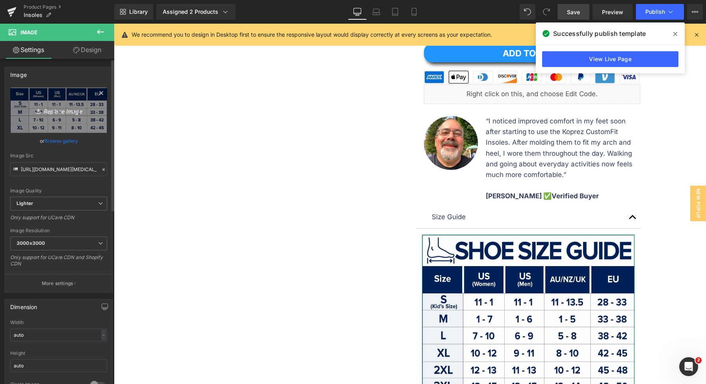
click at [47, 97] on link "Replace Image" at bounding box center [58, 109] width 97 height 45
type input "C:\fakepath\Insole Size Guide V2 (1).jpg"
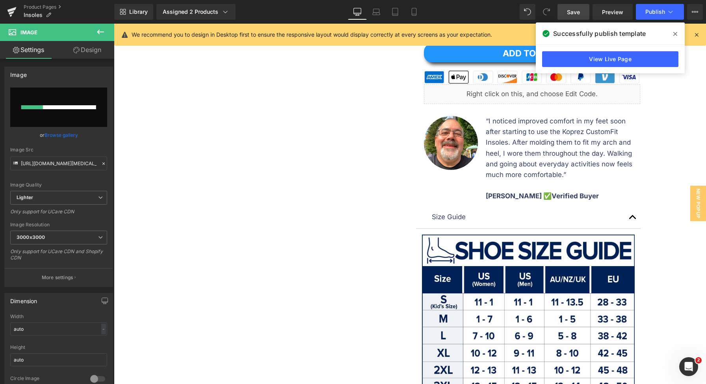
scroll to position [547, 0]
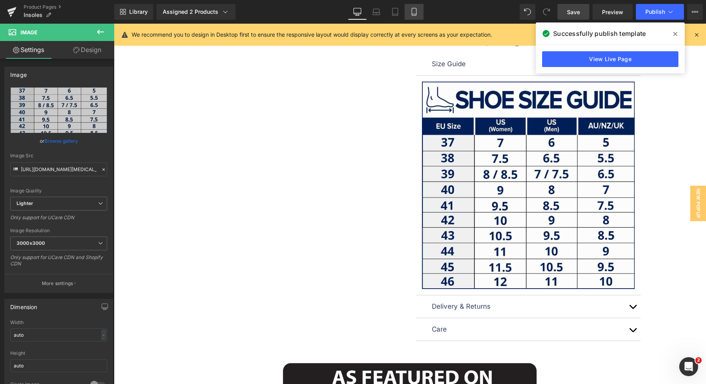
click at [412, 11] on icon at bounding box center [414, 12] width 8 height 8
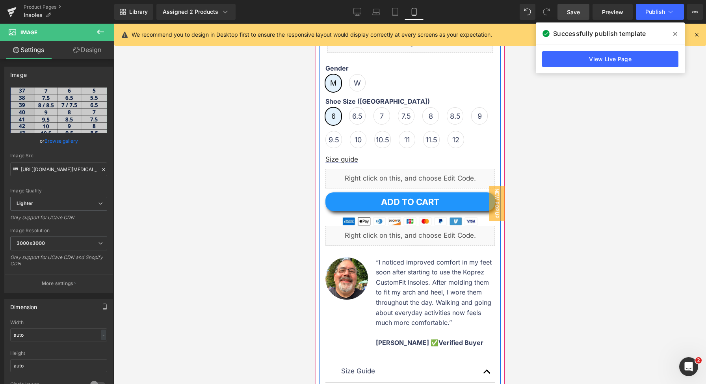
scroll to position [755, 0]
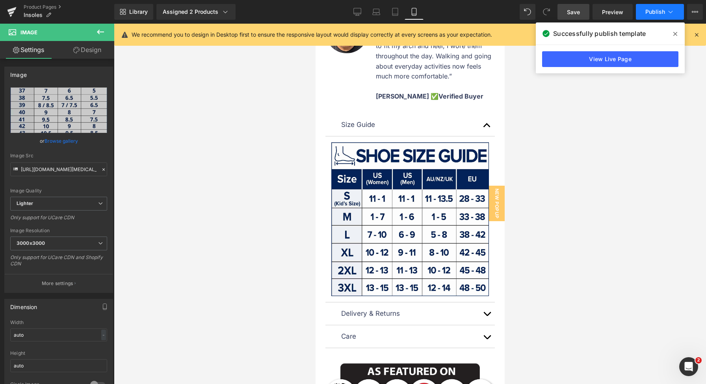
click at [647, 10] on span "Publish" at bounding box center [655, 12] width 20 height 6
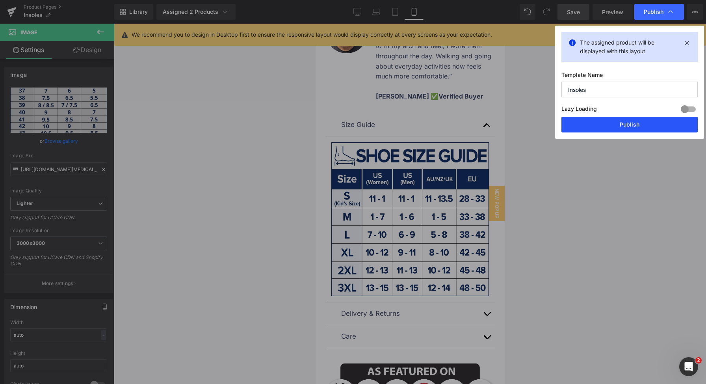
click at [632, 126] on button "Publish" at bounding box center [629, 125] width 136 height 16
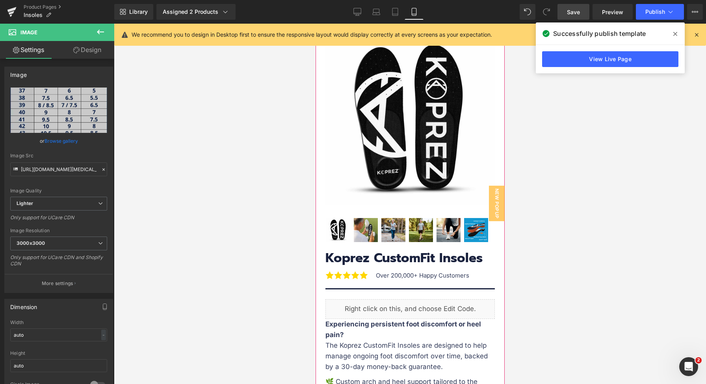
scroll to position [0, 0]
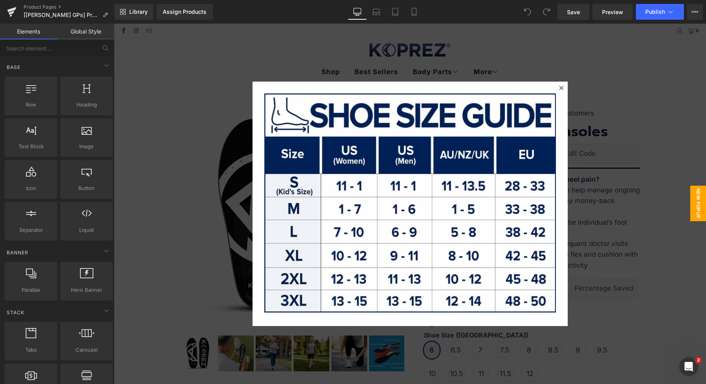
click at [591, 164] on div at bounding box center [410, 204] width 592 height 360
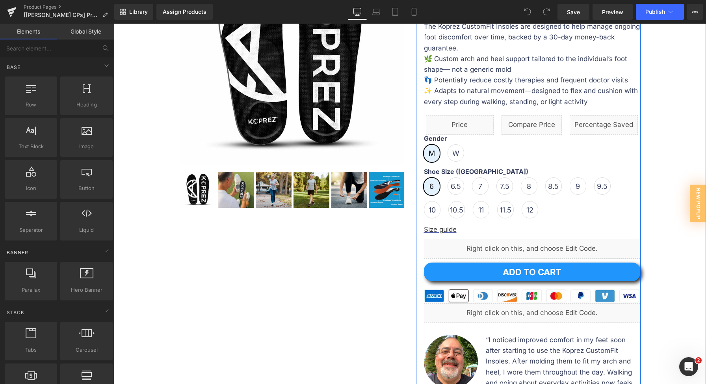
scroll to position [255, 0]
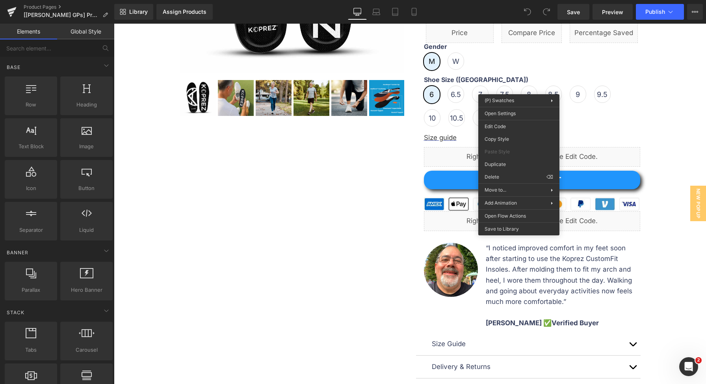
click at [474, 95] on span "7" at bounding box center [480, 93] width 17 height 17
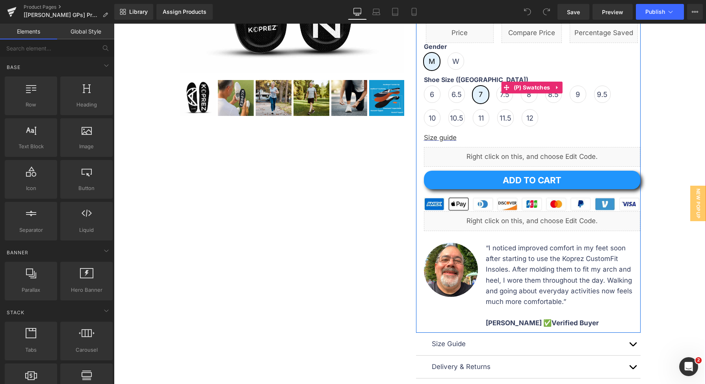
click at [511, 59] on div "Gender M W" at bounding box center [532, 59] width 216 height 33
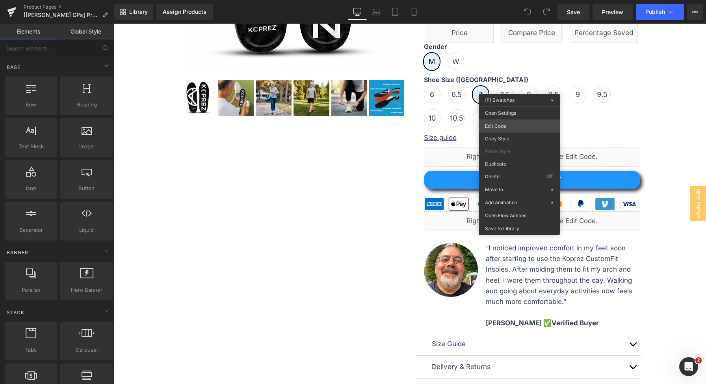
click at [515, 0] on div "You are previewing how the will restyle your page. You can not edit Elements in…" at bounding box center [353, 0] width 706 height 0
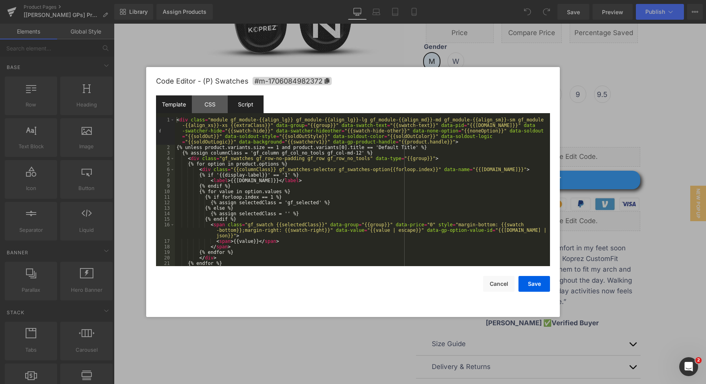
click at [244, 104] on div "Script" at bounding box center [246, 104] width 36 height 18
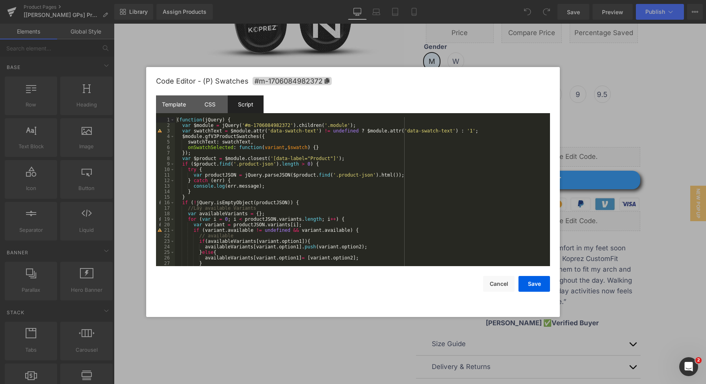
scroll to position [0, 0]
click at [184, 159] on div "( function ( jQuery ) { var $module = jQuery ( '#m-1706084982372' ) . children …" at bounding box center [361, 197] width 372 height 160
drag, startPoint x: 486, startPoint y: 283, endPoint x: 494, endPoint y: 278, distance: 9.1
click at [486, 283] on button "Cancel" at bounding box center [499, 284] width 32 height 16
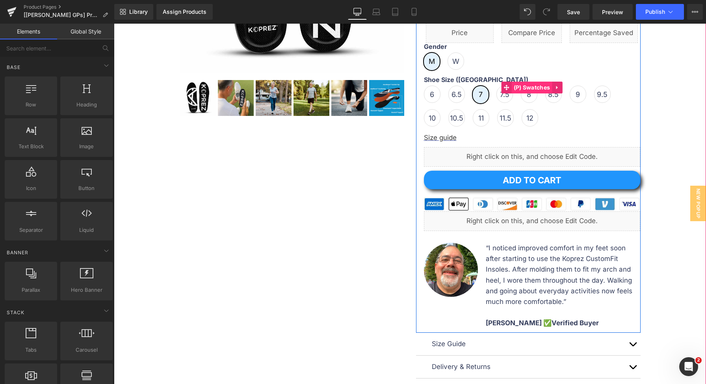
click at [521, 83] on span "(P) Swatches" at bounding box center [532, 88] width 41 height 12
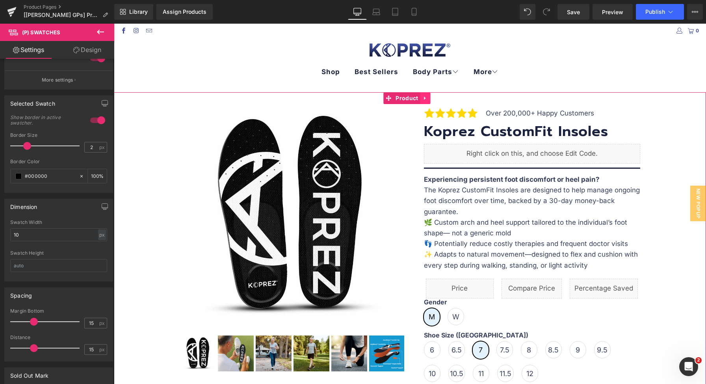
click at [428, 98] on link at bounding box center [425, 98] width 10 height 12
click at [409, 101] on icon at bounding box center [410, 98] width 6 height 6
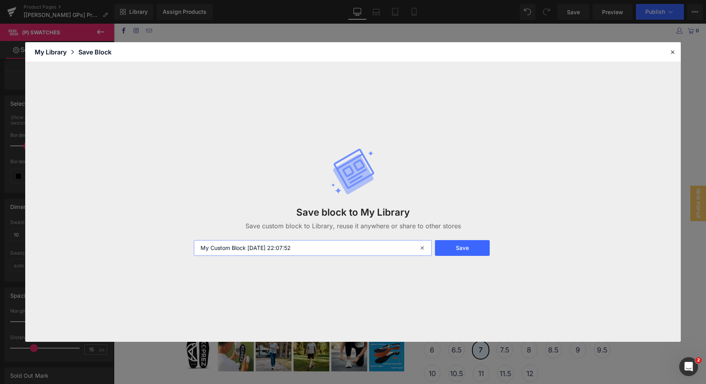
click at [344, 249] on input "My Custom Block [DATE] 22:07:52" at bounding box center [313, 248] width 238 height 16
type input "My Custom Block [DATE] 22:07:52312321"
click at [457, 250] on button "Save" at bounding box center [462, 248] width 55 height 16
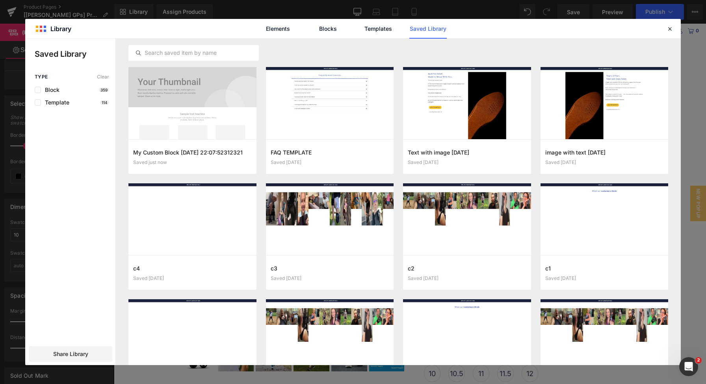
drag, startPoint x: 237, startPoint y: 6, endPoint x: 234, endPoint y: 3, distance: 4.2
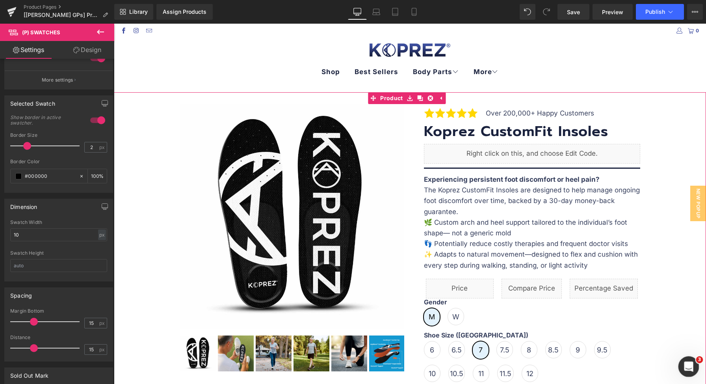
click at [688, 358] on div "Open Intercom Messenger" at bounding box center [687, 365] width 26 height 26
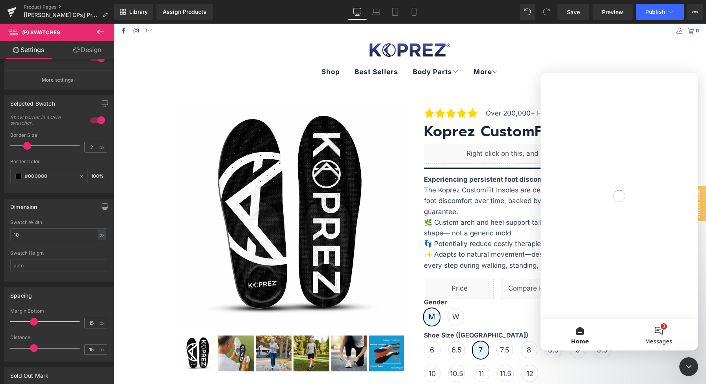
click at [669, 331] on button "3 Messages" at bounding box center [658, 335] width 79 height 32
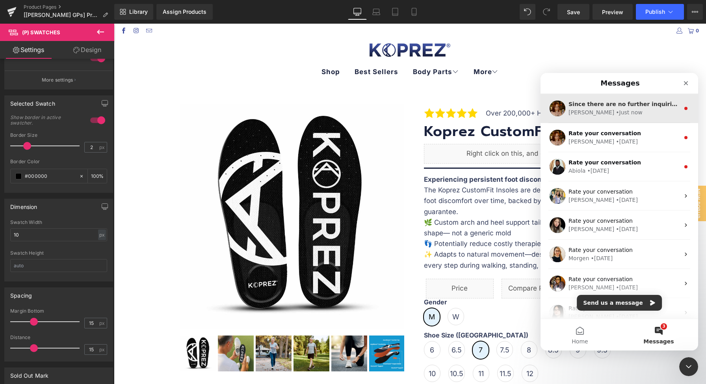
click at [635, 115] on div "[PERSON_NAME] • Just now" at bounding box center [623, 112] width 111 height 8
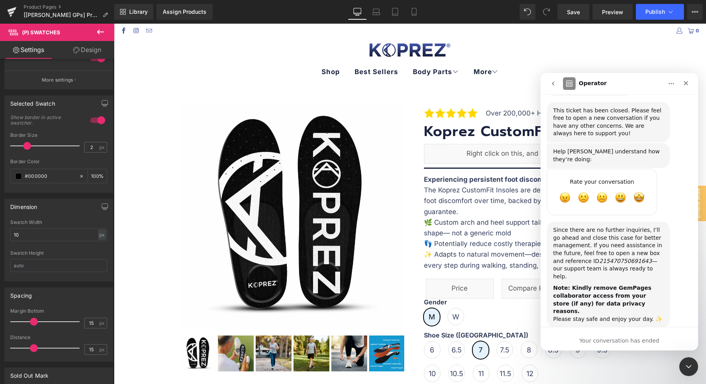
scroll to position [3027, 0]
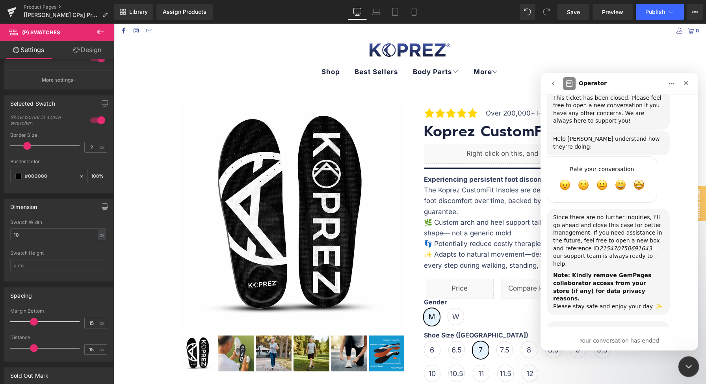
drag, startPoint x: 688, startPoint y: 366, endPoint x: 924, endPoint y: 411, distance: 240.7
click at [688, 366] on icon "Close Intercom Messenger" at bounding box center [688, 365] width 6 height 3
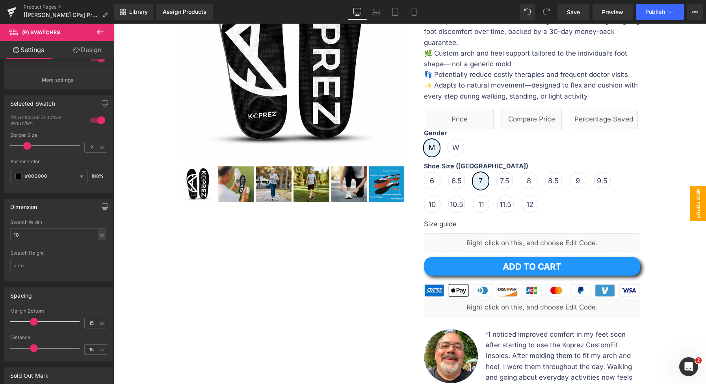
scroll to position [169, 0]
click at [696, 199] on span "New Popup" at bounding box center [698, 203] width 16 height 35
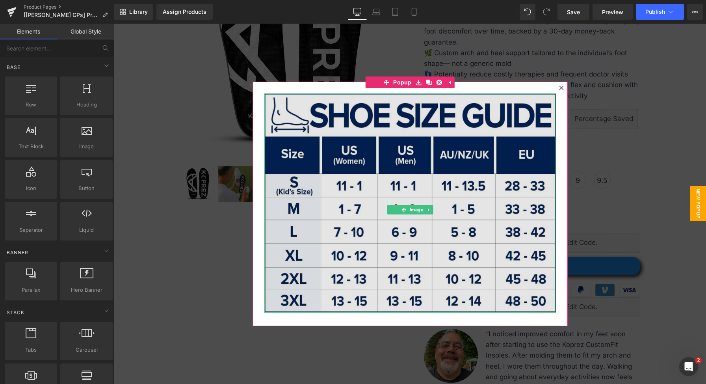
click at [468, 186] on img at bounding box center [409, 202] width 291 height 219
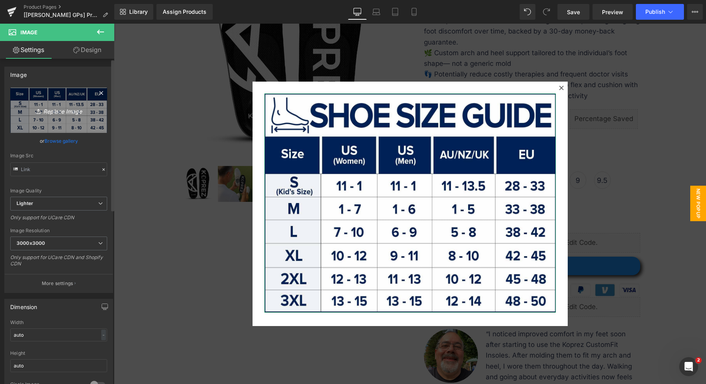
click at [30, 116] on link "Replace Image" at bounding box center [58, 109] width 97 height 45
type input "C:\fakepath\Insole Size Guide V2 (1).jpg"
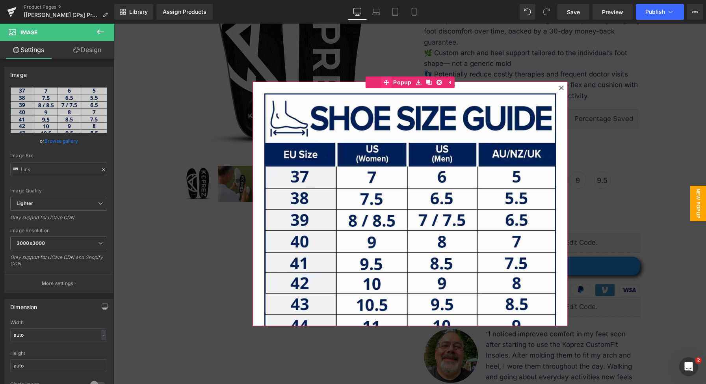
click at [391, 79] on span "Popup" at bounding box center [402, 82] width 22 height 12
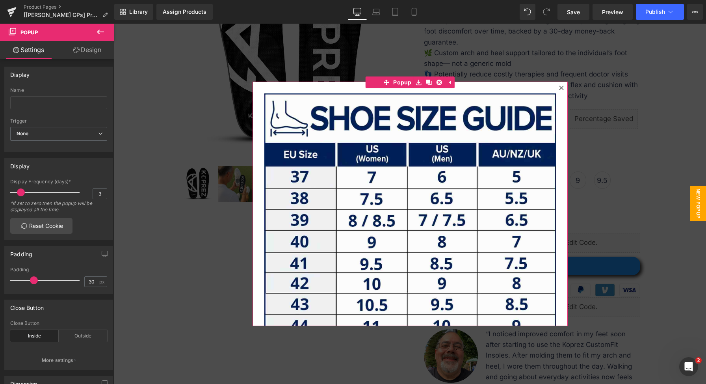
click at [91, 50] on link "Design" at bounding box center [87, 50] width 57 height 18
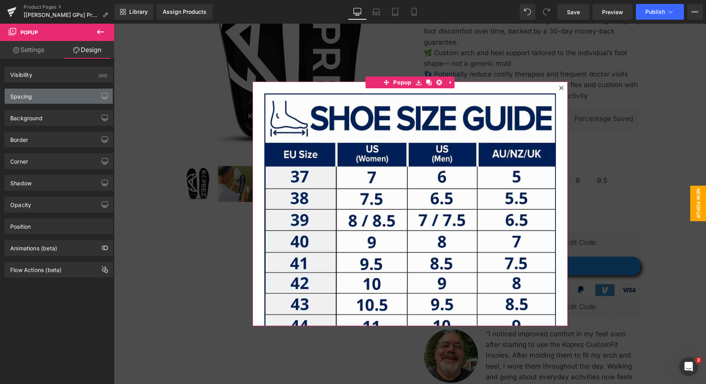
click at [51, 98] on div "Spacing" at bounding box center [59, 96] width 108 height 15
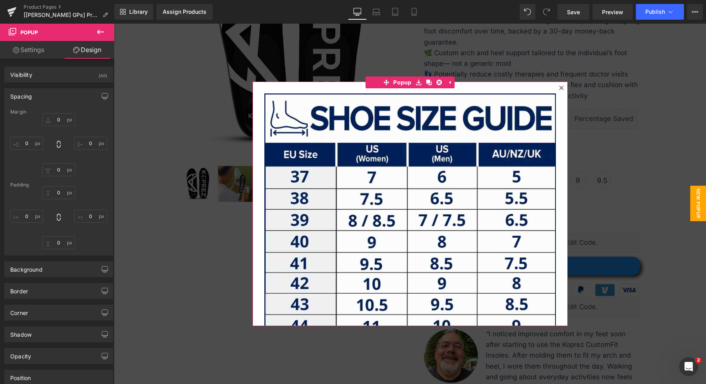
click at [37, 56] on link "Settings" at bounding box center [28, 50] width 57 height 18
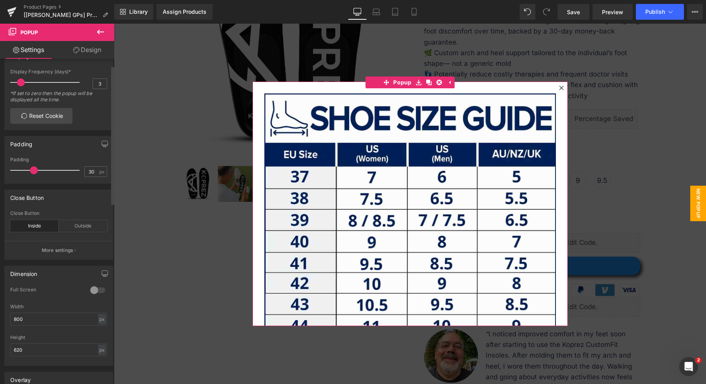
scroll to position [369, 0]
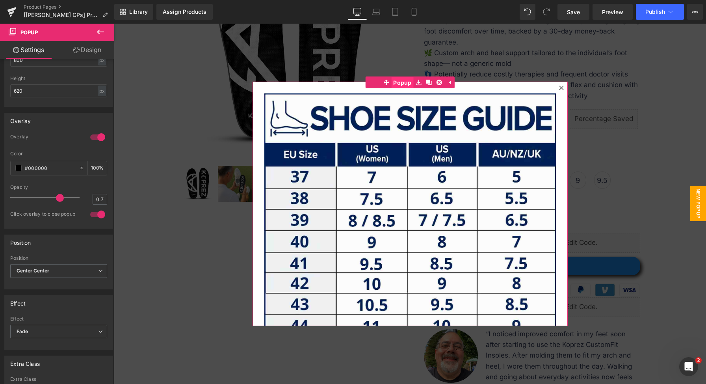
click at [396, 83] on span "Popup" at bounding box center [402, 83] width 22 height 12
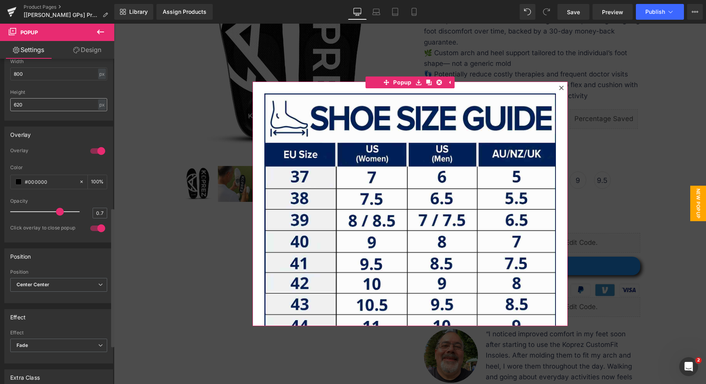
scroll to position [347, 0]
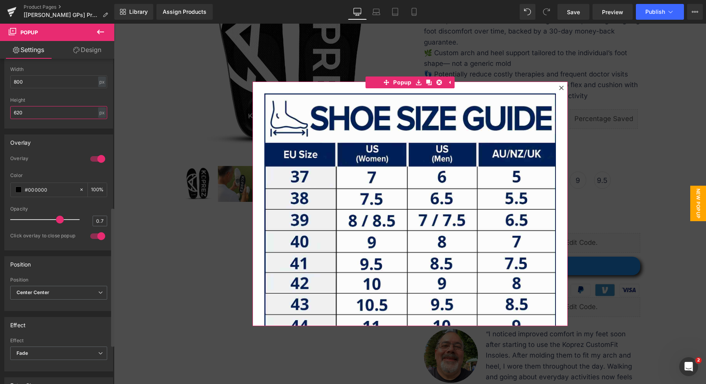
click at [39, 111] on input "620" at bounding box center [58, 112] width 97 height 13
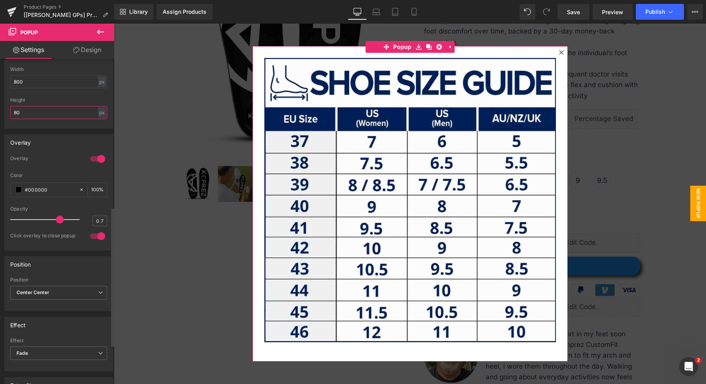
type input "8"
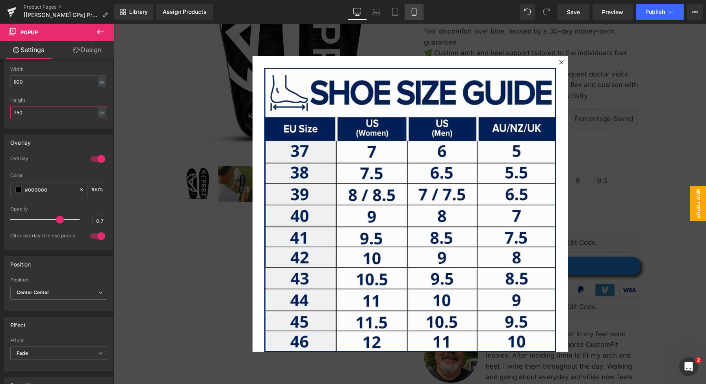
type input "750"
click at [410, 8] on icon at bounding box center [414, 12] width 8 height 8
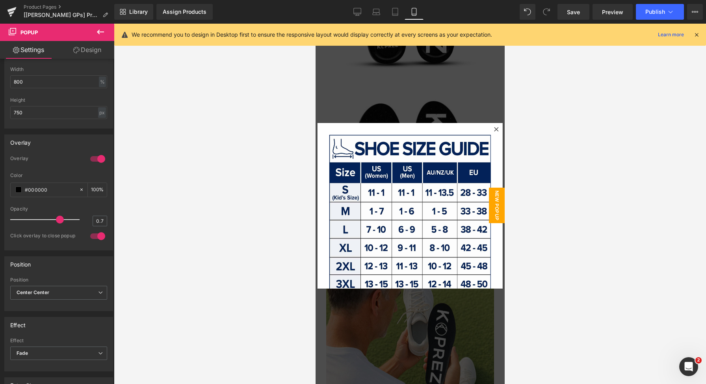
scroll to position [145, 0]
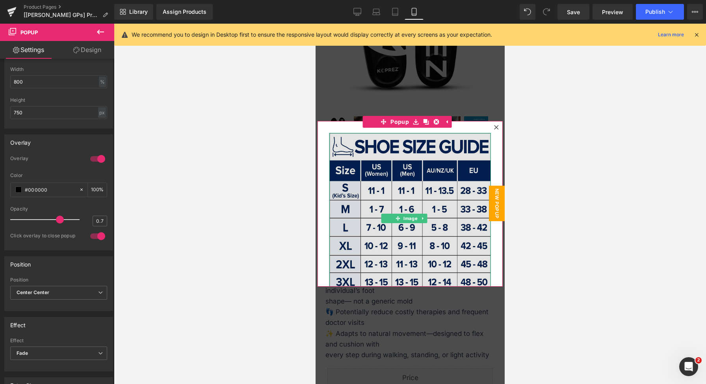
click at [390, 150] on img at bounding box center [409, 212] width 161 height 158
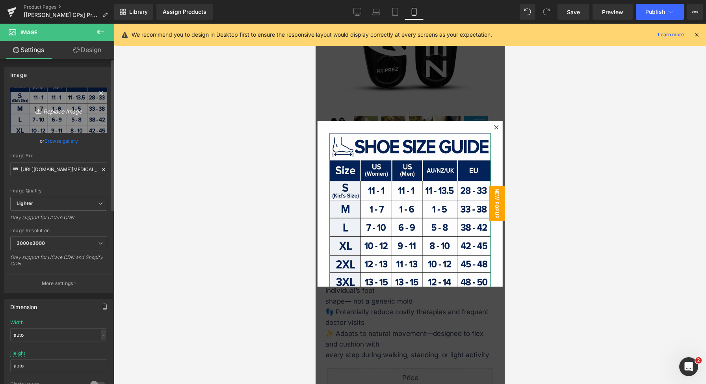
click at [63, 102] on link "Replace Image" at bounding box center [58, 109] width 97 height 45
type input "C:\fakepath\Insole Size Guide V2 (1).jpg"
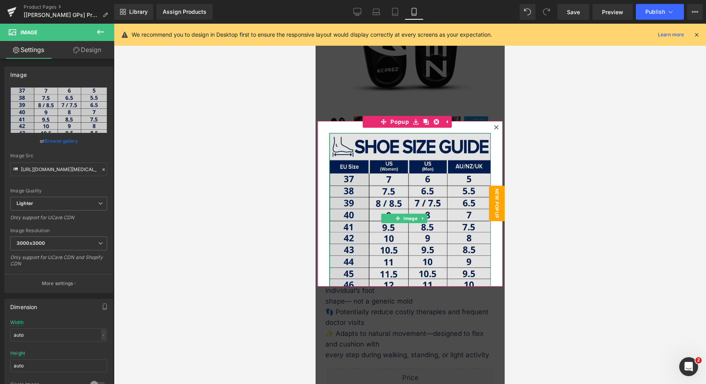
click at [395, 147] on img at bounding box center [409, 212] width 161 height 158
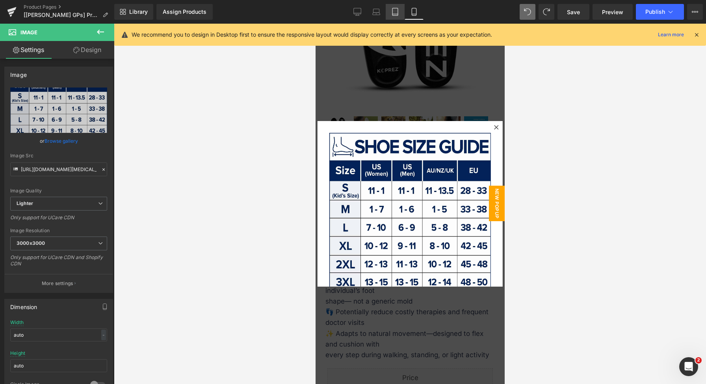
click at [394, 18] on link "Tablet" at bounding box center [395, 12] width 19 height 16
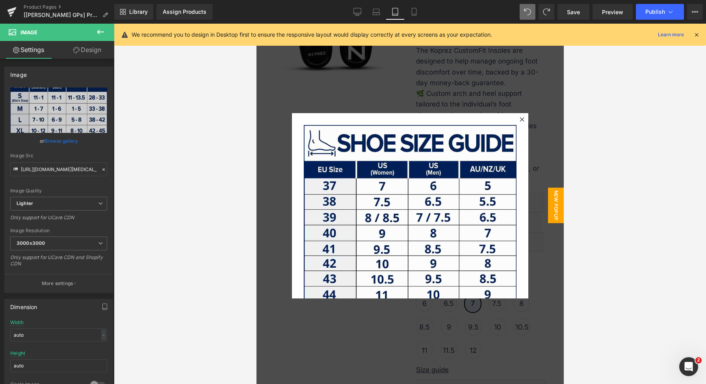
scroll to position [0, 0]
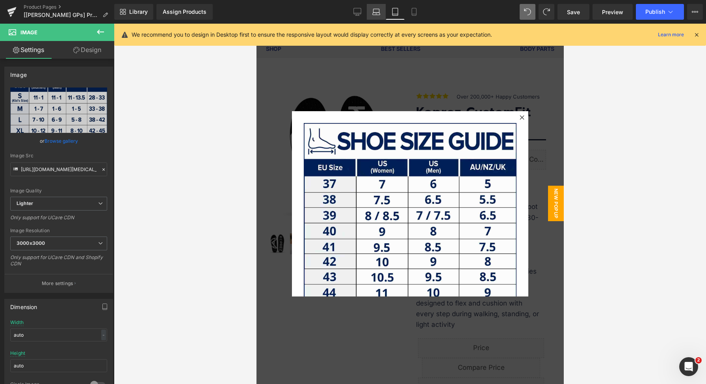
click at [377, 6] on link "Laptop" at bounding box center [376, 12] width 19 height 16
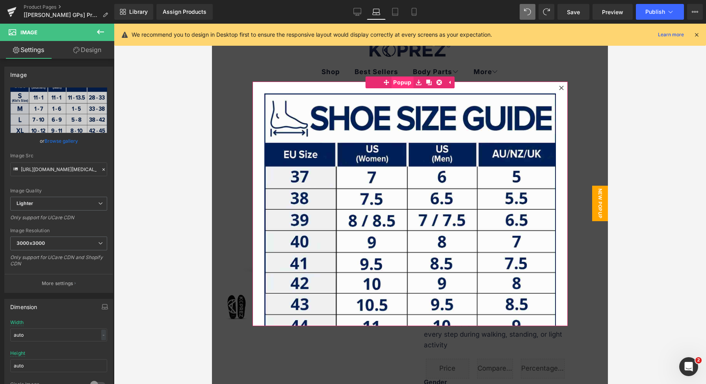
click at [393, 83] on span "Popup" at bounding box center [402, 82] width 22 height 12
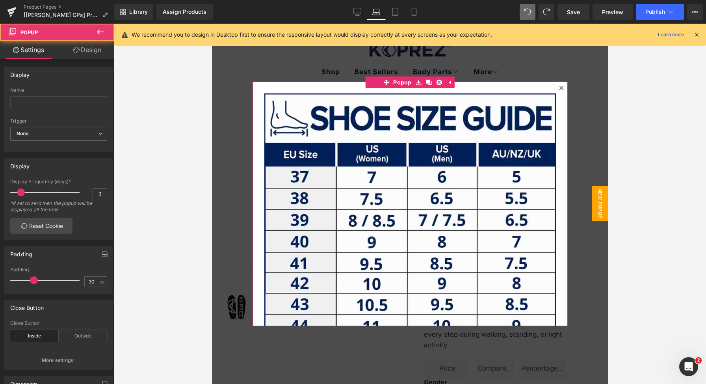
click at [94, 52] on link "Design" at bounding box center [87, 50] width 57 height 18
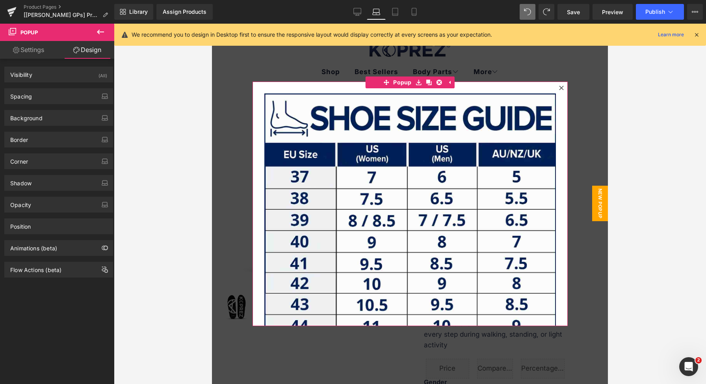
click at [39, 50] on link "Settings" at bounding box center [28, 50] width 57 height 18
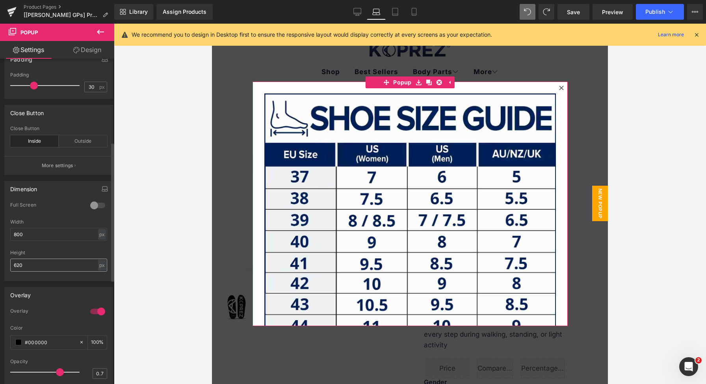
scroll to position [195, 0]
click at [53, 266] on input "620" at bounding box center [58, 264] width 97 height 13
click at [52, 266] on input "620" at bounding box center [58, 264] width 97 height 13
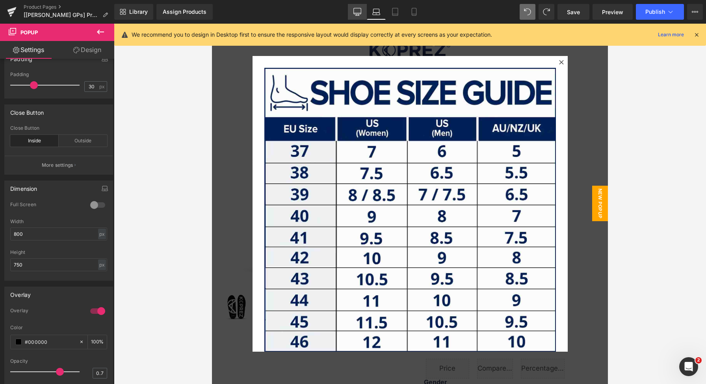
click at [356, 10] on icon at bounding box center [357, 12] width 8 height 8
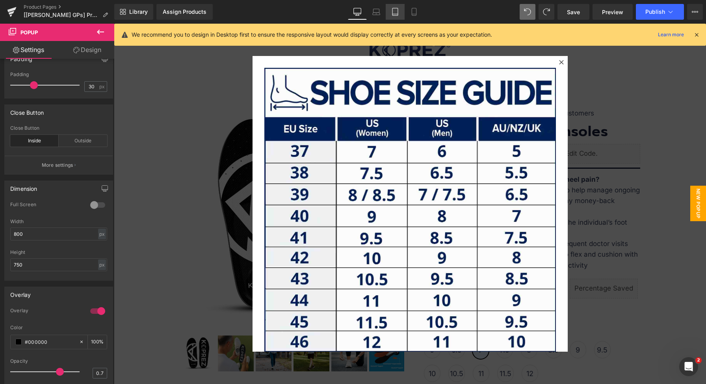
click at [394, 11] on icon at bounding box center [395, 12] width 8 height 8
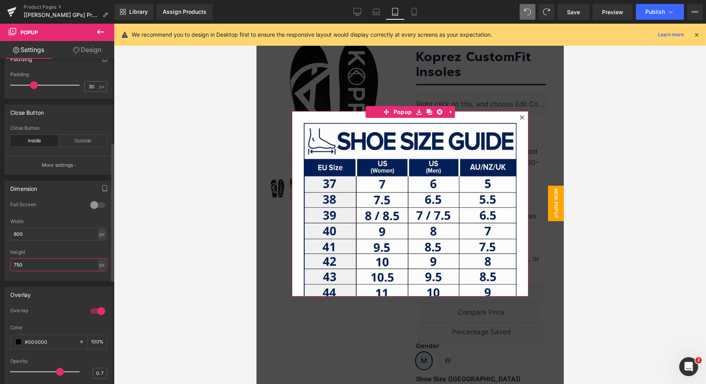
click at [40, 267] on input "750" at bounding box center [58, 264] width 97 height 13
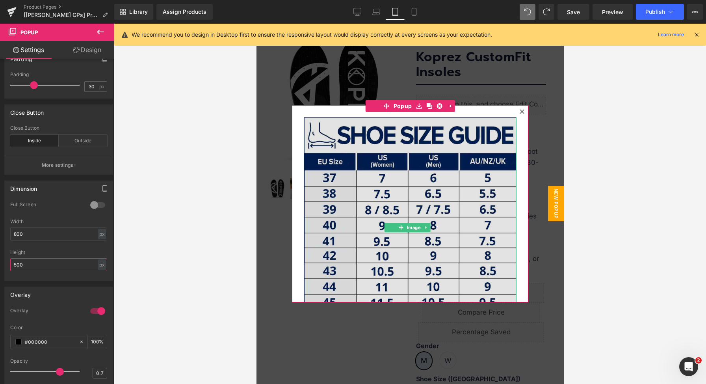
type input "500"
click at [391, 186] on img at bounding box center [409, 220] width 213 height 207
